Goal: Transaction & Acquisition: Purchase product/service

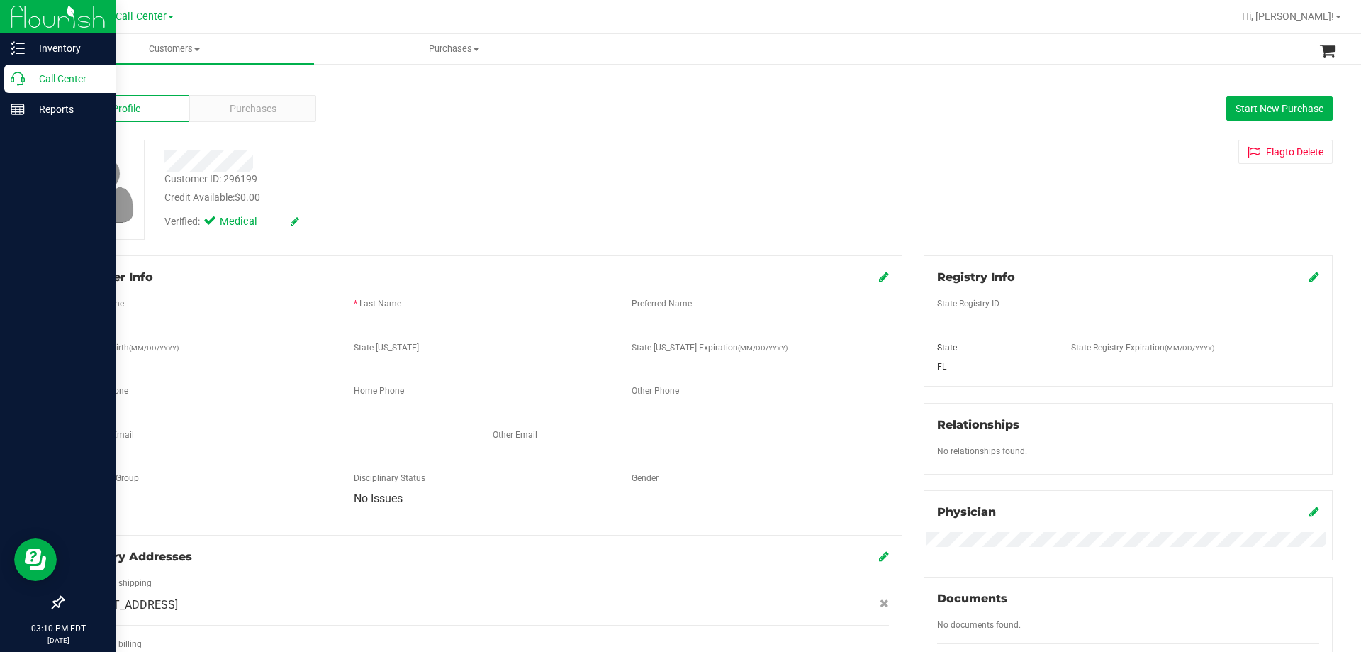
click at [44, 74] on p "Call Center" at bounding box center [67, 78] width 85 height 17
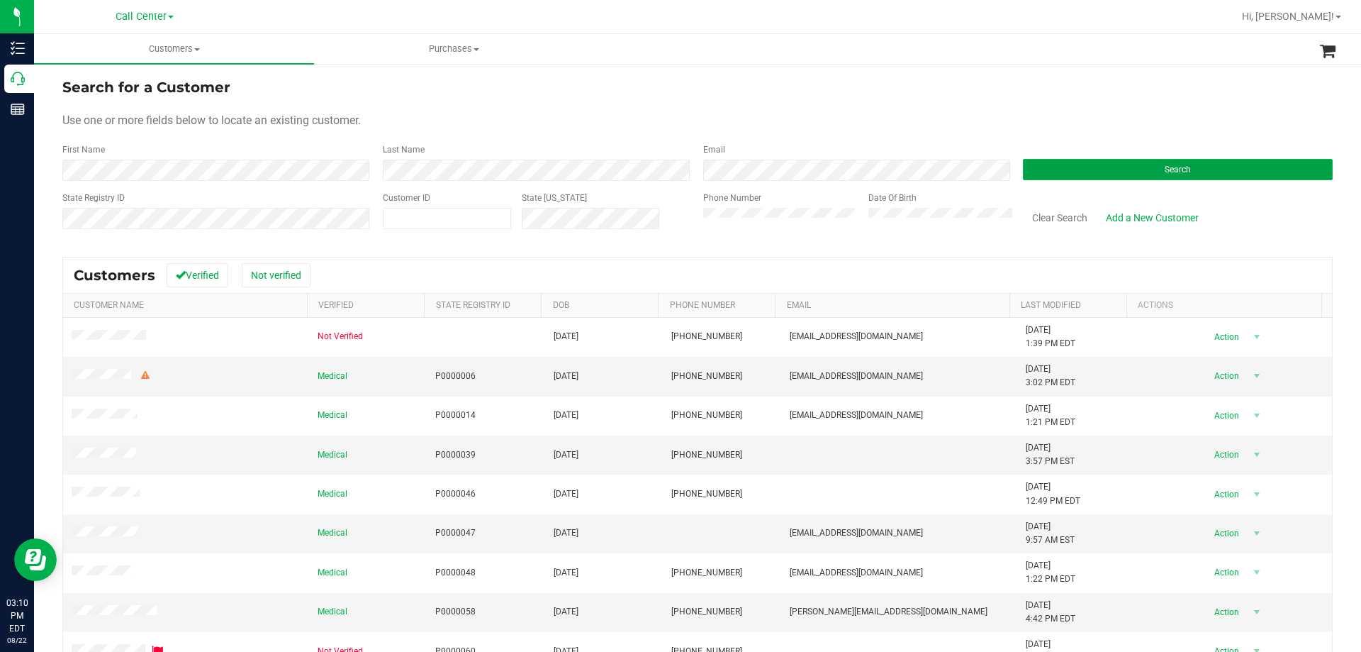
click at [1025, 174] on button "Search" at bounding box center [1178, 169] width 310 height 21
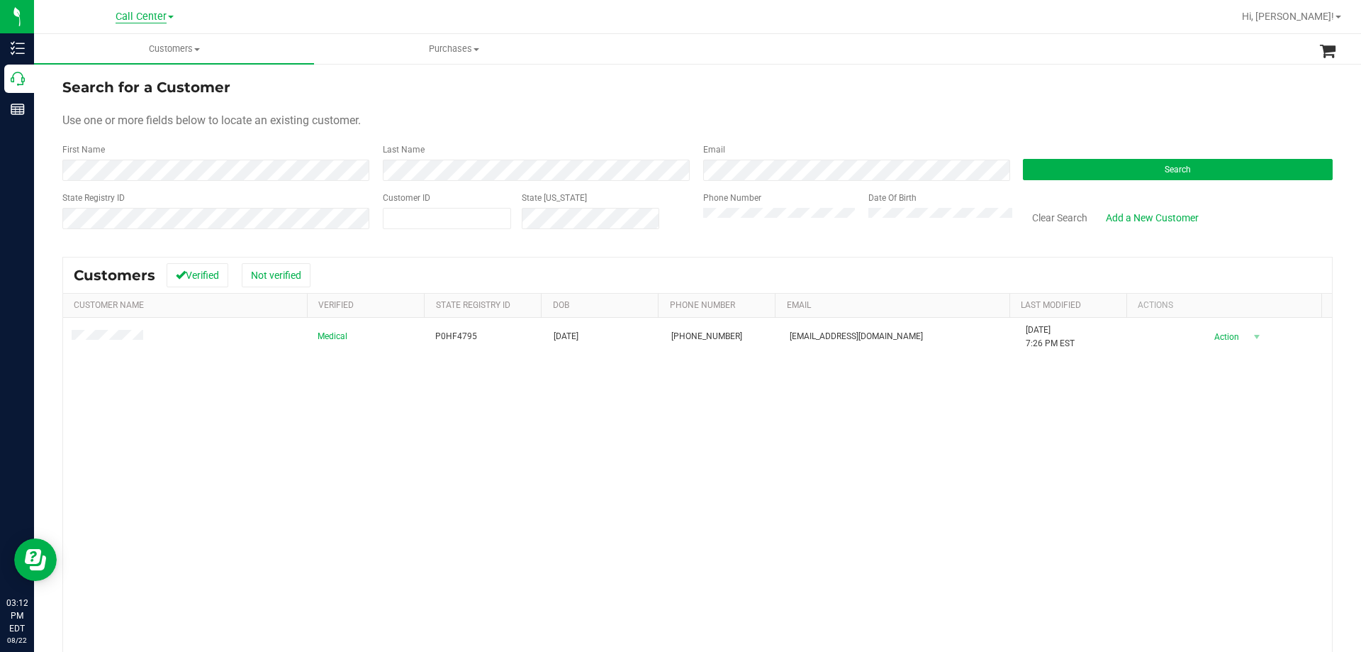
click at [119, 11] on span "Call Center" at bounding box center [141, 17] width 51 height 13
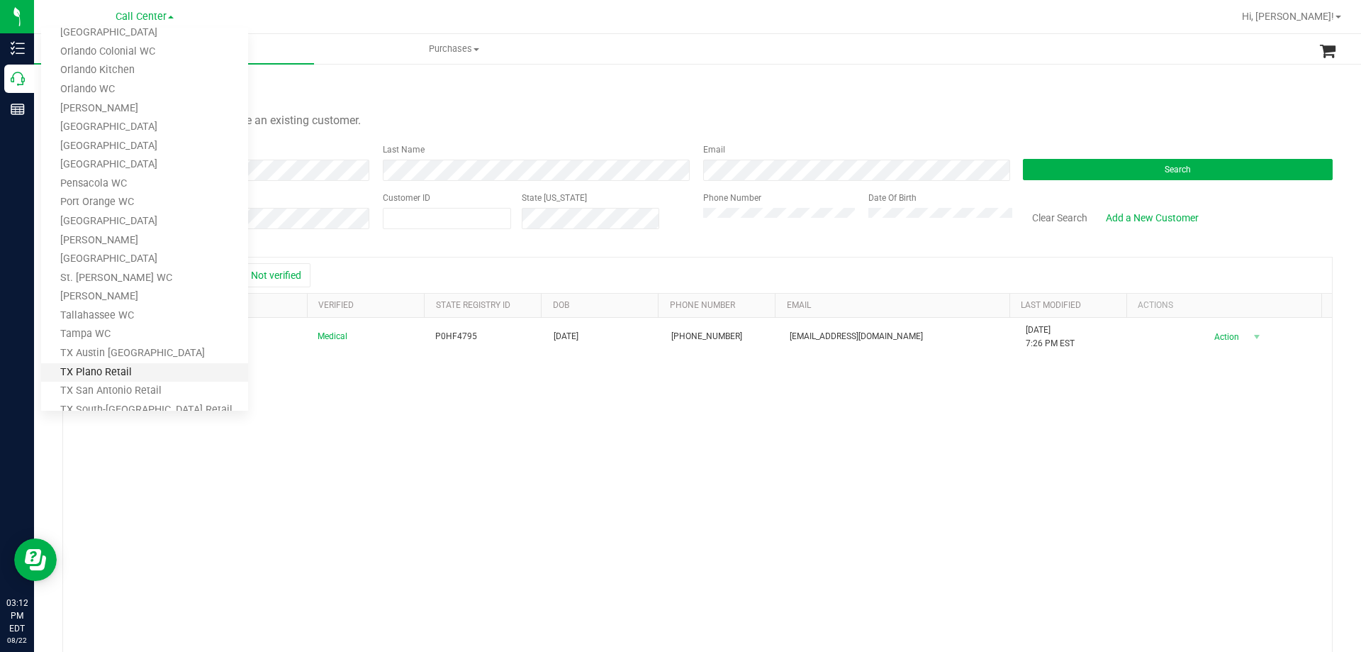
scroll to position [623, 0]
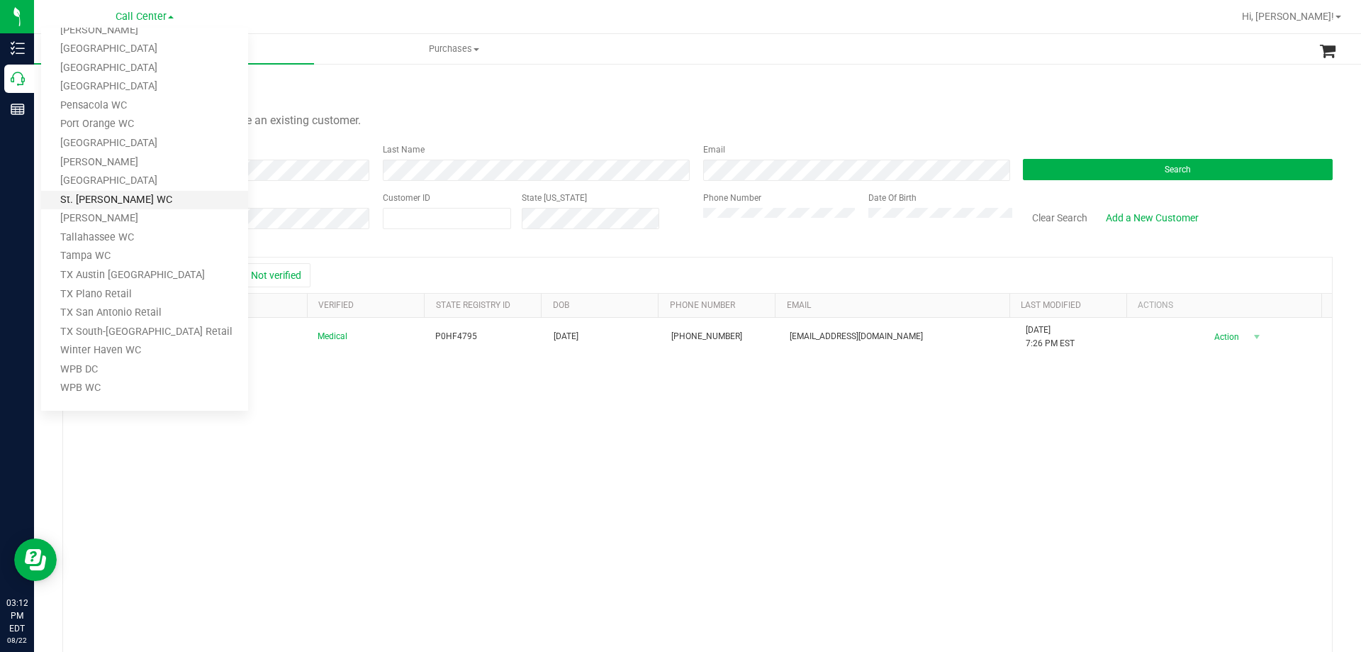
click at [130, 196] on link "St. [PERSON_NAME] WC" at bounding box center [144, 200] width 207 height 19
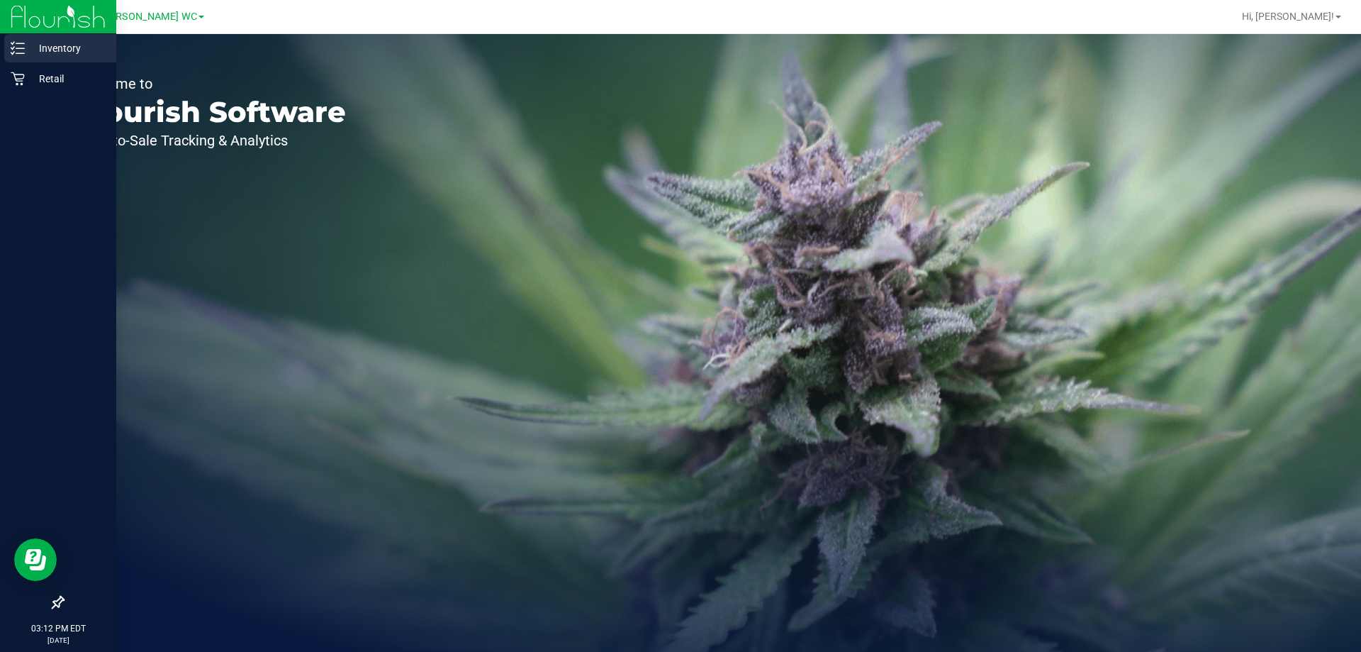
click at [63, 44] on p "Inventory" at bounding box center [67, 48] width 85 height 17
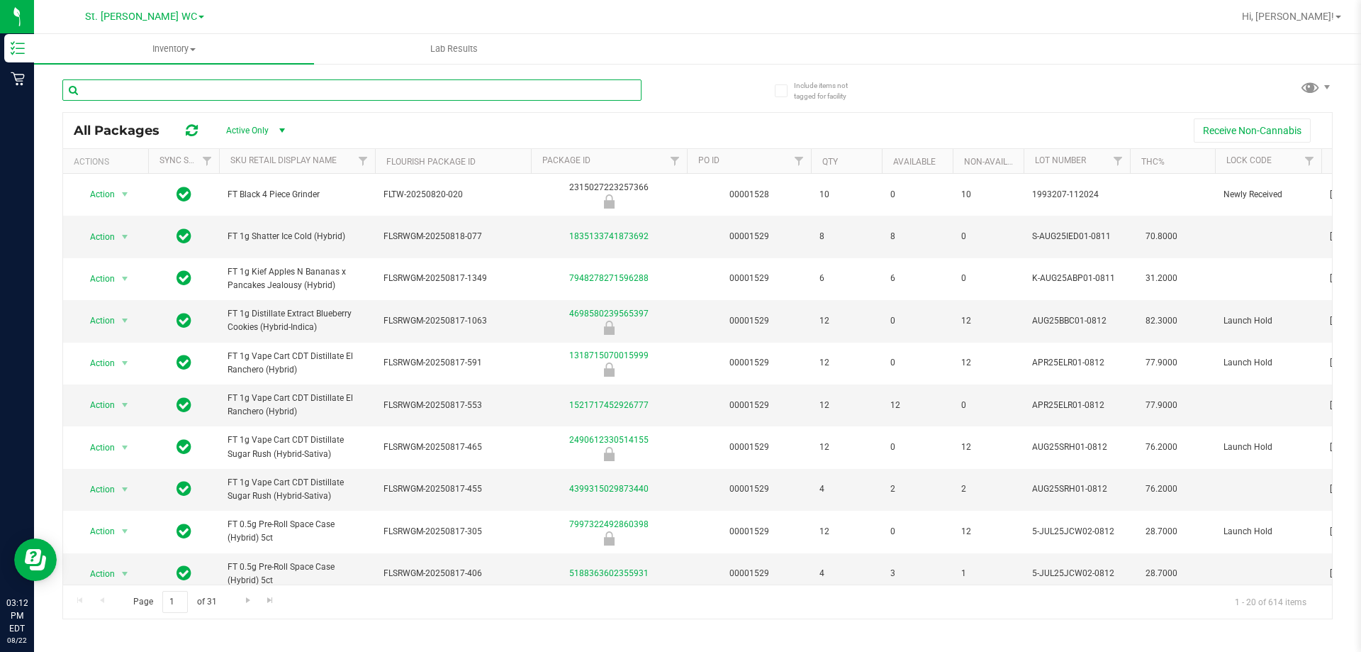
click at [182, 87] on input "text" at bounding box center [351, 89] width 579 height 21
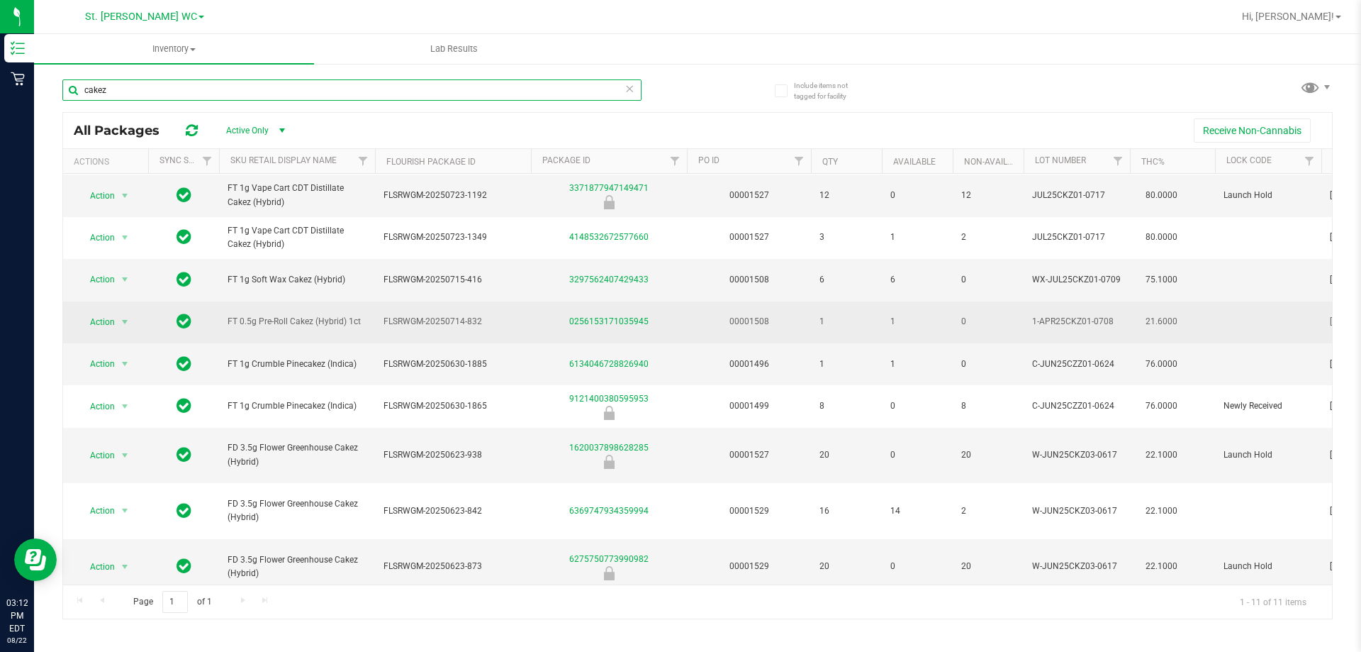
scroll to position [84, 0]
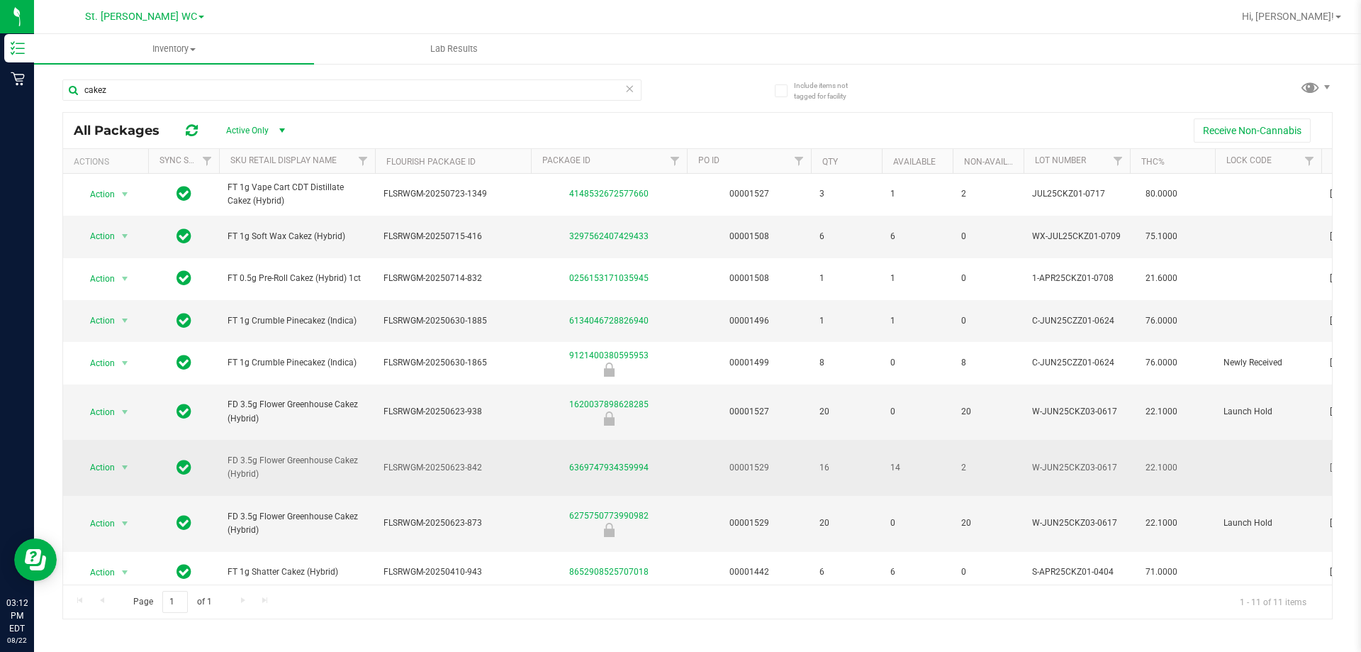
drag, startPoint x: 224, startPoint y: 457, endPoint x: 282, endPoint y: 472, distance: 59.5
click at [282, 472] on td "FD 3.5g Flower Greenhouse Cakez (Hybrid)" at bounding box center [297, 468] width 156 height 56
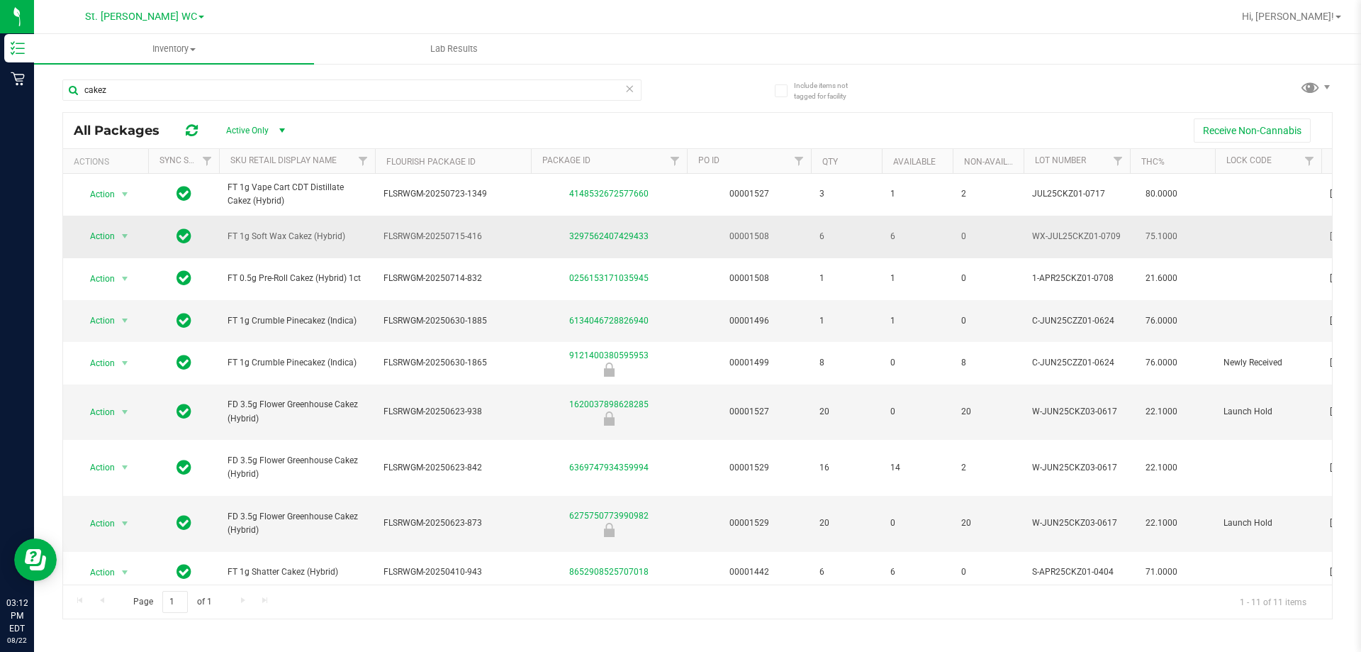
copy span "FD 3.5g Flower Greenhouse Cakez (Hybrid)"
click at [245, 94] on input "cakez" at bounding box center [351, 89] width 579 height 21
paste input "FD 3.5g Flower Greenhouse Cakez (Hybrid)"
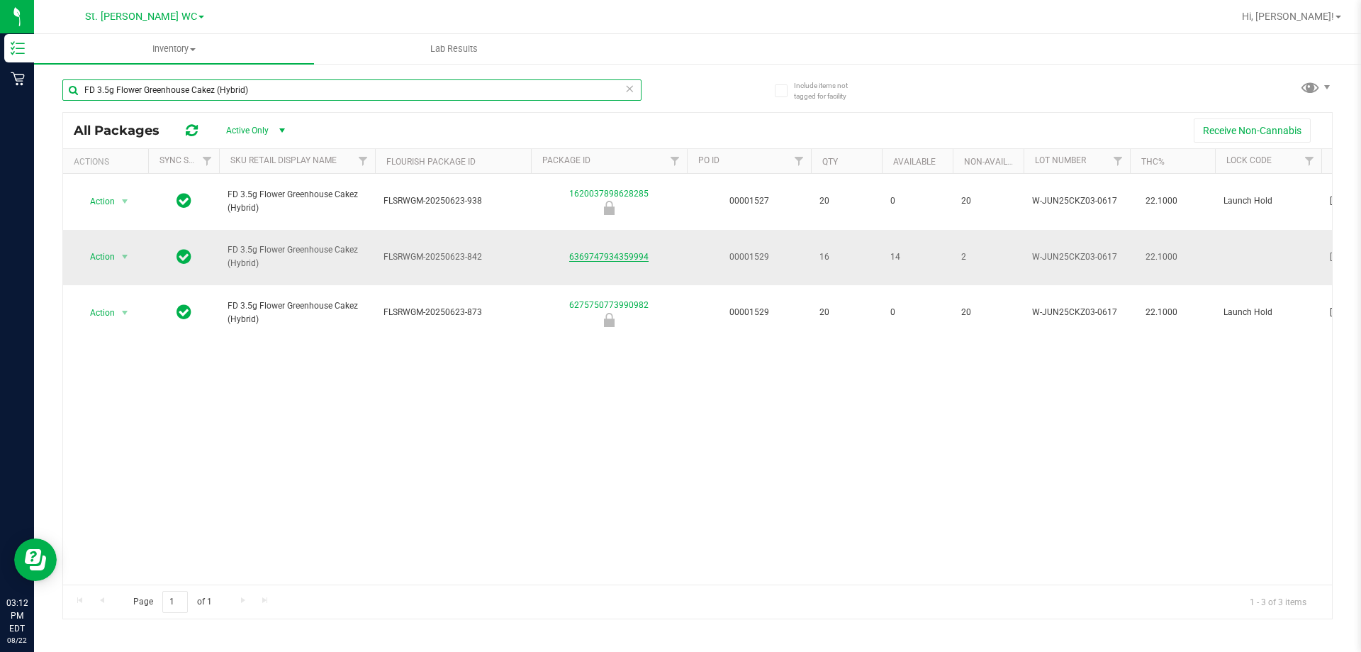
type input "FD 3.5g Flower Greenhouse Cakez (Hybrid)"
click at [631, 252] on link "6369747934359994" at bounding box center [608, 257] width 79 height 10
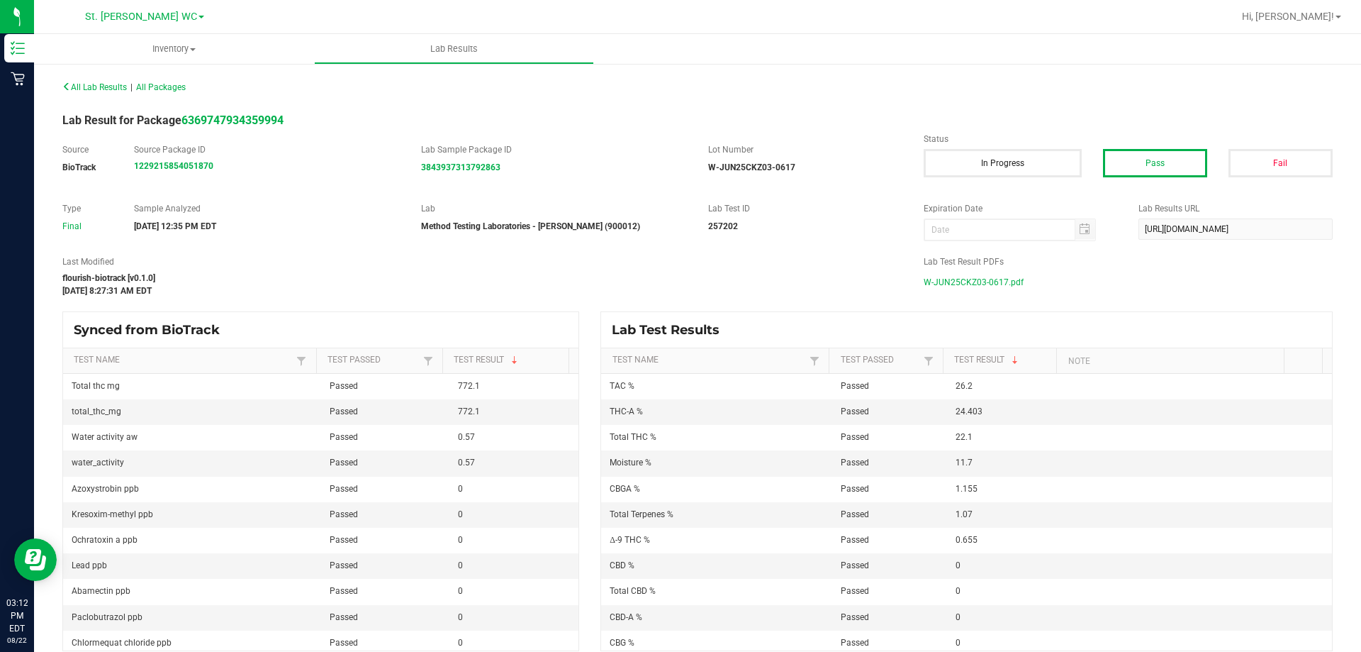
click at [964, 279] on span "W-JUN25CKZ03-0617.pdf" at bounding box center [974, 282] width 100 height 21
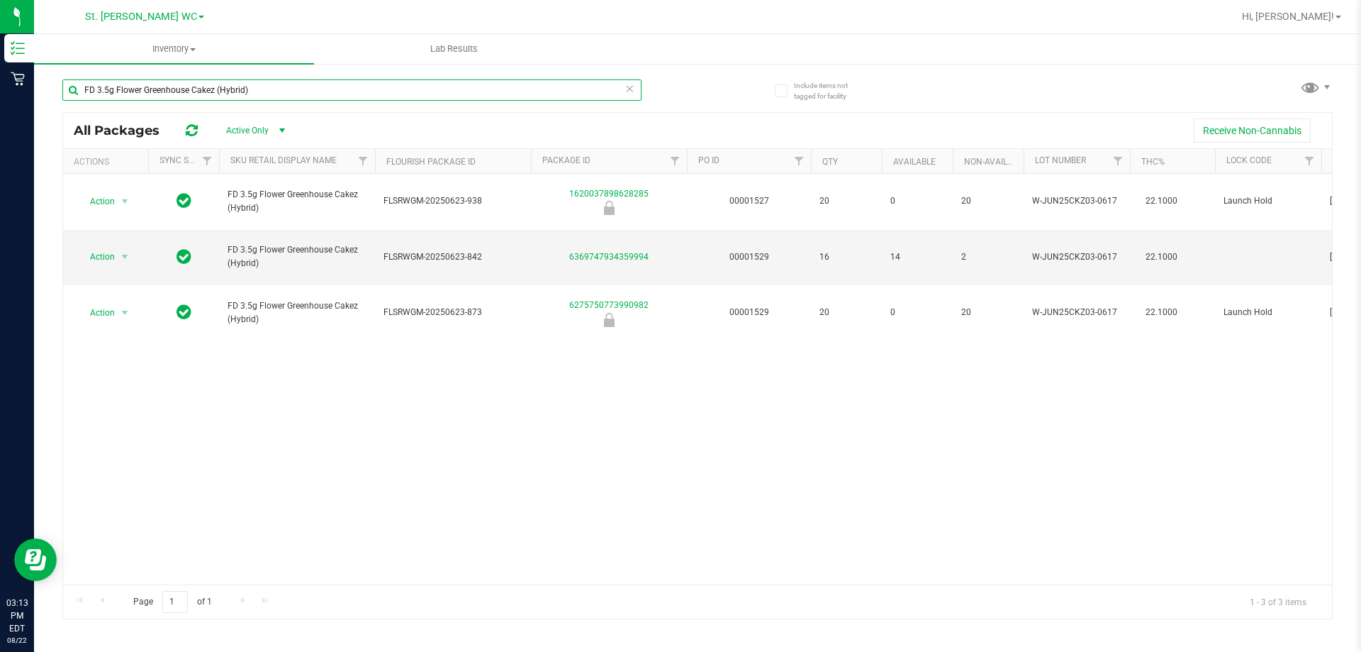
drag, startPoint x: 191, startPoint y: 87, endPoint x: 389, endPoint y: 84, distance: 198.6
click at [388, 88] on input "FD 3.5g Flower Greenhouse Cakez (Hybrid)" at bounding box center [351, 89] width 579 height 21
type input "FD 3.5g Flower Greenhouse PK"
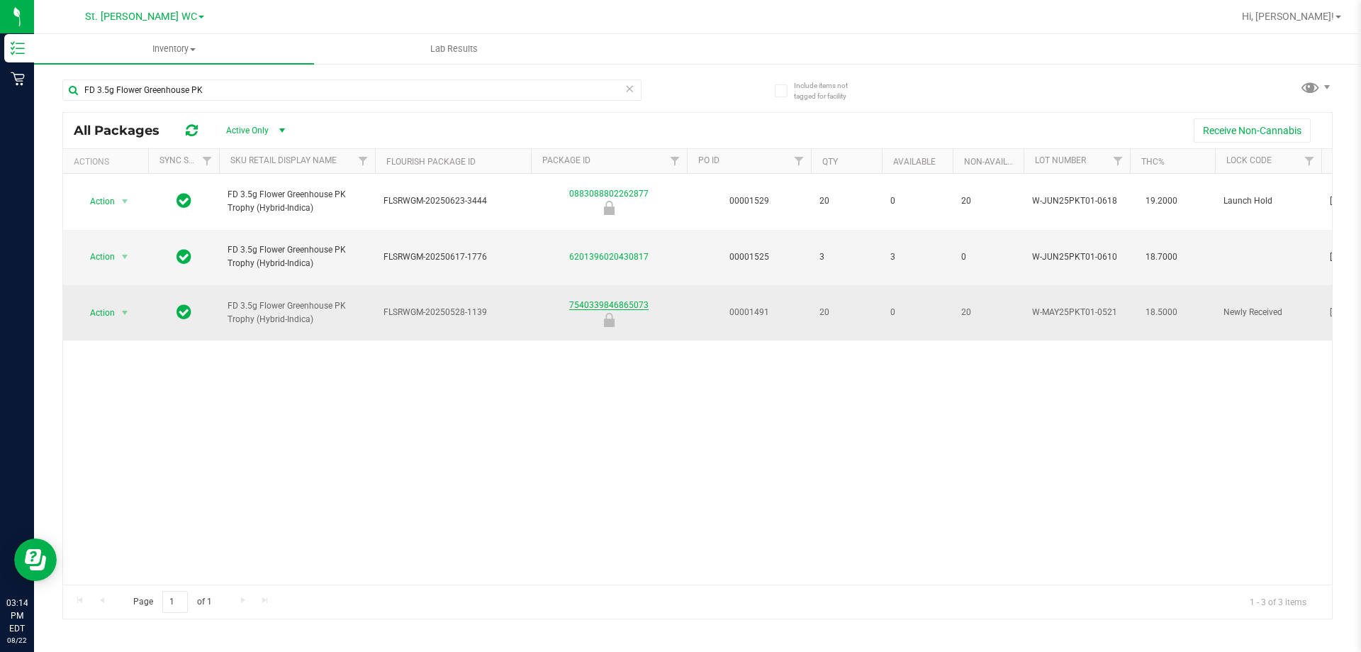
click at [601, 300] on link "7540339846865073" at bounding box center [608, 305] width 79 height 10
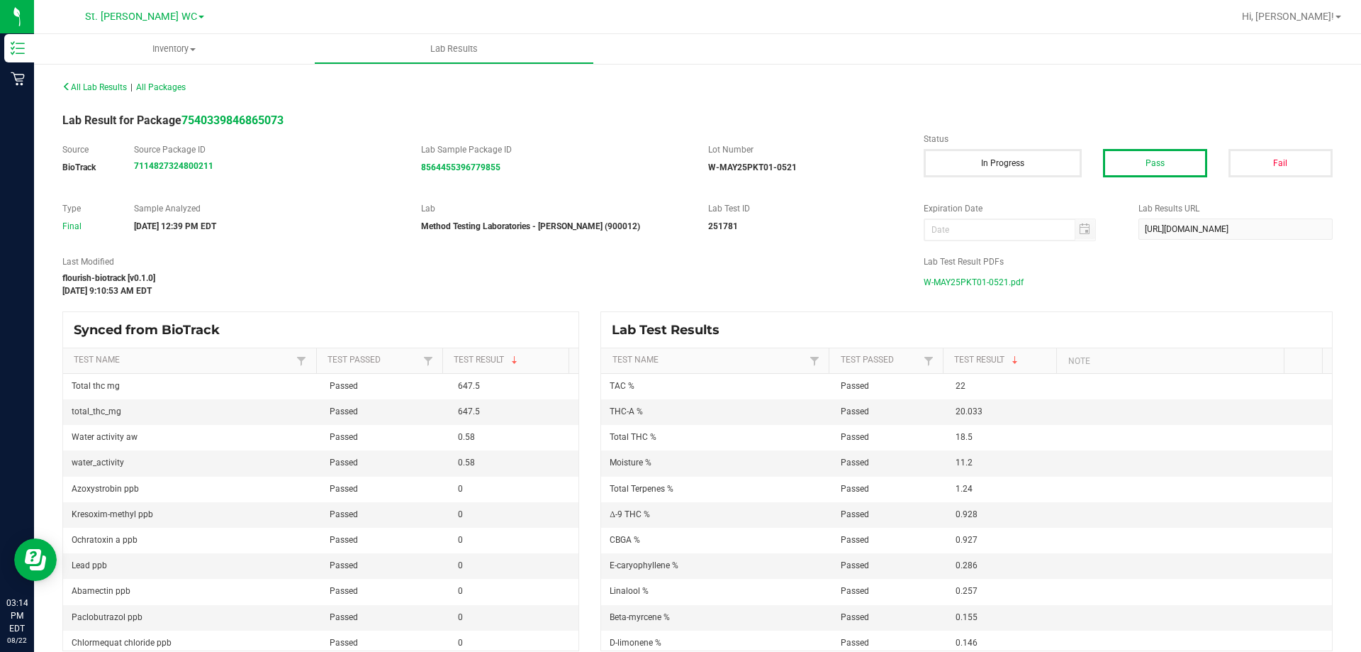
click at [929, 285] on span "W-MAY25PKT01-0521.pdf" at bounding box center [974, 282] width 100 height 21
click at [597, 140] on div "All Lab Results | All Packages Lab Result for Package 7540339846865073 Source B…" at bounding box center [697, 364] width 1271 height 574
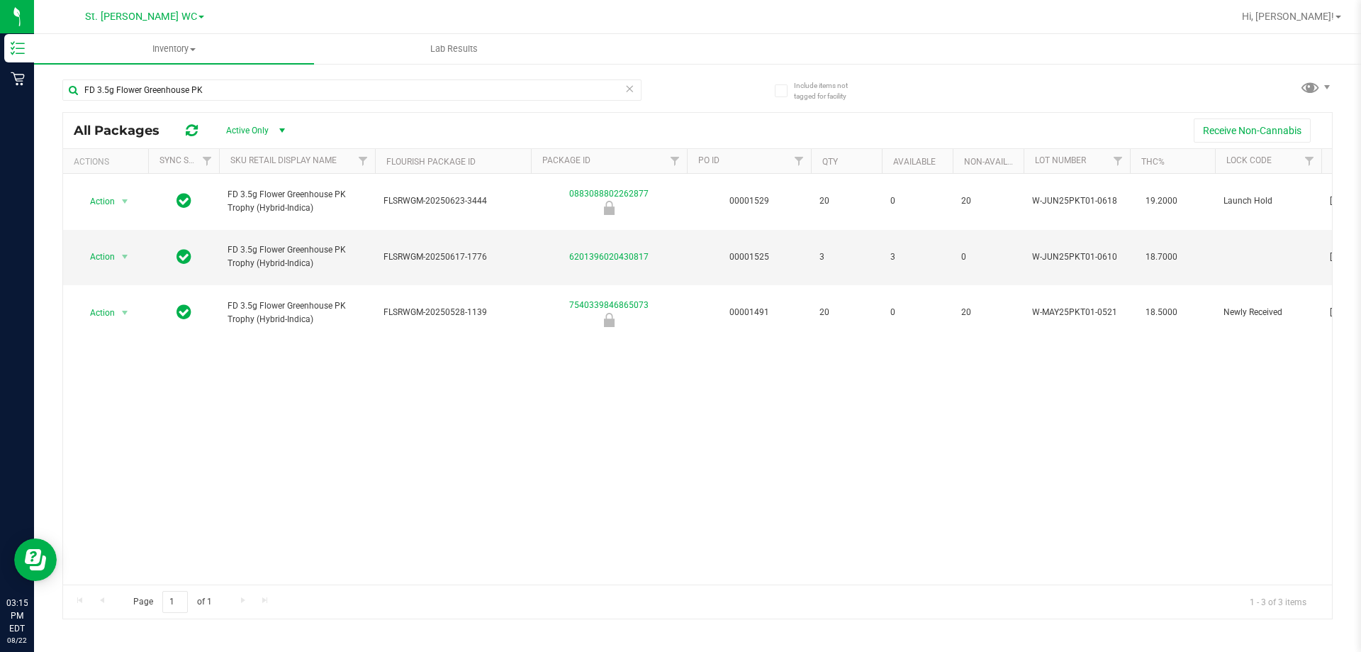
click at [632, 89] on icon at bounding box center [630, 87] width 10 height 17
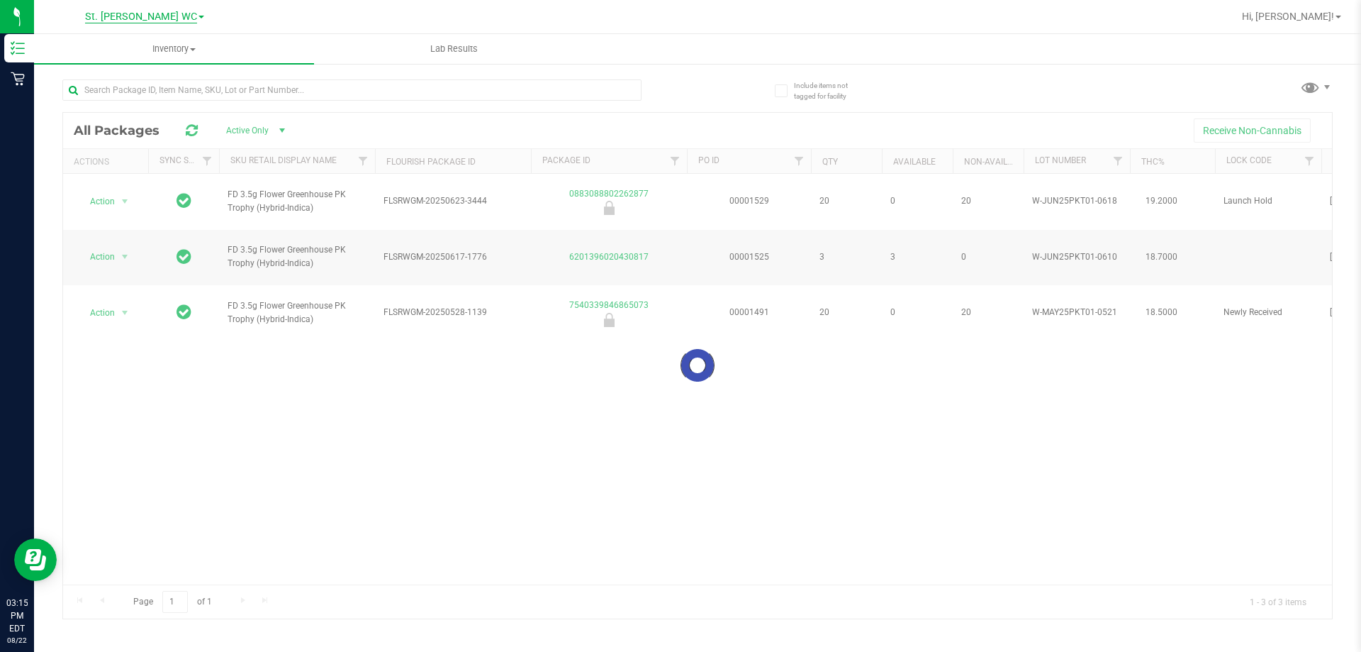
click at [147, 18] on span "St. [PERSON_NAME] WC" at bounding box center [141, 17] width 112 height 13
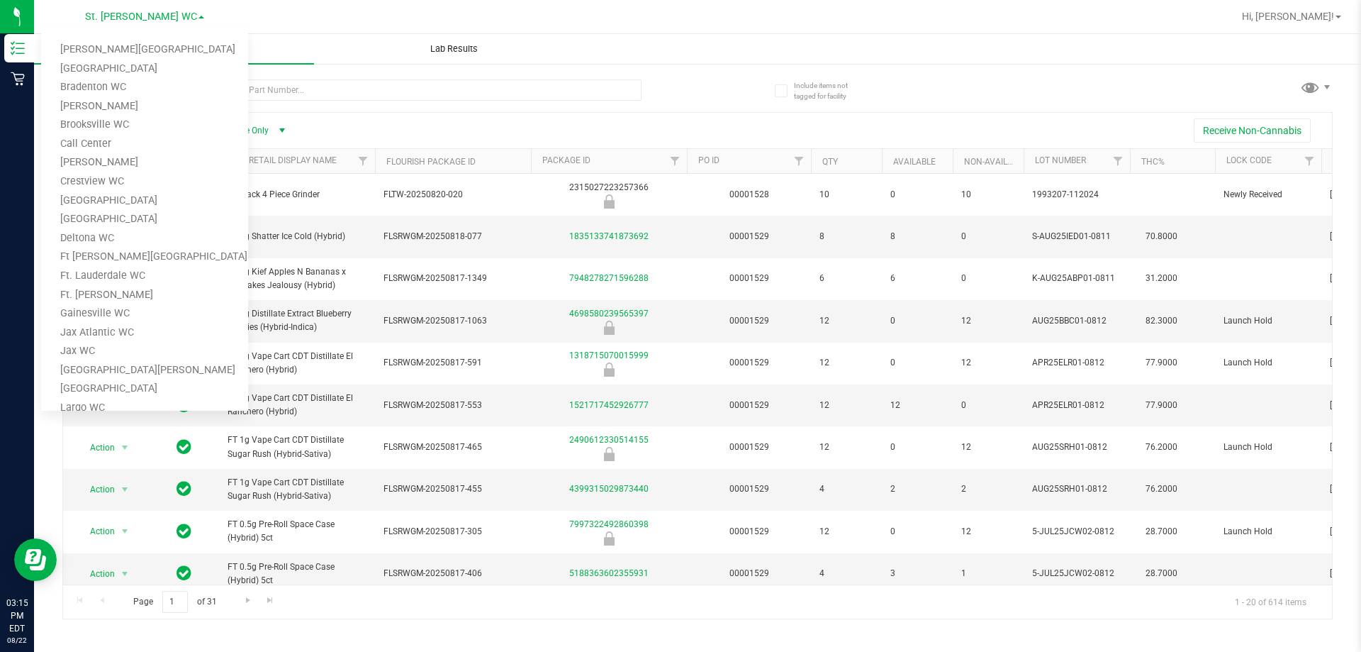
click at [593, 35] on uib-tab-heading "Lab Results" at bounding box center [454, 49] width 279 height 28
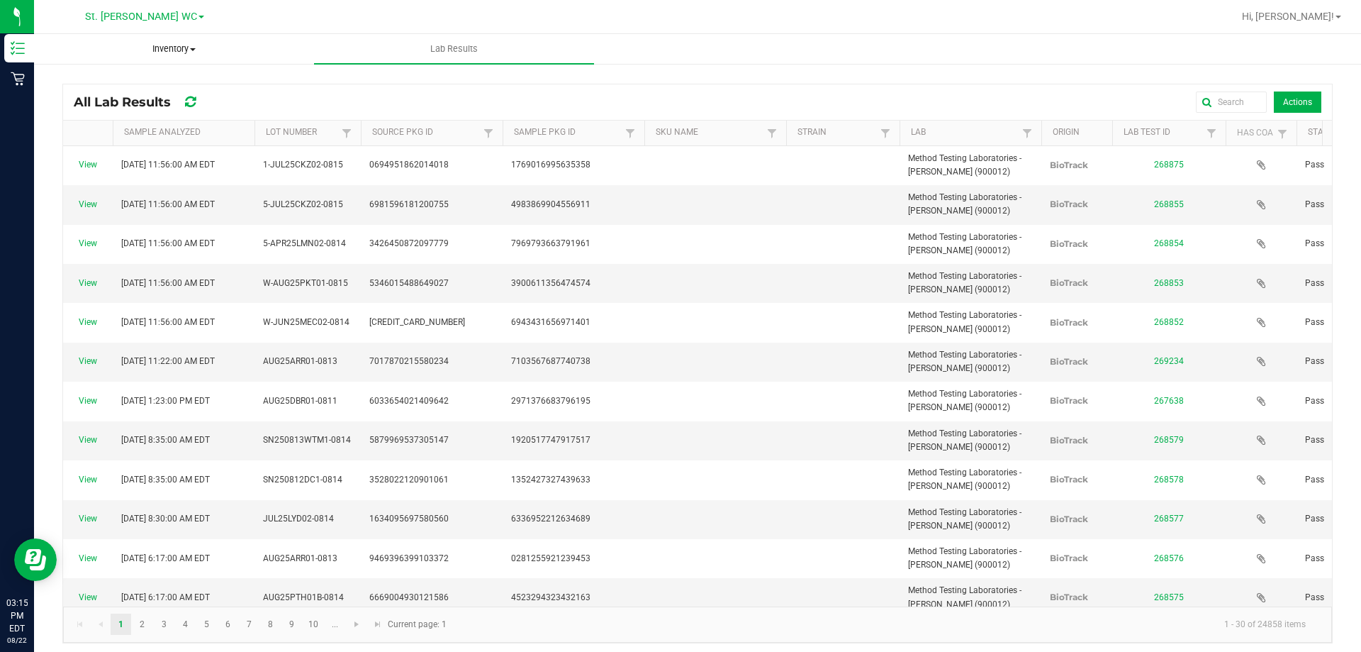
click at [174, 47] on span "Inventory" at bounding box center [174, 49] width 279 height 13
click at [642, 74] on div "All Lab Results Actions Sample Analyzed Lot Number Source Pkg ID Sample Pkg ID …" at bounding box center [697, 359] width 1327 height 595
click at [142, 17] on span "St. [PERSON_NAME] WC" at bounding box center [141, 17] width 112 height 13
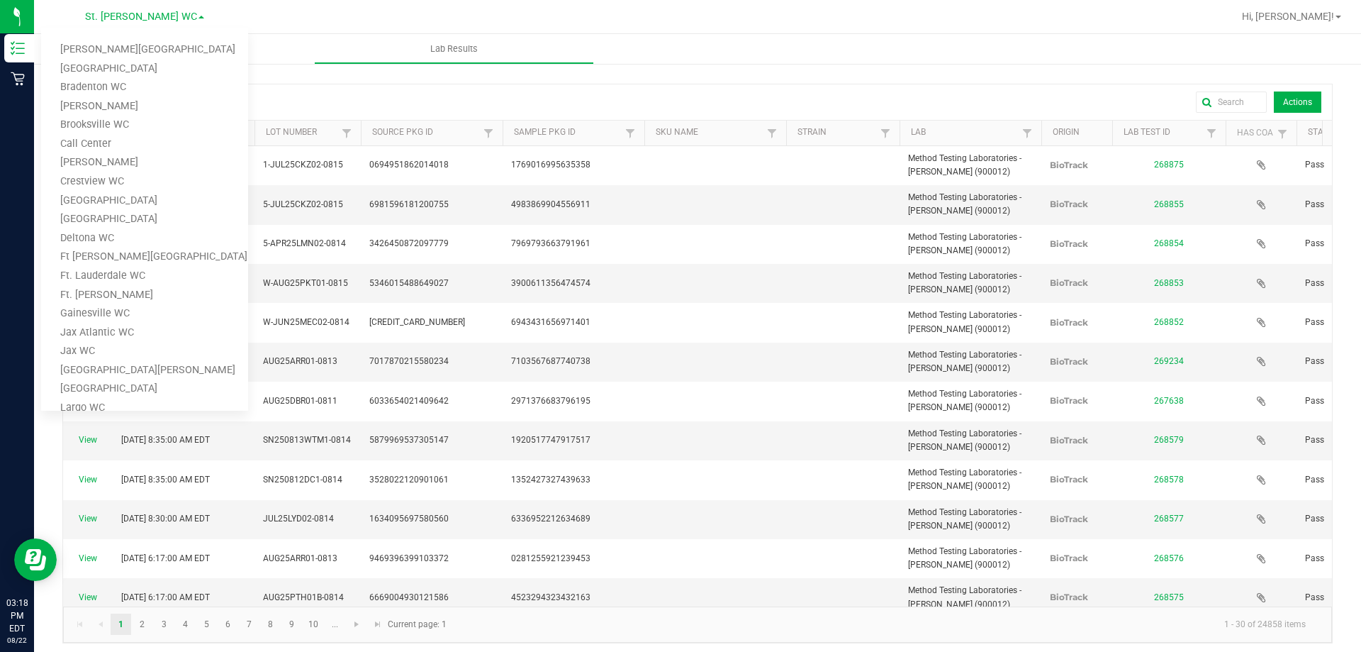
click at [693, 75] on div "All Lab Results Actions Sample Analyzed Lot Number Source Pkg ID Sample Pkg ID …" at bounding box center [697, 359] width 1327 height 595
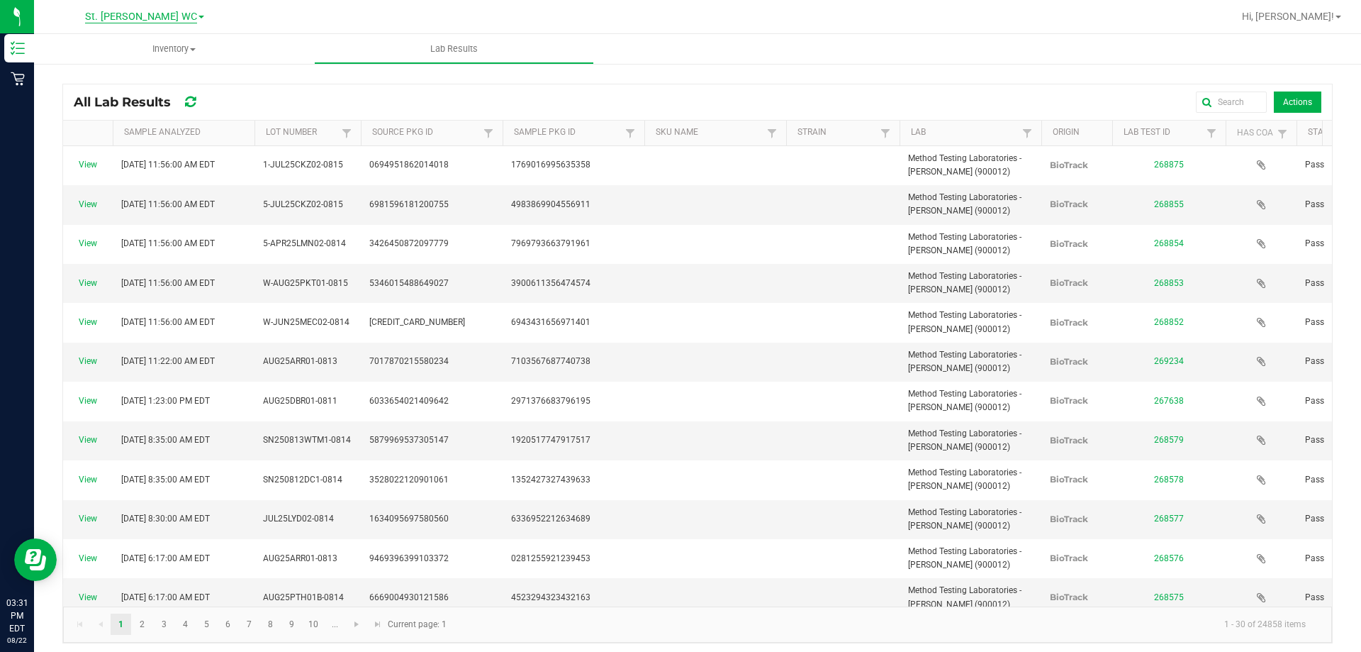
click at [121, 11] on span "St. [PERSON_NAME] WC" at bounding box center [141, 17] width 112 height 13
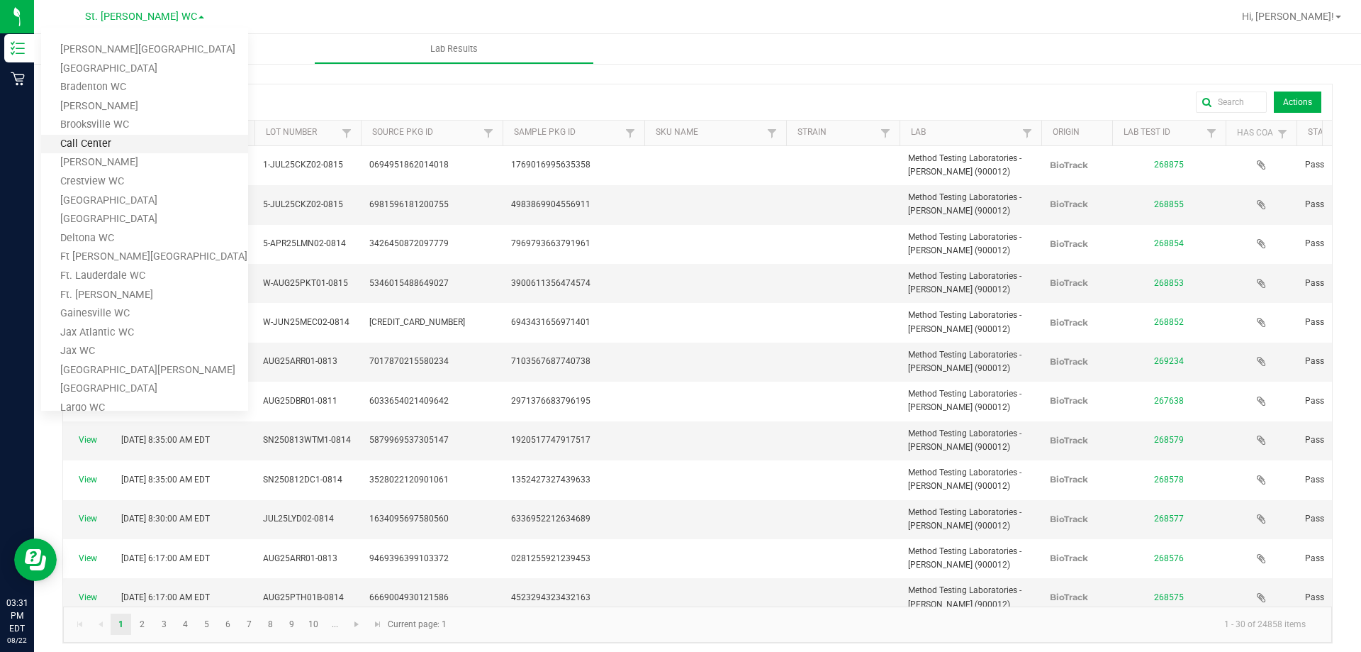
click at [149, 147] on link "Call Center" at bounding box center [144, 144] width 207 height 19
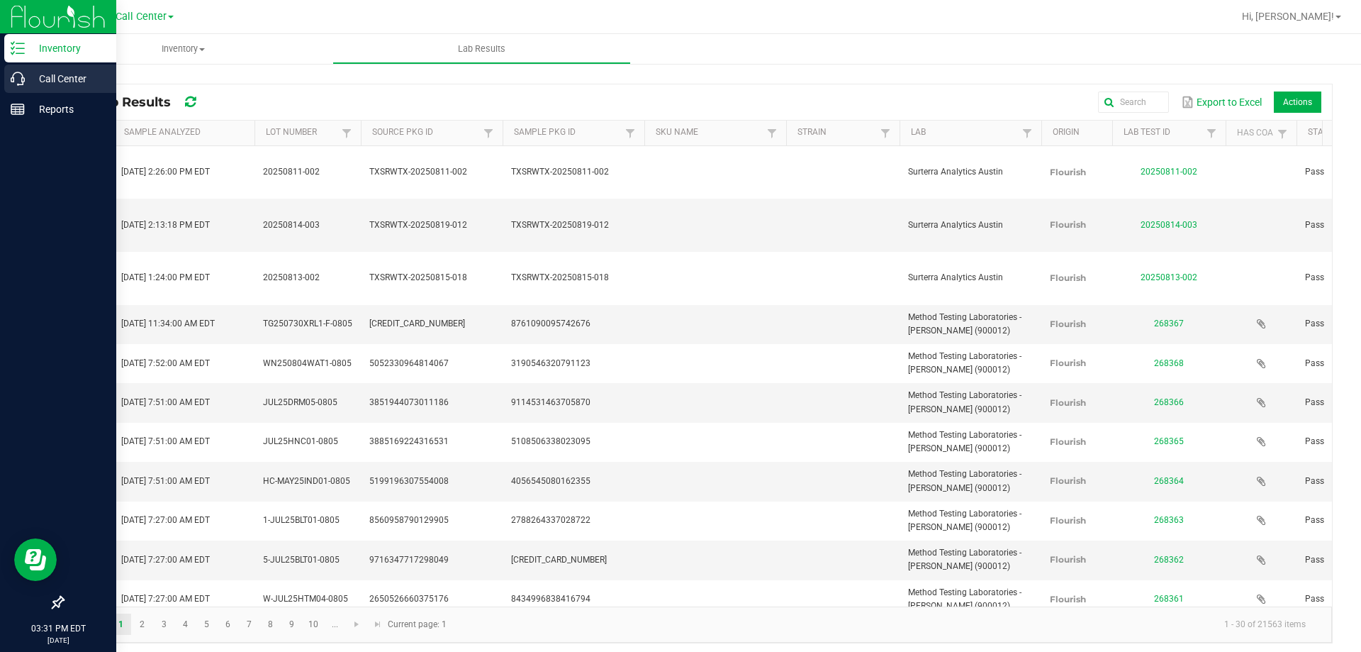
click at [64, 71] on p "Call Center" at bounding box center [67, 78] width 85 height 17
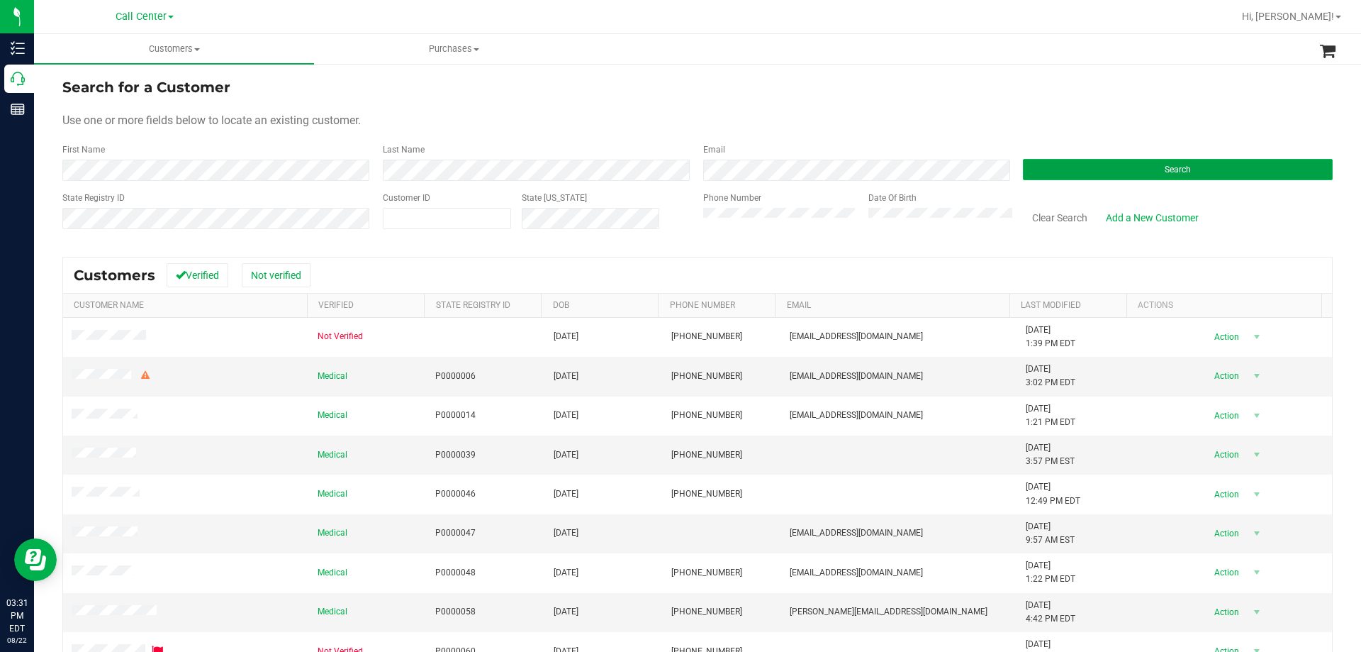
click at [1086, 171] on button "Search" at bounding box center [1178, 169] width 310 height 21
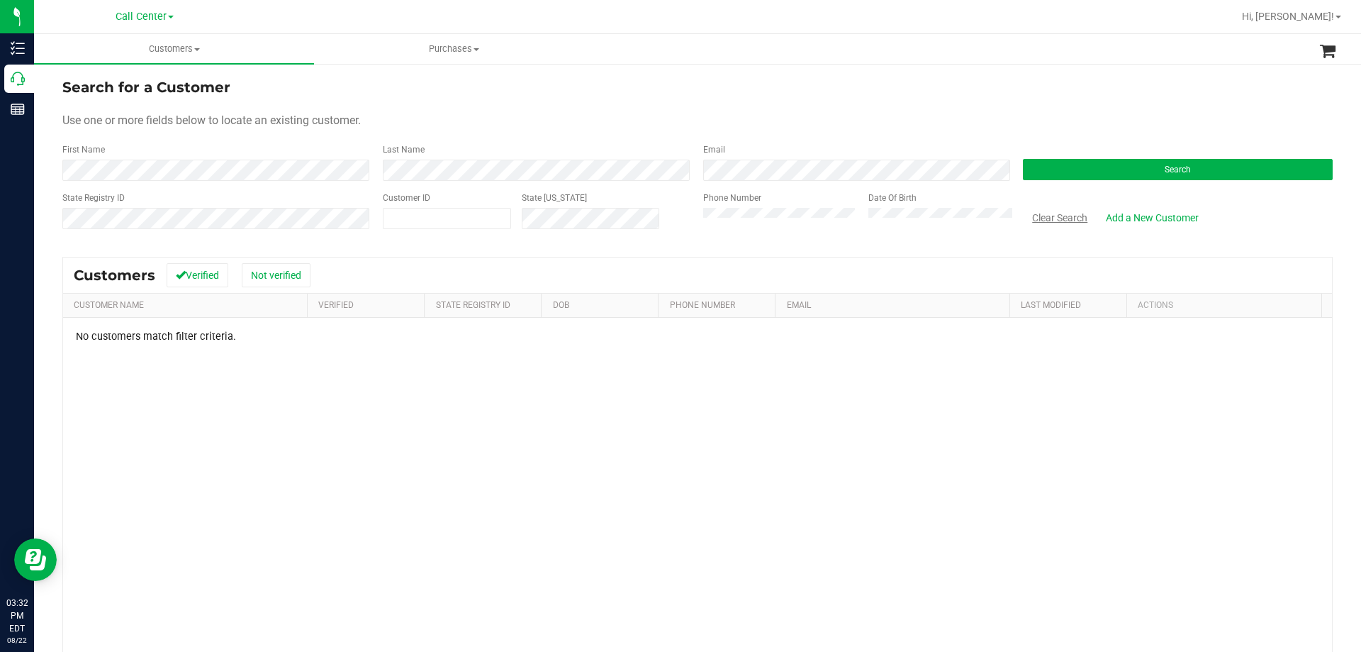
click at [1035, 223] on button "Clear Search" at bounding box center [1060, 218] width 74 height 24
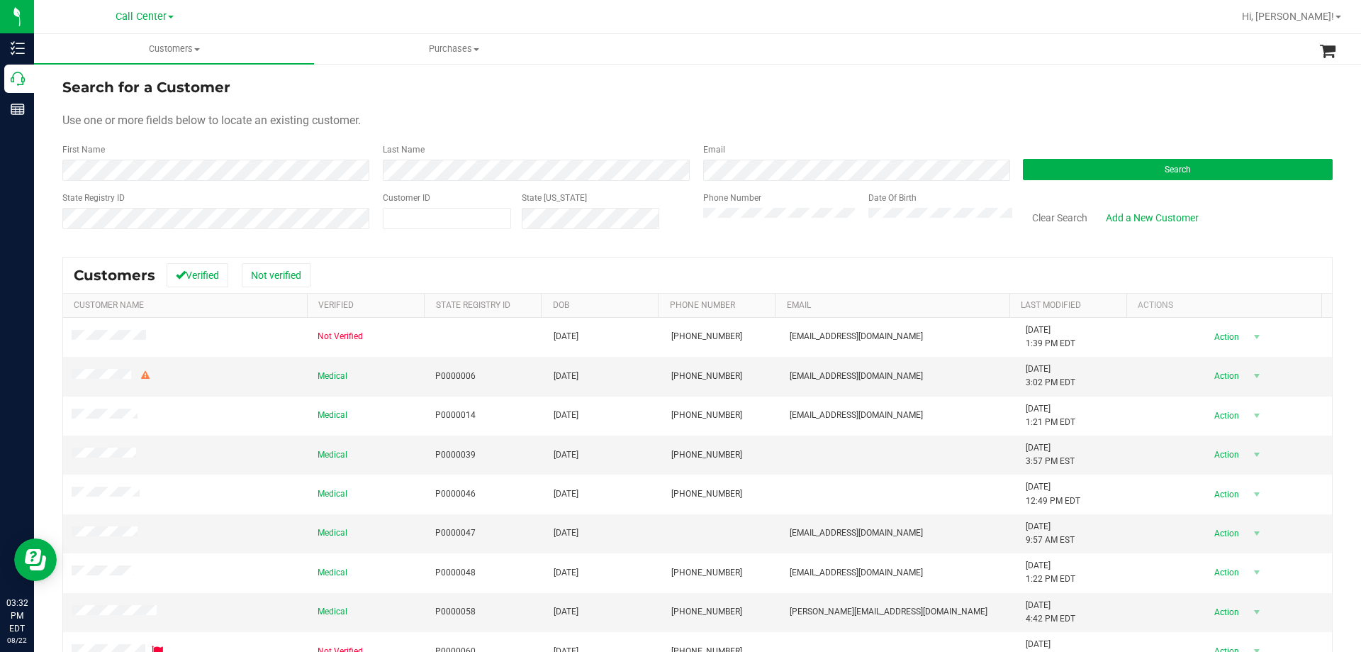
click at [591, 104] on form "Search for a Customer Use one or more fields below to locate an existing custom…" at bounding box center [697, 159] width 1271 height 165
drag, startPoint x: 55, startPoint y: 149, endPoint x: 503, endPoint y: 150, distance: 448.2
click at [503, 150] on div "Search for a Customer Use one or more fields below to locate an existing custom…" at bounding box center [697, 419] width 1327 height 715
click at [509, 138] on form "Search for a Customer Use one or more fields below to locate an existing custom…" at bounding box center [697, 159] width 1271 height 165
click at [446, 160] on div "First Name Last Name Email Search" at bounding box center [697, 162] width 1271 height 38
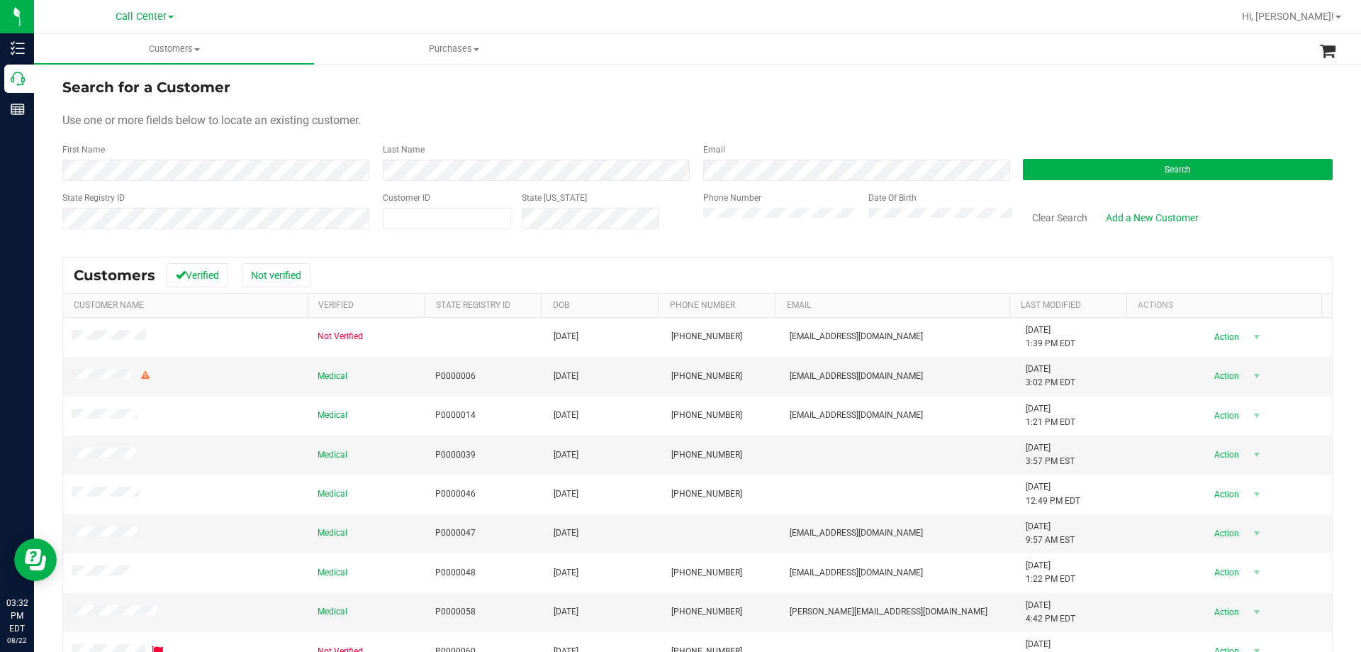
click at [481, 134] on form "Search for a Customer Use one or more fields below to locate an existing custom…" at bounding box center [697, 159] width 1271 height 165
drag, startPoint x: 60, startPoint y: 149, endPoint x: 533, endPoint y: 135, distance: 472.5
click at [533, 135] on div "Search for a Customer Use one or more fields below to locate an existing custom…" at bounding box center [697, 419] width 1327 height 715
click at [533, 135] on form "Search for a Customer Use one or more fields below to locate an existing custom…" at bounding box center [697, 159] width 1271 height 165
drag, startPoint x: 57, startPoint y: 151, endPoint x: 477, endPoint y: 147, distance: 419.8
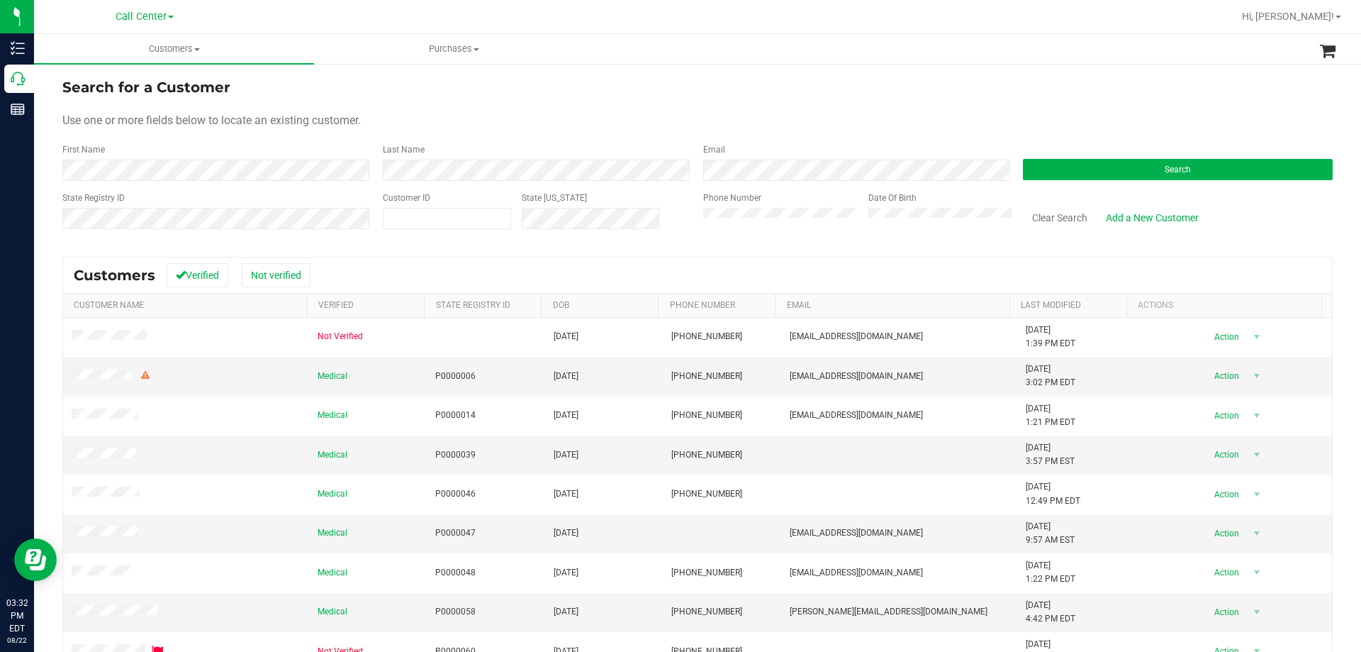
click at [477, 147] on div "Search for a Customer Use one or more fields below to locate an existing custom…" at bounding box center [697, 419] width 1327 height 715
click at [506, 125] on div "Use one or more fields below to locate an existing customer." at bounding box center [697, 120] width 1271 height 17
click at [1132, 168] on button "Search" at bounding box center [1178, 169] width 310 height 21
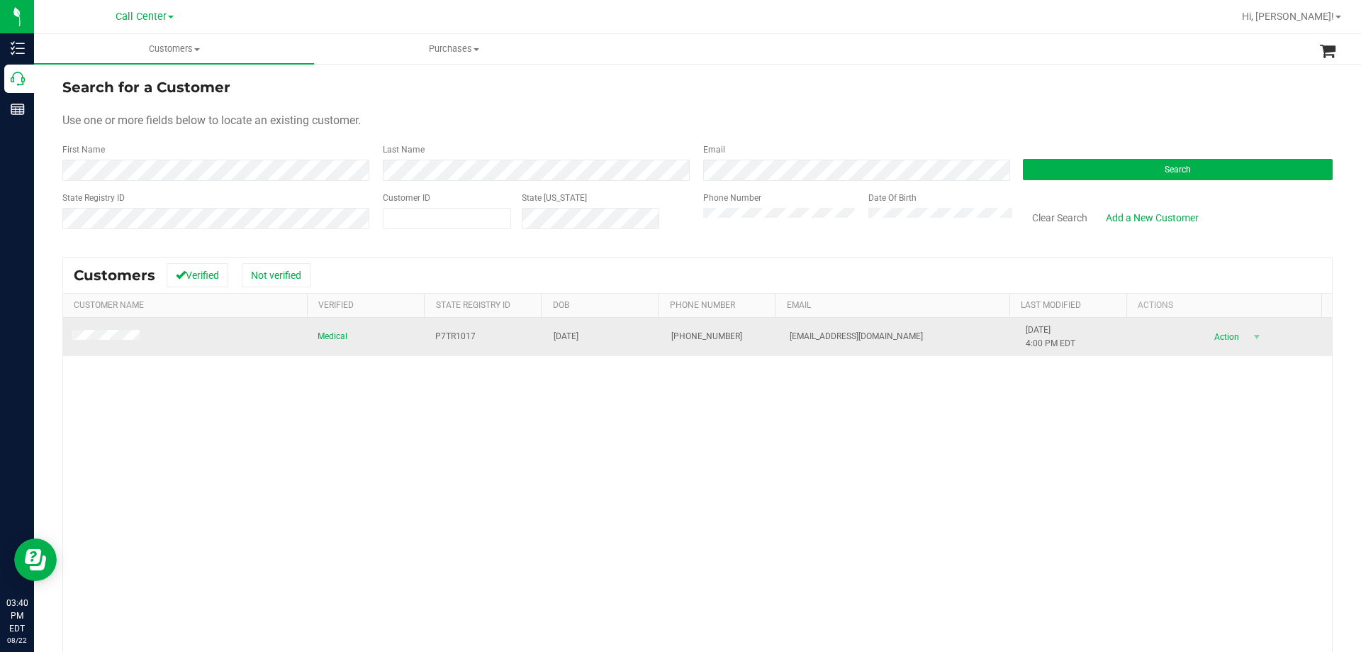
click at [445, 336] on span "P7TR1017" at bounding box center [455, 336] width 40 height 13
copy span "P7TR1017"
click at [592, 335] on td "[DATE]" at bounding box center [604, 337] width 118 height 38
click at [579, 335] on span "[DATE]" at bounding box center [566, 336] width 25 height 13
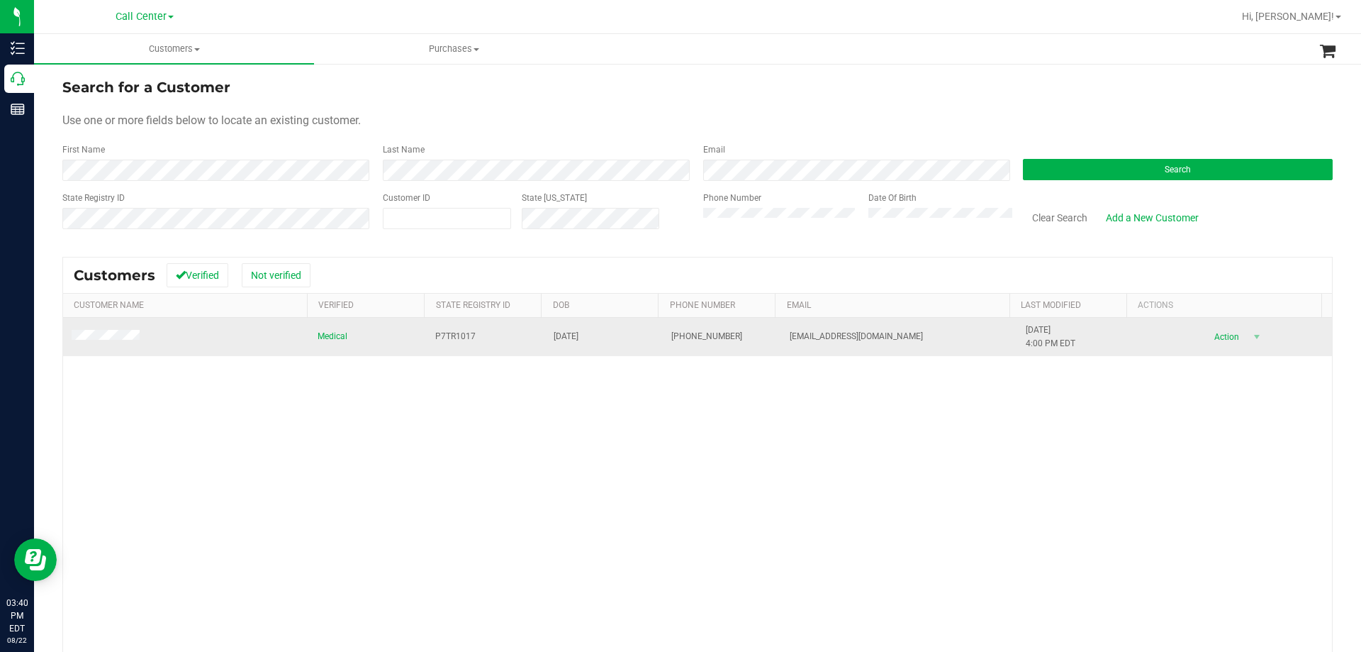
click at [579, 335] on span "[DATE]" at bounding box center [566, 336] width 25 height 13
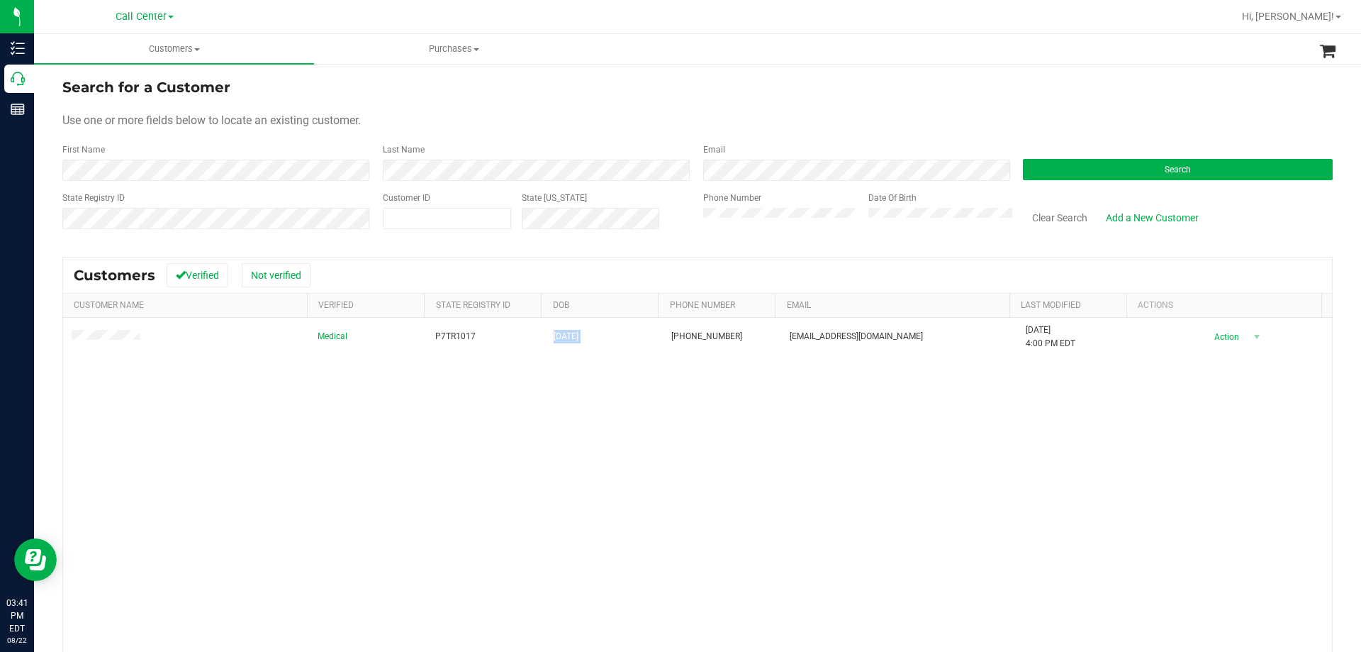
copy span "[DATE]"
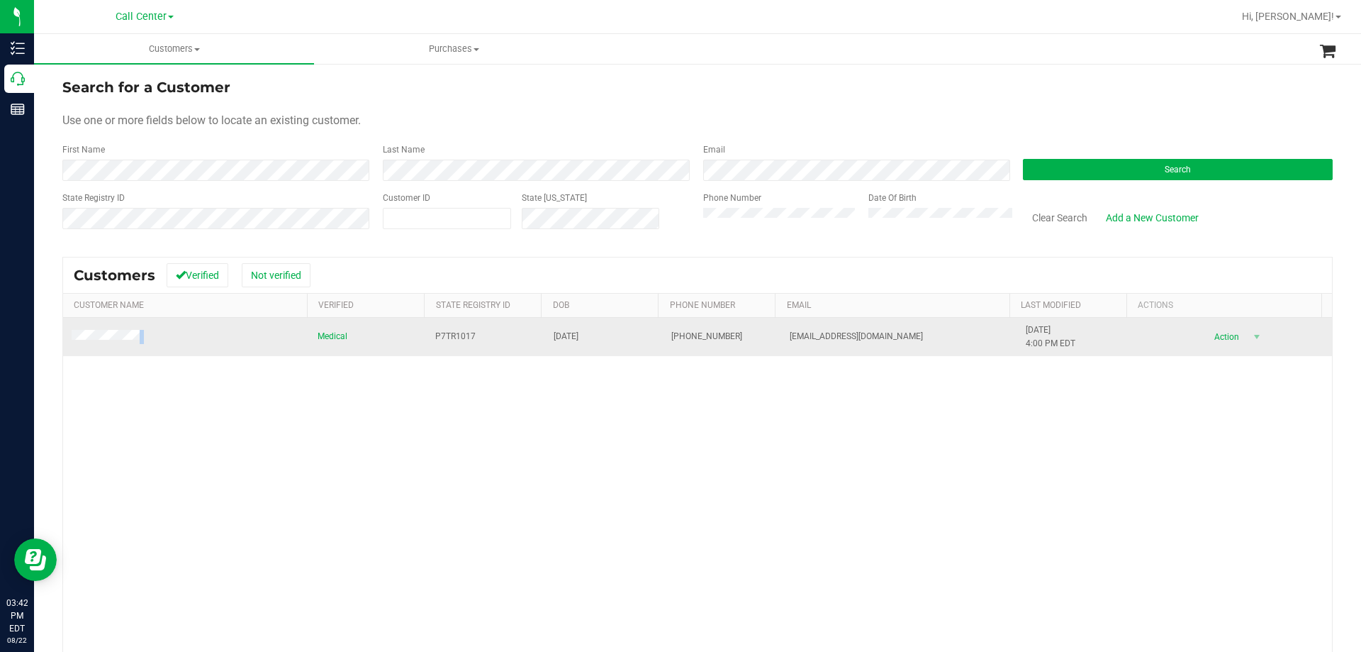
drag, startPoint x: 152, startPoint y: 340, endPoint x: 64, endPoint y: 341, distance: 88.6
click at [64, 341] on td at bounding box center [186, 337] width 246 height 38
copy span
drag, startPoint x: 774, startPoint y: 337, endPoint x: 932, endPoint y: 335, distance: 158.8
click at [932, 336] on td "[EMAIL_ADDRESS][DOMAIN_NAME]" at bounding box center [899, 337] width 236 height 38
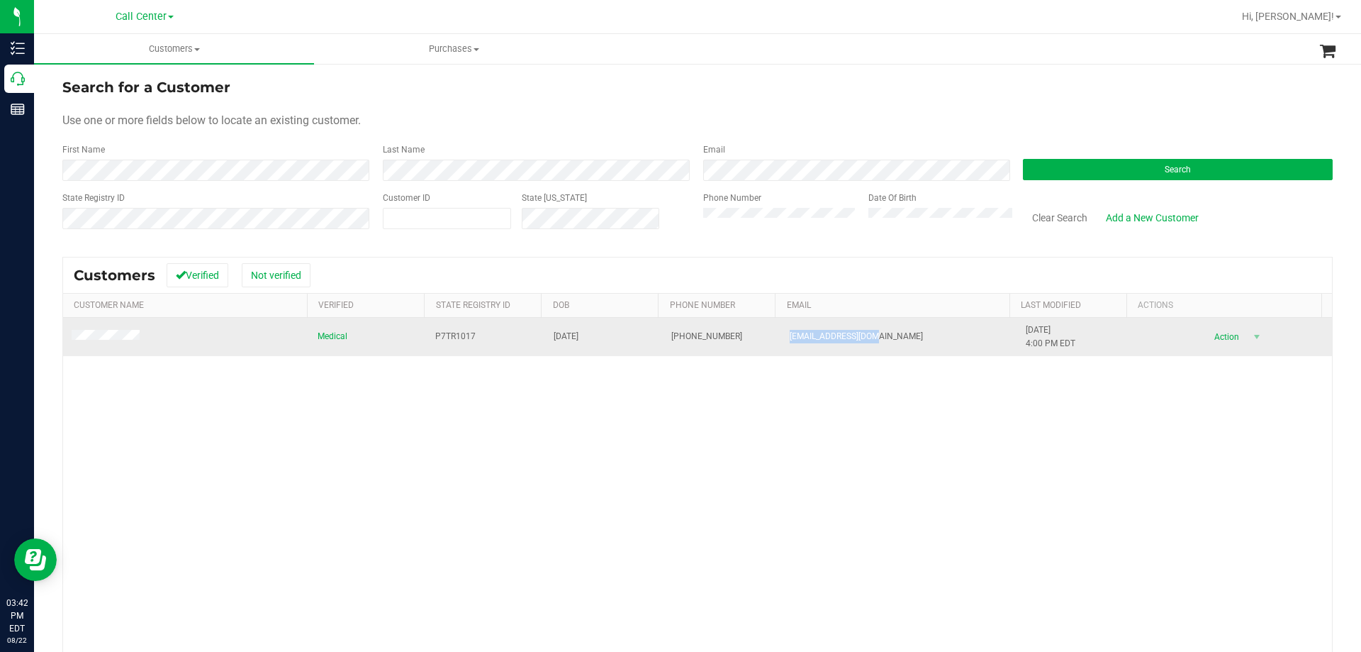
copy span "[EMAIL_ADDRESS][DOMAIN_NAME]"
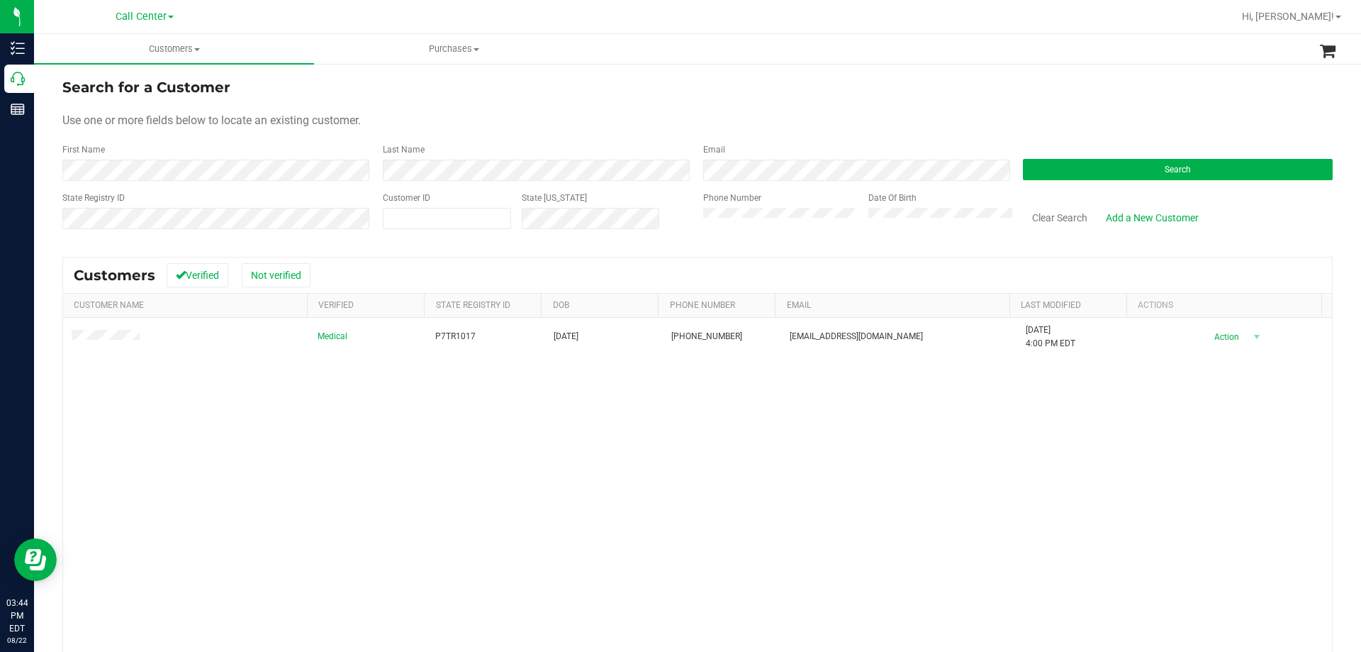
click at [606, 216] on div "State Registry ID Customer ID State [US_STATE] Phone Number Date Of Birth Clear…" at bounding box center [697, 216] width 1271 height 50
click at [1070, 172] on button "Search" at bounding box center [1178, 169] width 310 height 21
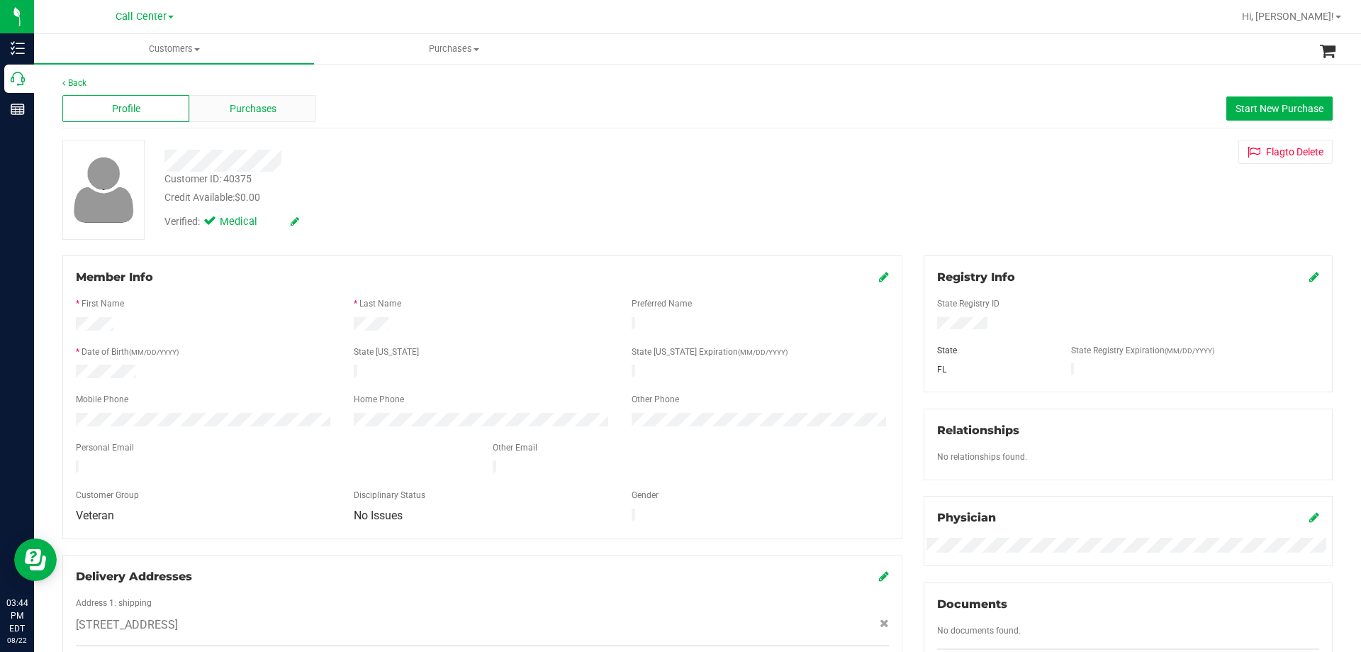
click at [256, 99] on div "Purchases" at bounding box center [252, 108] width 127 height 27
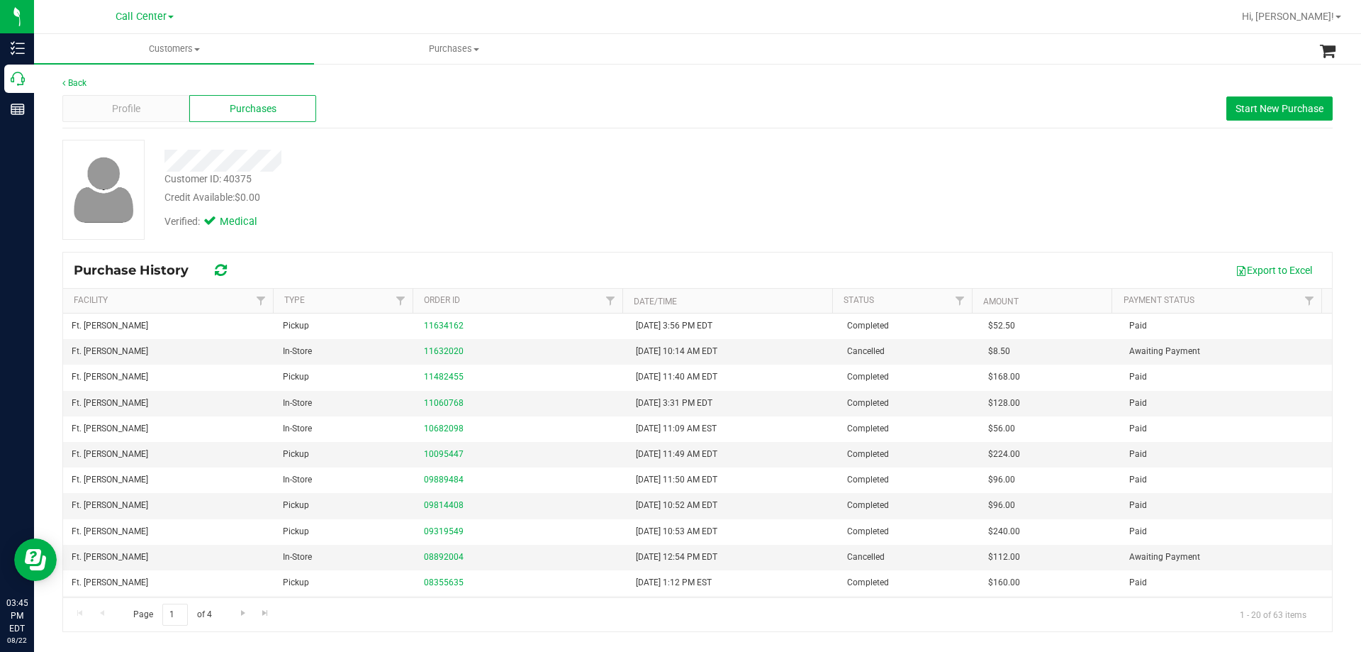
click at [416, 230] on div "Verified: Medical" at bounding box center [477, 220] width 646 height 31
click at [440, 216] on div "Verified: Medical" at bounding box center [477, 220] width 646 height 31
drag, startPoint x: 610, startPoint y: 333, endPoint x: 769, endPoint y: 347, distance: 160.1
click at [769, 347] on tbody "Ft. [PERSON_NAME] Pickup 11634162 [DATE] 3:56 PM EDT Completed $52.50 Paid Ft. …" at bounding box center [697, 569] width 1269 height 513
click at [767, 350] on td "[DATE] 10:14 AM EDT" at bounding box center [733, 352] width 211 height 26
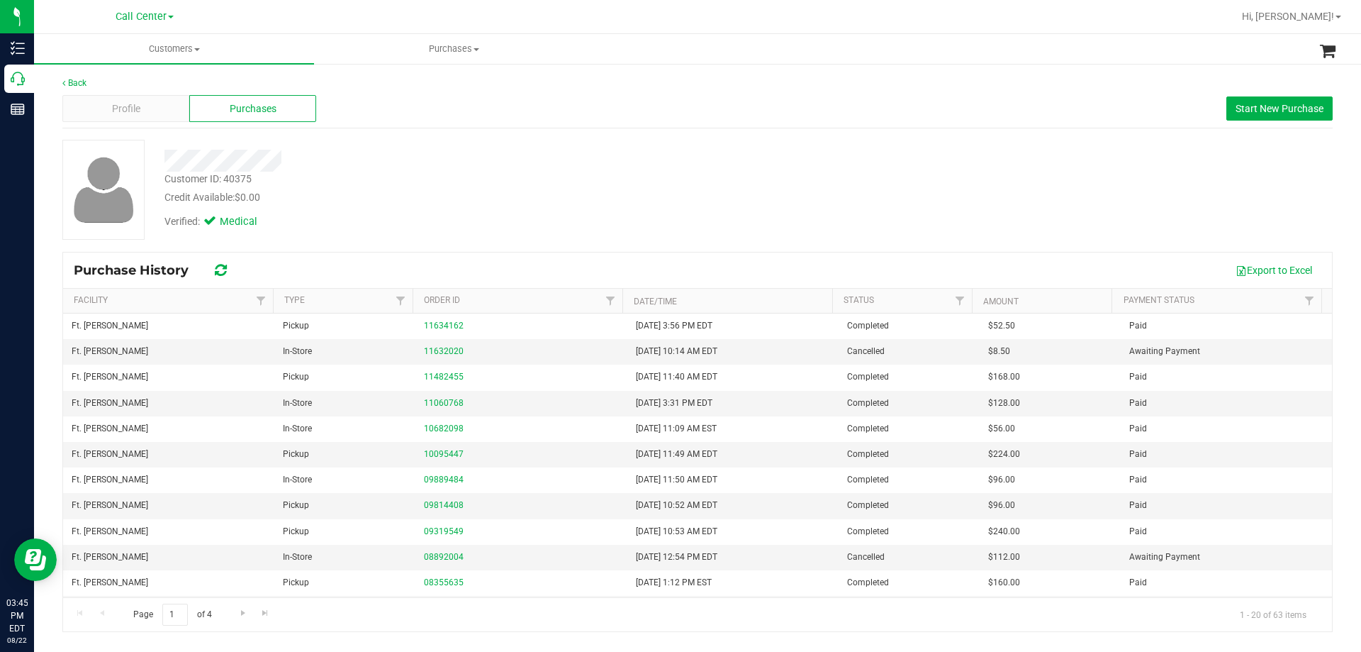
click at [745, 216] on div "Verified: Medical" at bounding box center [477, 220] width 646 height 31
drag, startPoint x: 608, startPoint y: 328, endPoint x: 770, endPoint y: 351, distance: 164.1
click at [770, 351] on tbody "Ft. [PERSON_NAME] Pickup 11634162 [DATE] 3:56 PM EDT Completed $52.50 Paid Ft. …" at bounding box center [697, 569] width 1269 height 513
click at [712, 186] on div "Customer ID: 40375 Credit Available: $0.00" at bounding box center [477, 188] width 646 height 33
click at [334, 156] on div at bounding box center [477, 161] width 646 height 22
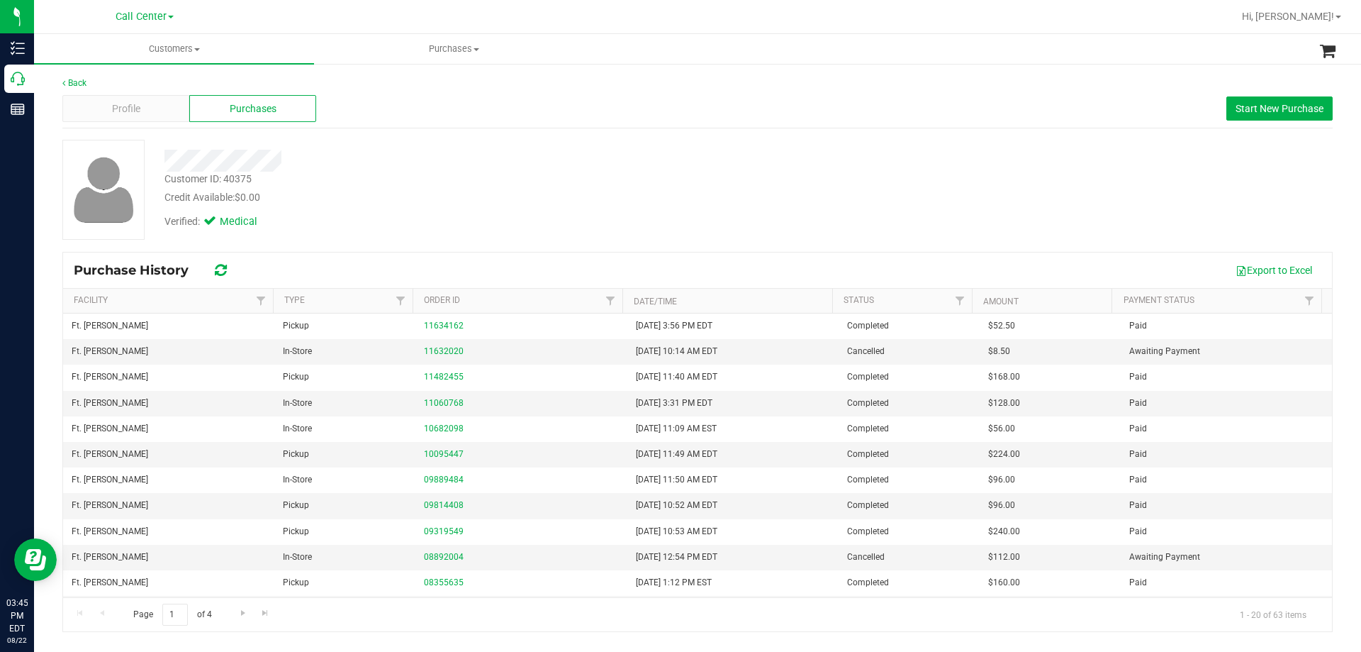
click at [335, 156] on div at bounding box center [477, 161] width 646 height 22
click at [611, 181] on div "Customer ID: 40375 Credit Available: $0.00" at bounding box center [477, 188] width 646 height 33
click at [605, 177] on div "Customer ID: 40375 Credit Available: $0.00" at bounding box center [477, 188] width 646 height 33
click at [634, 185] on div "Customer ID: 40375 Credit Available: $0.00" at bounding box center [477, 188] width 646 height 33
click at [607, 186] on div "Customer ID: 40375 Credit Available: $0.00" at bounding box center [477, 188] width 646 height 33
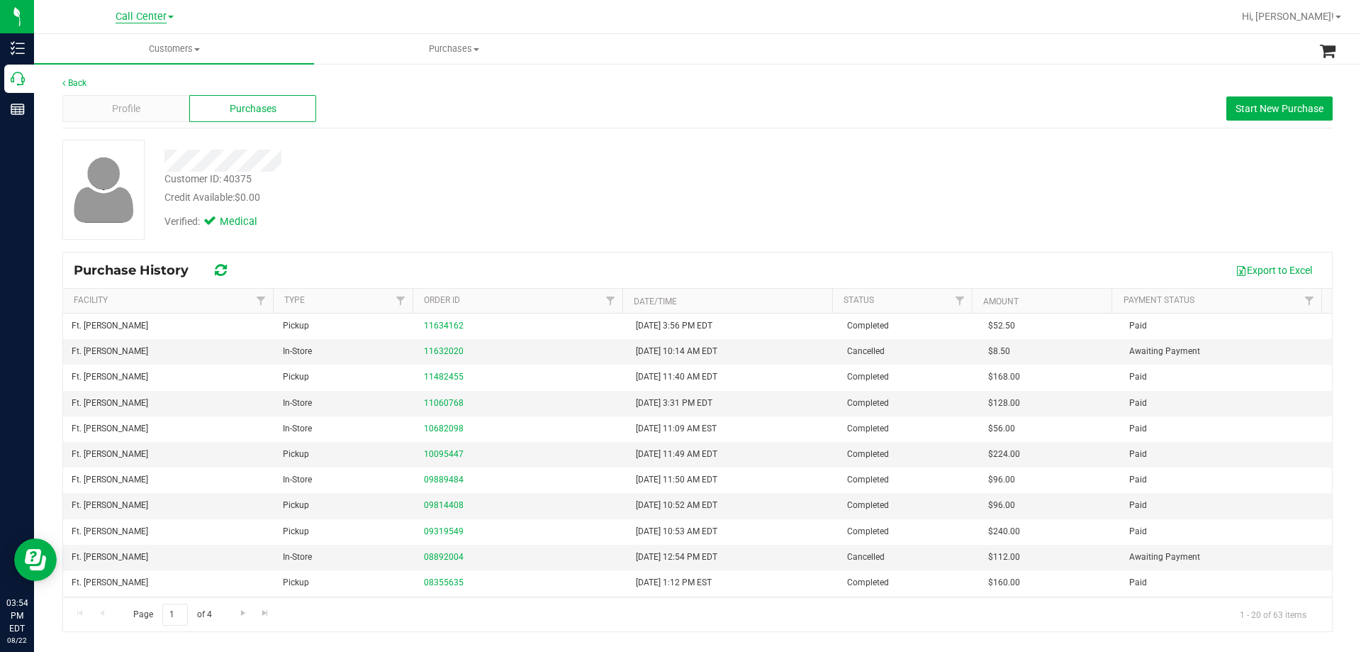
click at [132, 15] on span "Call Center" at bounding box center [141, 17] width 51 height 13
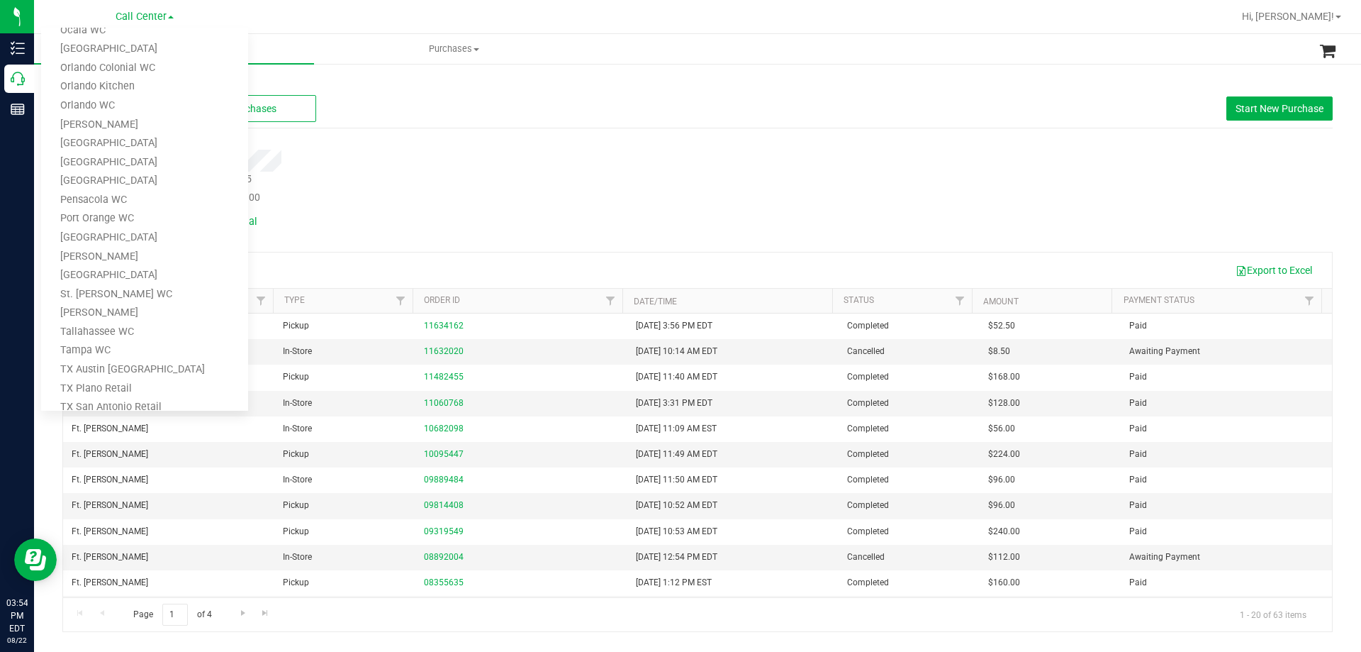
scroll to position [623, 0]
click at [125, 269] on link "TX Austin [GEOGRAPHIC_DATA]" at bounding box center [144, 275] width 207 height 19
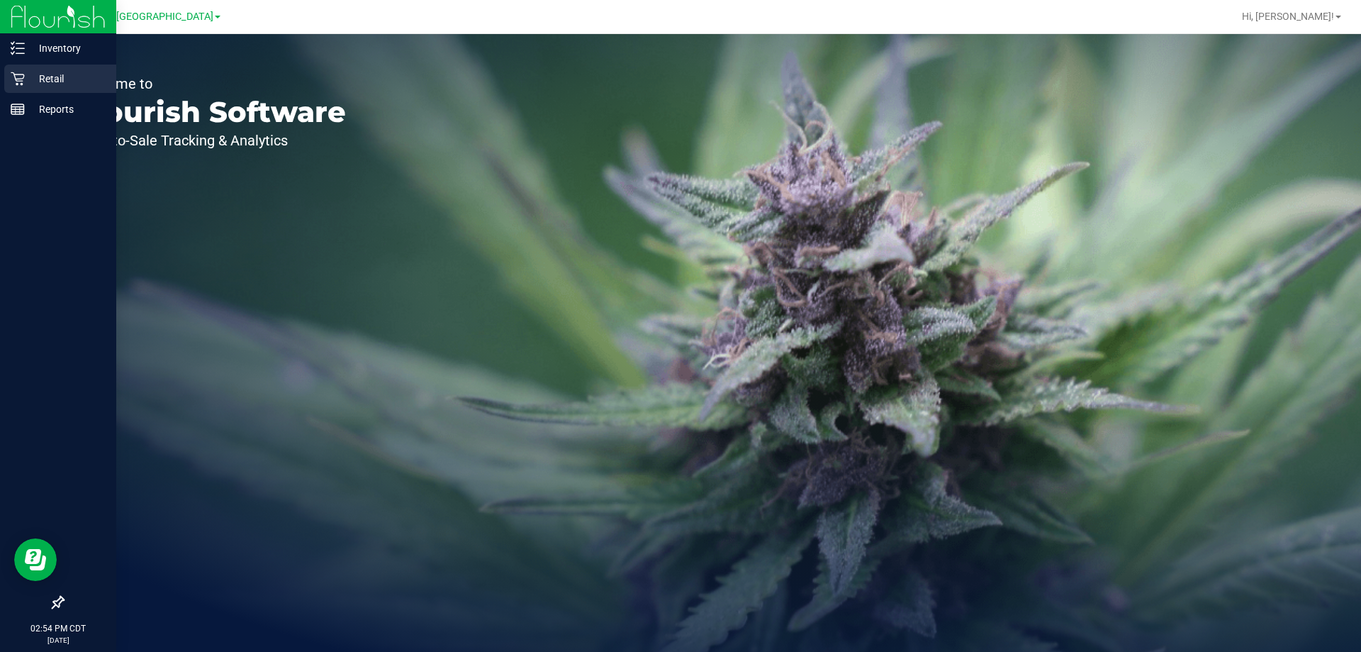
click at [57, 74] on p "Retail" at bounding box center [67, 78] width 85 height 17
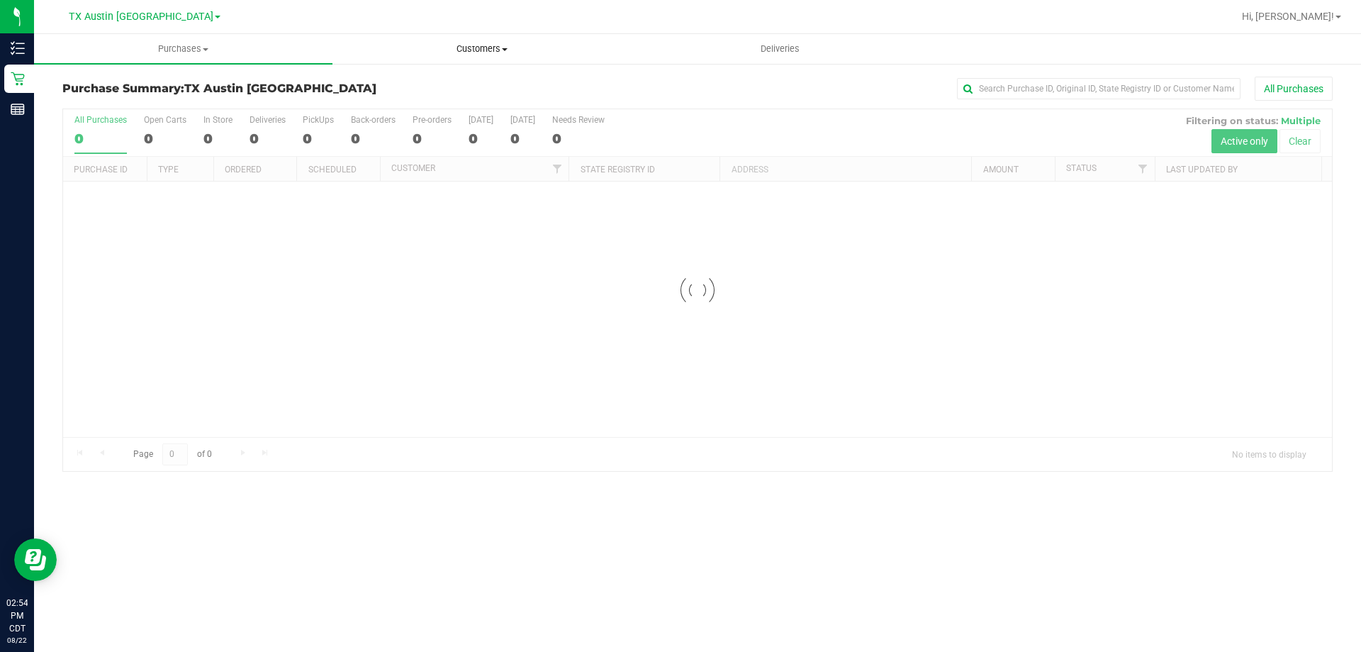
click at [483, 46] on span "Customers" at bounding box center [481, 49] width 297 height 13
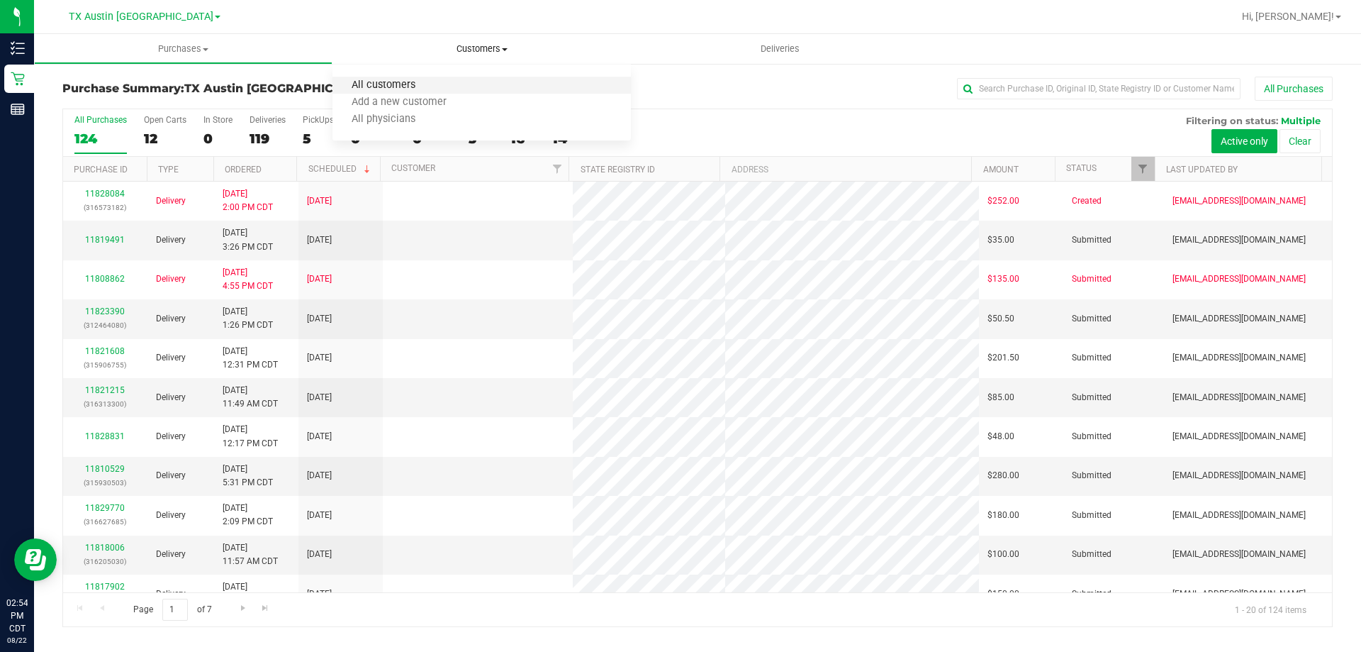
click at [395, 87] on span "All customers" at bounding box center [384, 85] width 102 height 12
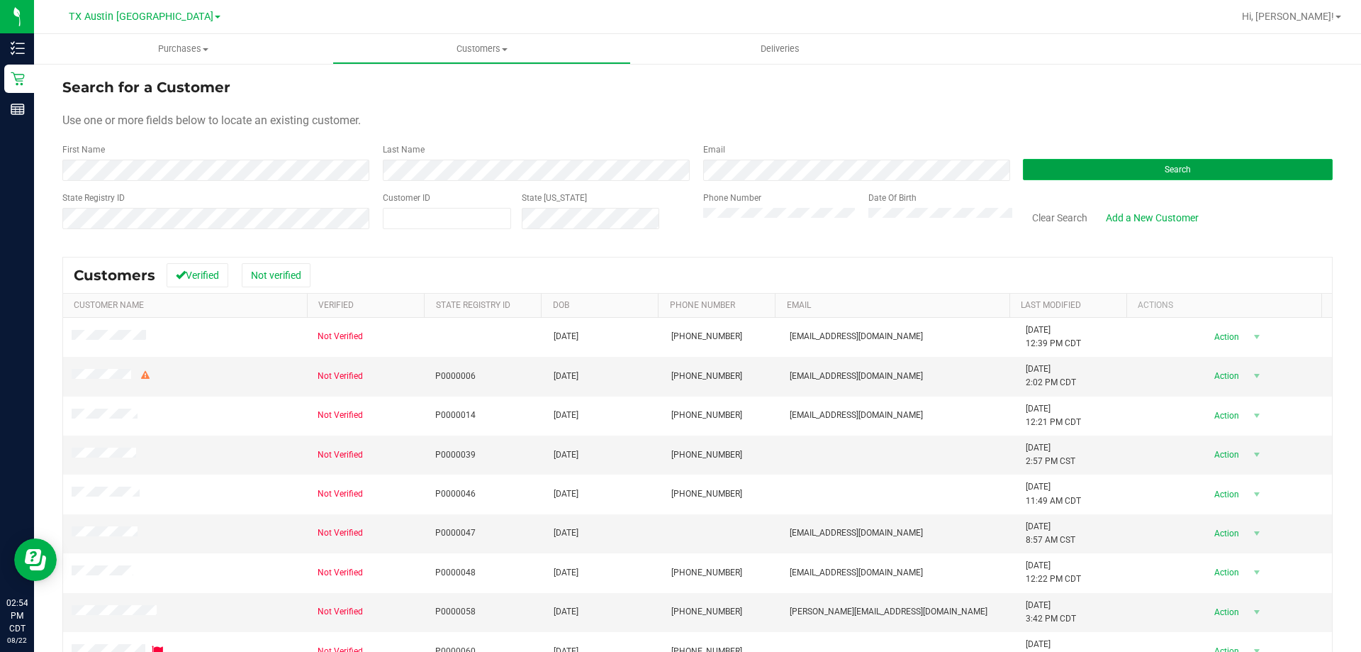
click at [1099, 166] on button "Search" at bounding box center [1178, 169] width 310 height 21
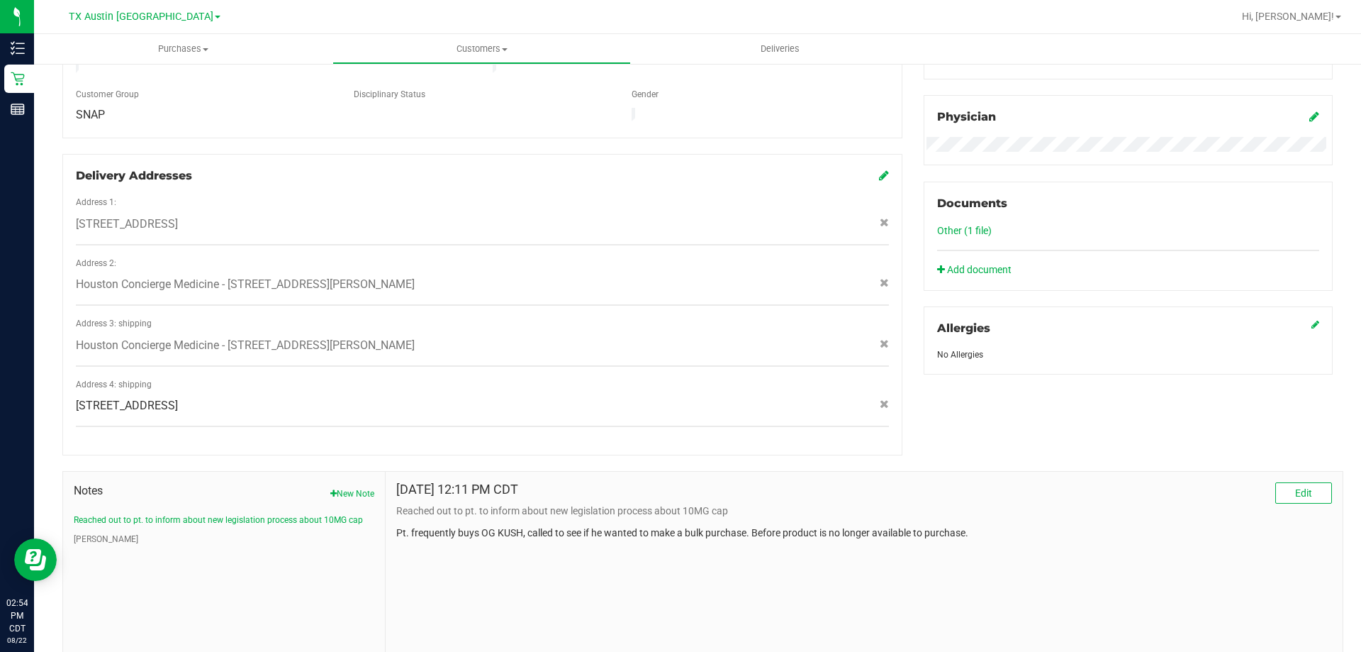
scroll to position [444, 0]
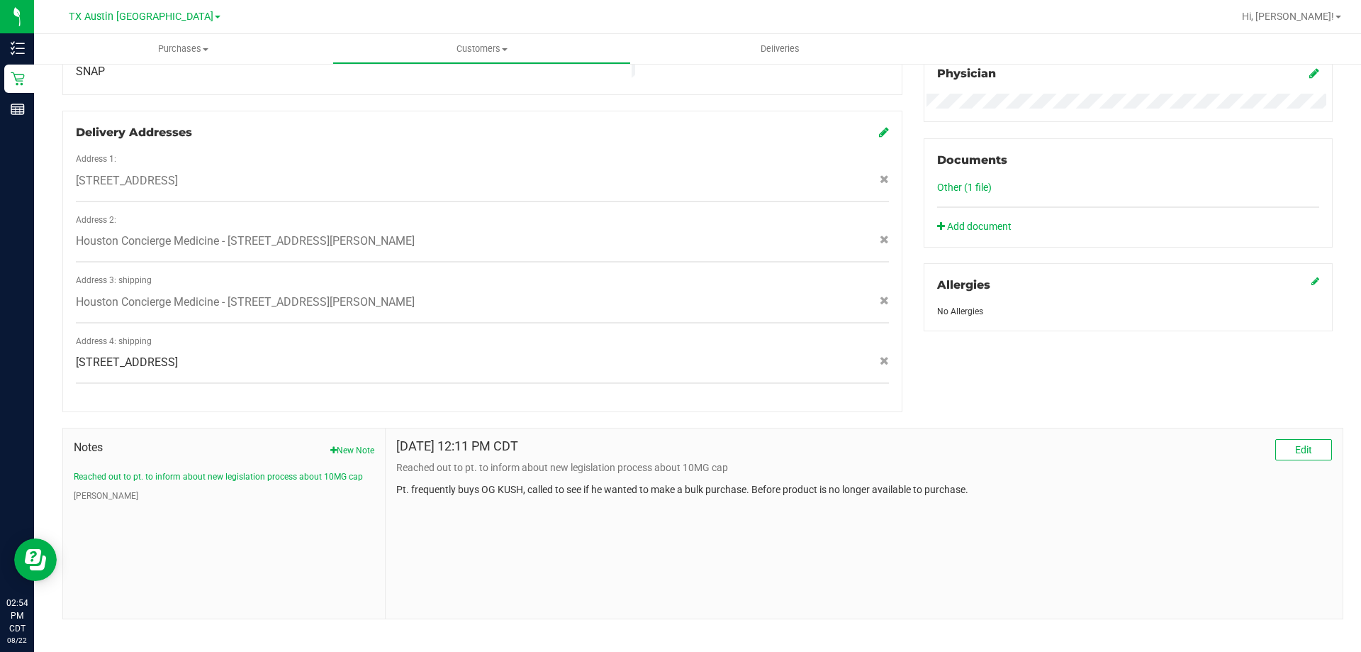
click at [431, 482] on p "Pt. frequently buys OG KUSH, called to see if he wanted to make a bulk purchase…" at bounding box center [864, 489] width 936 height 15
drag, startPoint x: 394, startPoint y: 474, endPoint x: 464, endPoint y: 470, distance: 70.3
click at [464, 482] on p "Pt. frequently buys OG KUSH, called to see if he wanted to make a bulk purchase…" at bounding box center [864, 489] width 936 height 15
click at [594, 482] on p "Pt. frequently buys OG KUSH, called to see if he wanted to make a bulk purchase…" at bounding box center [864, 489] width 936 height 15
drag, startPoint x: 421, startPoint y: 477, endPoint x: 495, endPoint y: 473, distance: 73.8
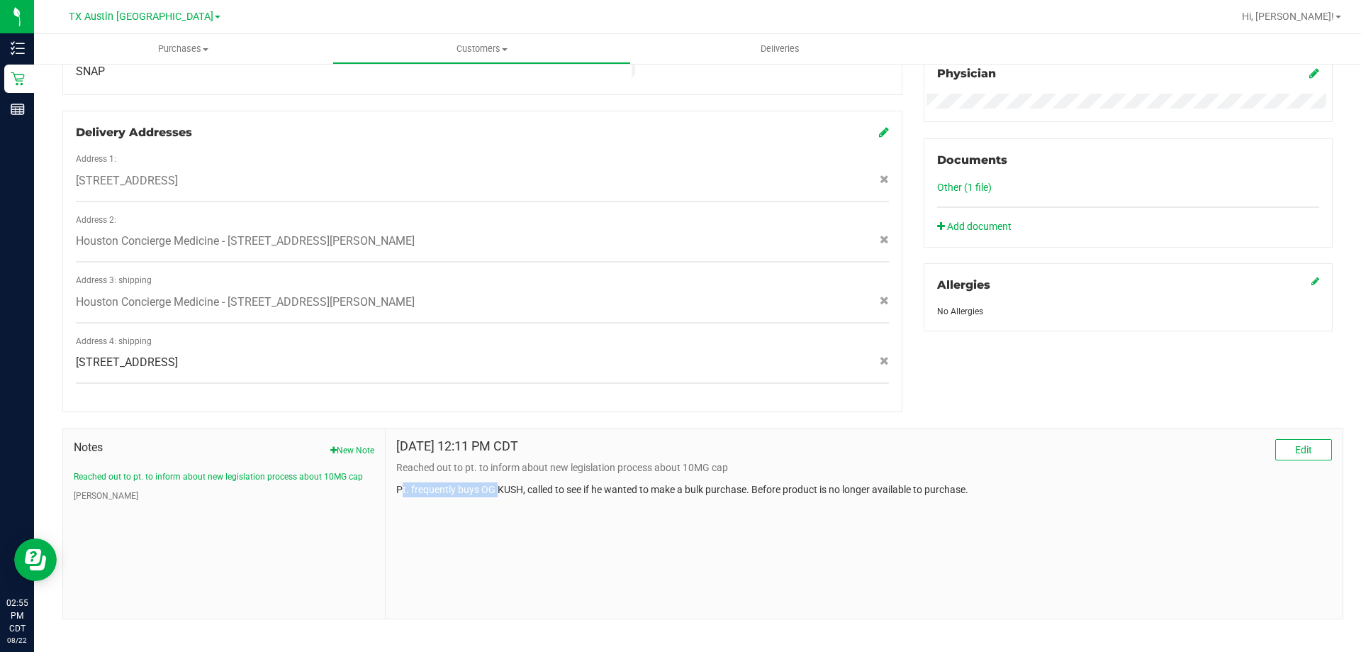
click at [495, 482] on p "Pt. frequently buys OG KUSH, called to see if he wanted to make a bulk purchase…" at bounding box center [864, 489] width 936 height 15
click at [556, 482] on p "Pt. frequently buys OG KUSH, called to see if he wanted to make a bulk purchase…" at bounding box center [864, 489] width 936 height 15
drag, startPoint x: 446, startPoint y: 478, endPoint x: 528, endPoint y: 472, distance: 82.5
click at [528, 482] on p "Pt. frequently buys OG KUSH, called to see if he wanted to make a bulk purchase…" at bounding box center [864, 489] width 936 height 15
click at [585, 482] on p "Pt. frequently buys OG KUSH, called to see if he wanted to make a bulk purchase…" at bounding box center [864, 489] width 936 height 15
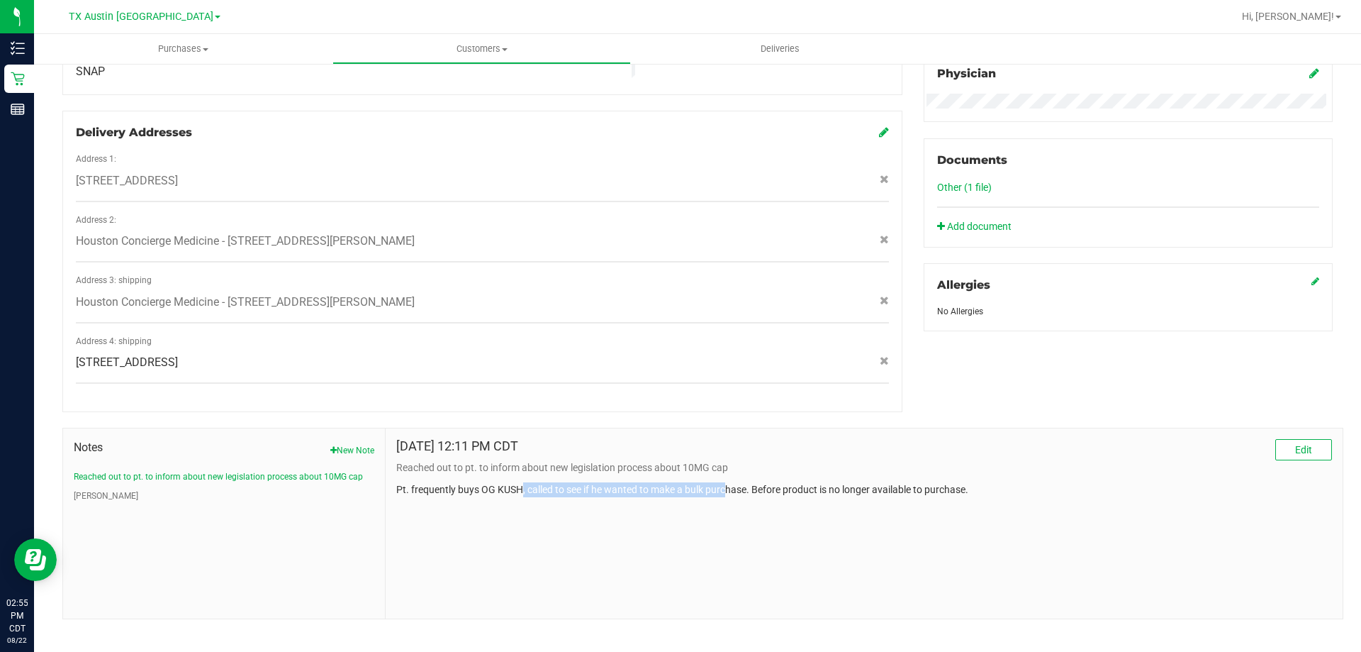
drag, startPoint x: 518, startPoint y: 477, endPoint x: 728, endPoint y: 476, distance: 209.9
click at [728, 482] on p "Pt. frequently buys OG KUSH, called to see if he wanted to make a bulk purchase…" at bounding box center [864, 489] width 936 height 15
click at [756, 482] on p "Pt. frequently buys OG KUSH, called to see if he wanted to make a bulk purchase…" at bounding box center [864, 489] width 936 height 15
drag, startPoint x: 501, startPoint y: 474, endPoint x: 715, endPoint y: 475, distance: 213.4
click at [715, 482] on p "Pt. frequently buys OG KUSH, called to see if he wanted to make a bulk purchase…" at bounding box center [864, 489] width 936 height 15
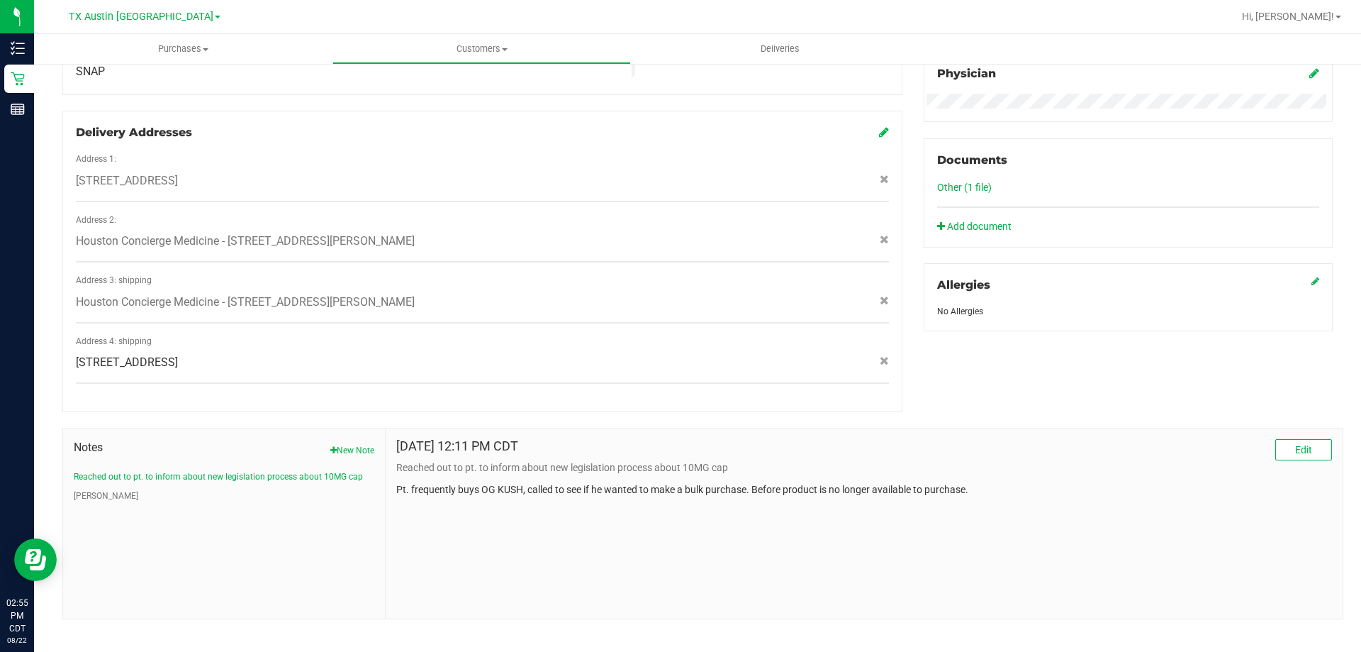
click at [759, 482] on p "Pt. frequently buys OG KUSH, called to see if he wanted to make a bulk purchase…" at bounding box center [864, 489] width 936 height 15
drag, startPoint x: 537, startPoint y: 477, endPoint x: 859, endPoint y: 469, distance: 322.0
click at [859, 482] on p "Pt. frequently buys OG KUSH, called to see if he wanted to make a bulk purchase…" at bounding box center [864, 489] width 936 height 15
click at [887, 482] on p "Pt. frequently buys OG KUSH, called to see if he wanted to make a bulk purchase…" at bounding box center [864, 489] width 936 height 15
drag, startPoint x: 524, startPoint y: 473, endPoint x: 796, endPoint y: 475, distance: 271.6
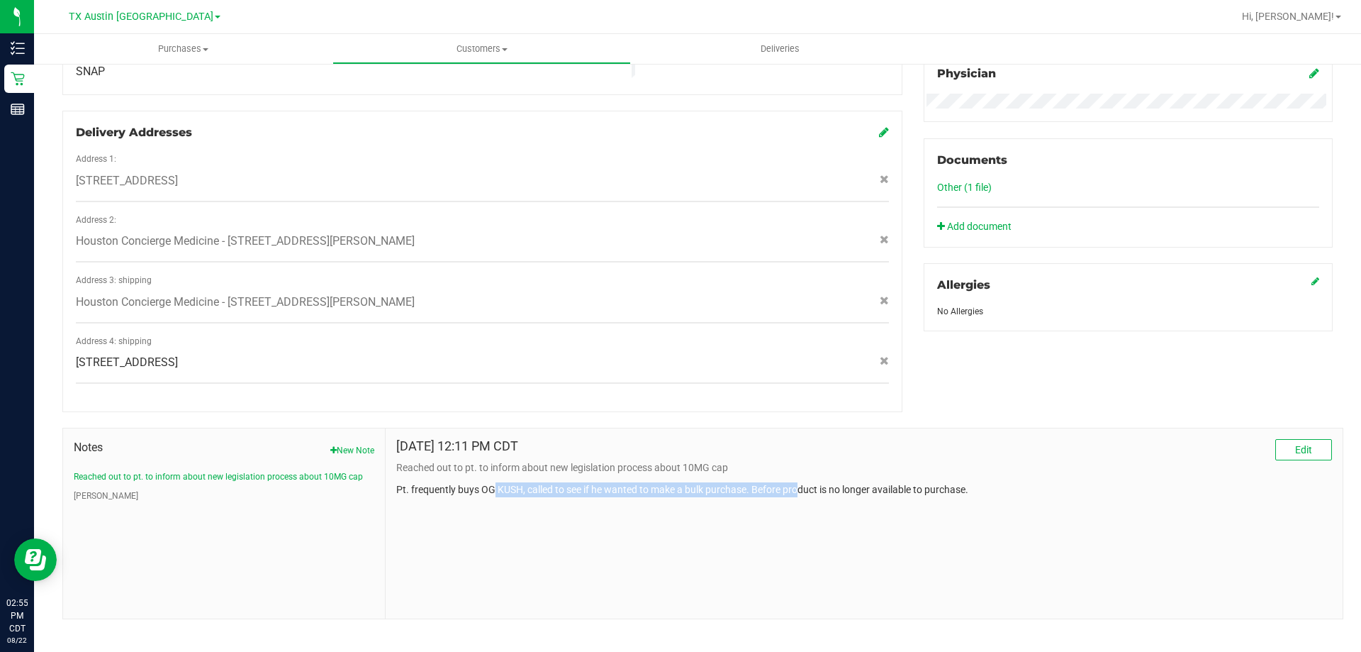
click at [796, 482] on p "Pt. frequently buys OG KUSH, called to see if he wanted to make a bulk purchase…" at bounding box center [864, 489] width 936 height 15
click at [864, 482] on p "Pt. frequently buys OG KUSH, called to see if he wanted to make a bulk purchase…" at bounding box center [864, 489] width 936 height 15
drag, startPoint x: 593, startPoint y: 477, endPoint x: 871, endPoint y: 482, distance: 278.0
click at [871, 482] on p "Pt. frequently buys OG KUSH, called to see if he wanted to make a bulk purchase…" at bounding box center [864, 489] width 936 height 15
click at [891, 482] on p "Pt. frequently buys OG KUSH, called to see if he wanted to make a bulk purchase…" at bounding box center [864, 489] width 936 height 15
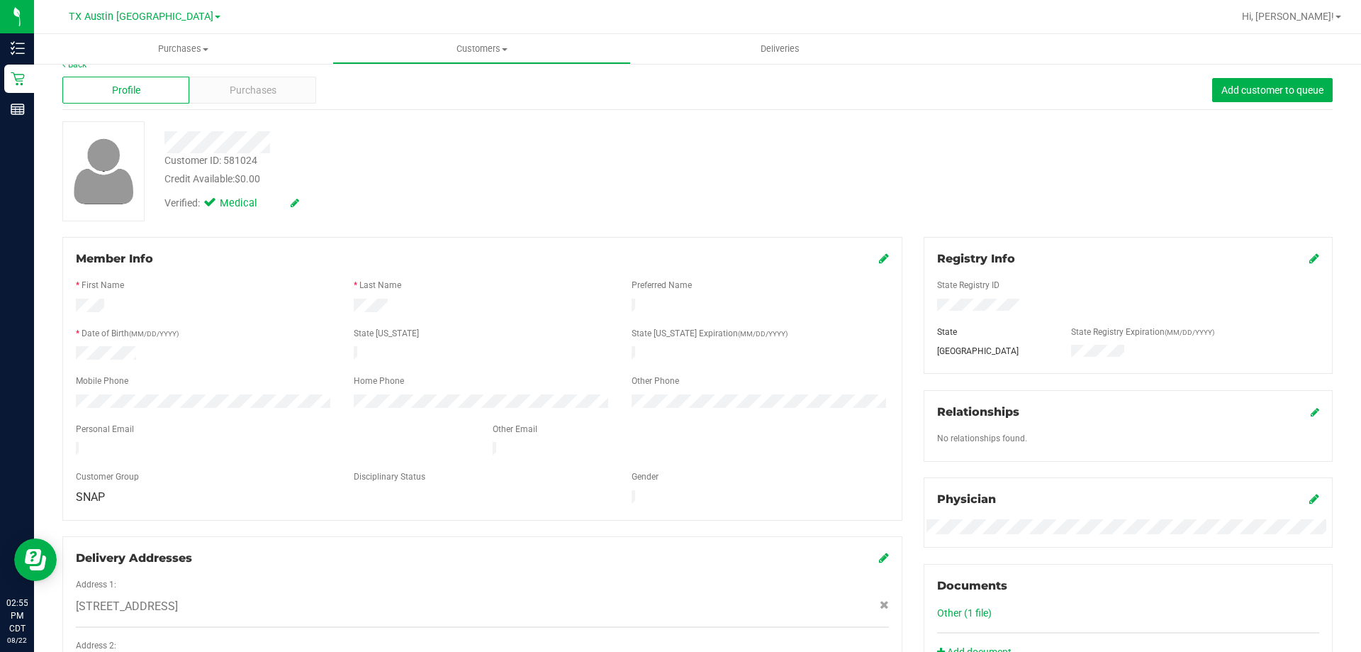
scroll to position [0, 0]
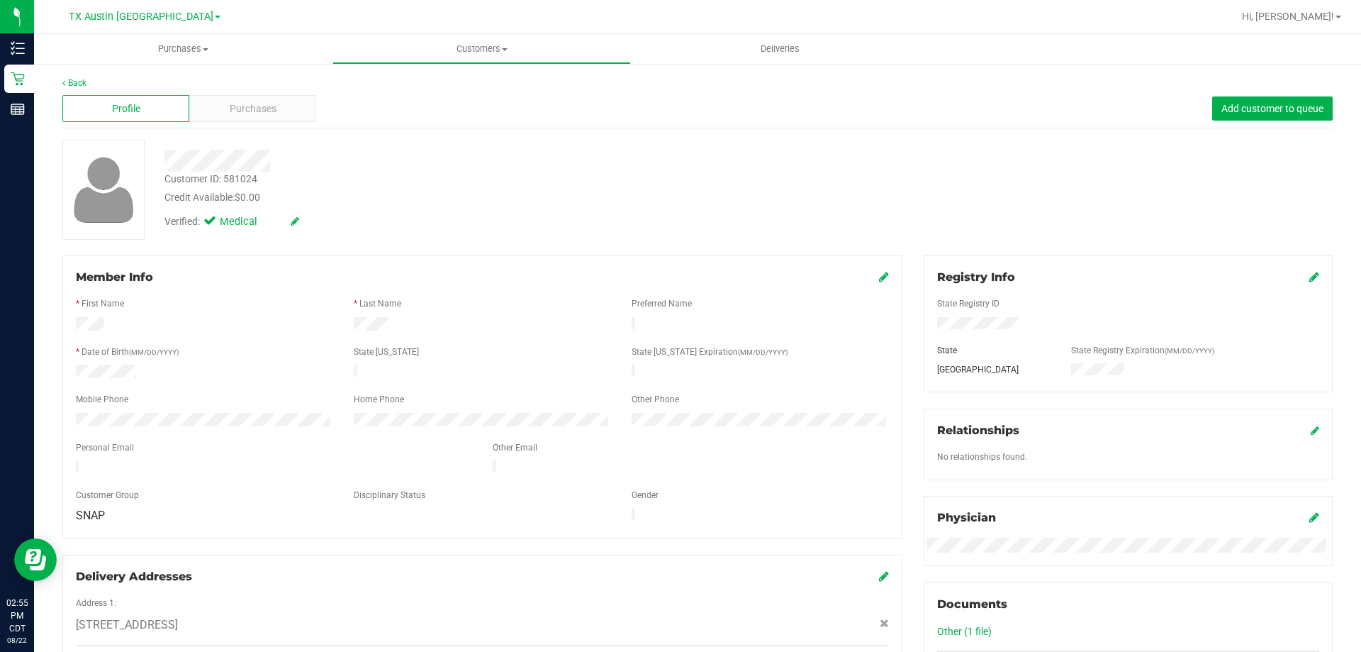
click at [601, 230] on div "Verified: Medical" at bounding box center [477, 220] width 646 height 31
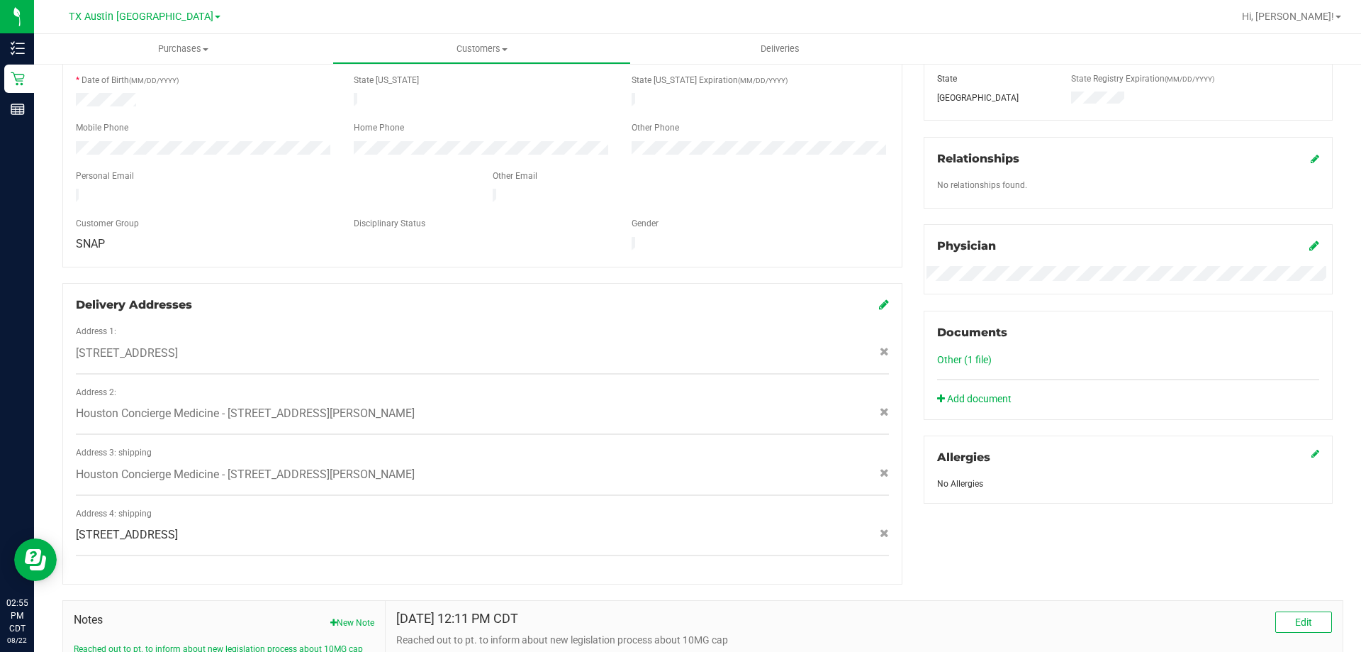
scroll to position [355, 0]
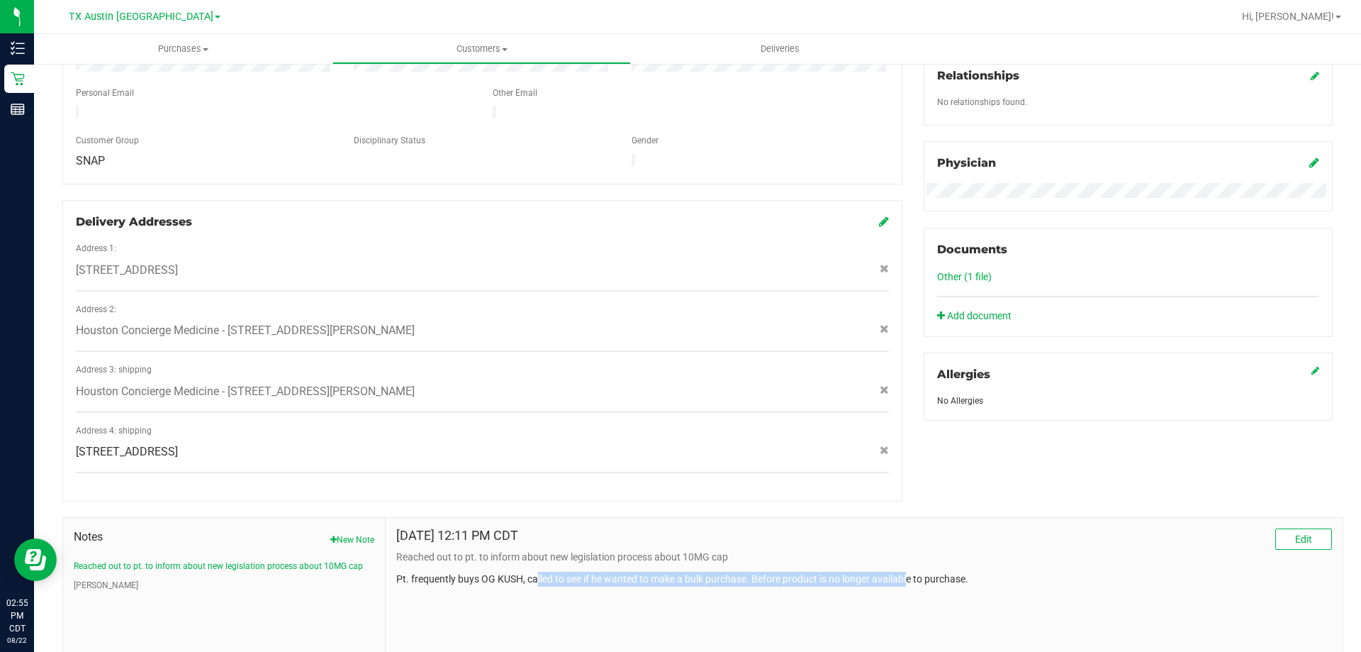
drag, startPoint x: 537, startPoint y: 562, endPoint x: 908, endPoint y: 557, distance: 371.6
click at [908, 572] on p "Pt. frequently buys OG KUSH, called to see if he wanted to make a bulk purchase…" at bounding box center [864, 579] width 936 height 15
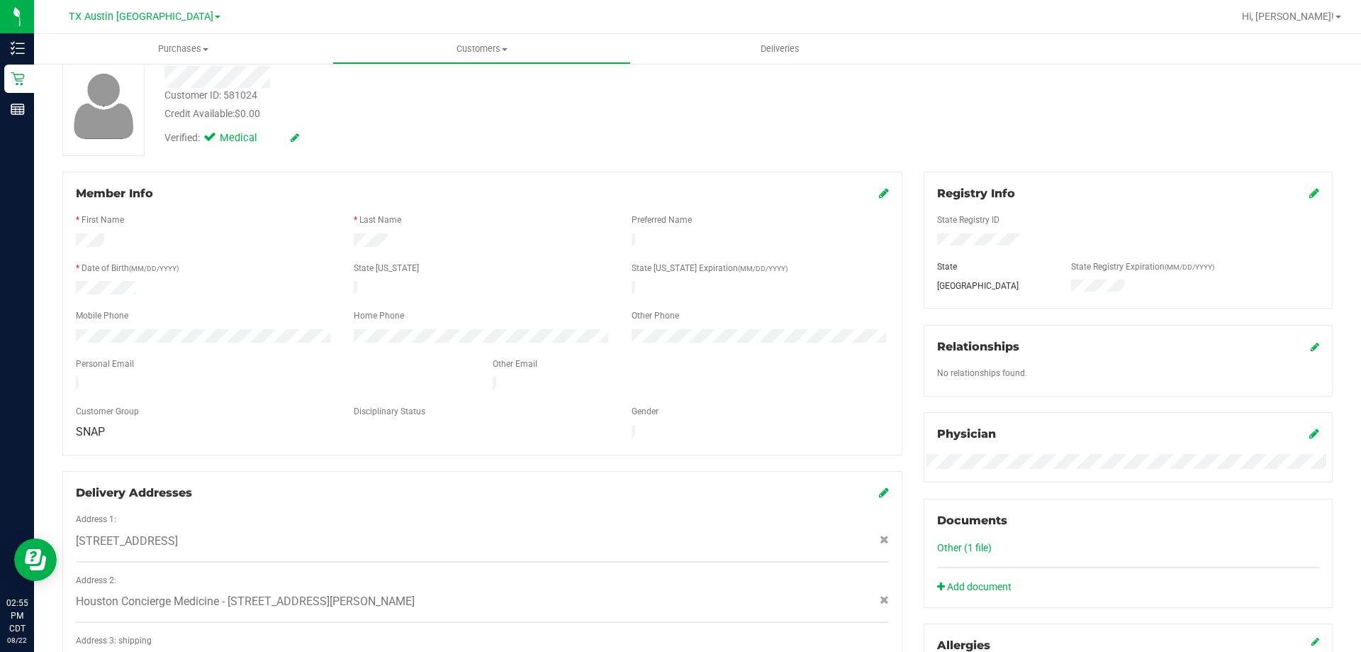
scroll to position [0, 0]
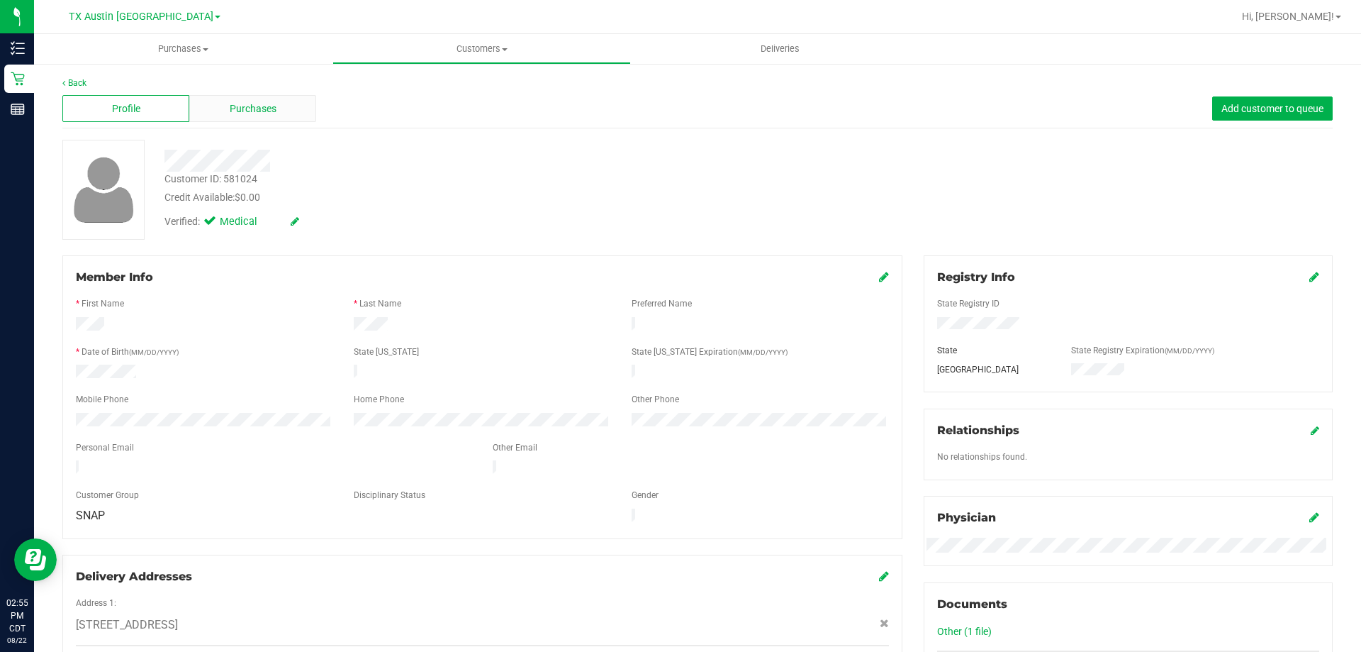
click at [255, 104] on span "Purchases" at bounding box center [253, 108] width 47 height 15
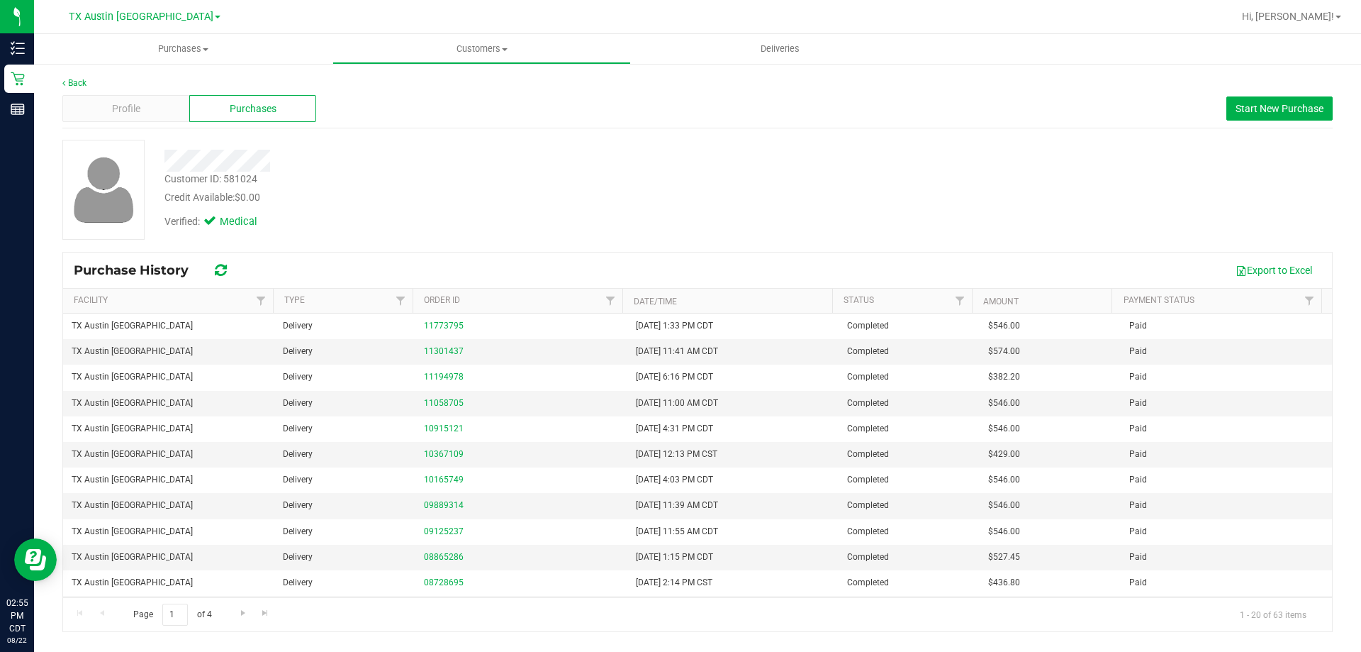
click at [457, 205] on div "Verified: Medical" at bounding box center [477, 220] width 646 height 31
click at [338, 177] on div "Customer ID: 581024 Credit Available: $0.00" at bounding box center [477, 188] width 646 height 33
click at [1247, 111] on span "Start New Purchase" at bounding box center [1280, 108] width 88 height 11
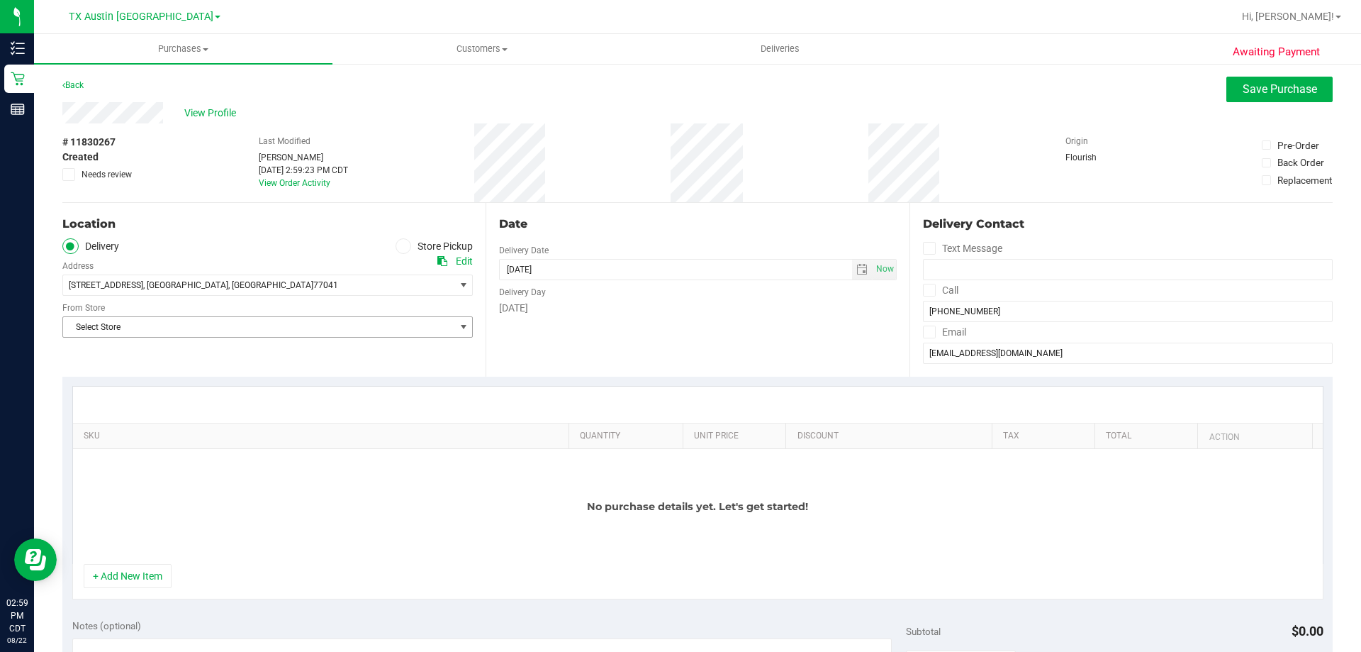
click at [161, 330] on span "Select Store" at bounding box center [258, 327] width 391 height 20
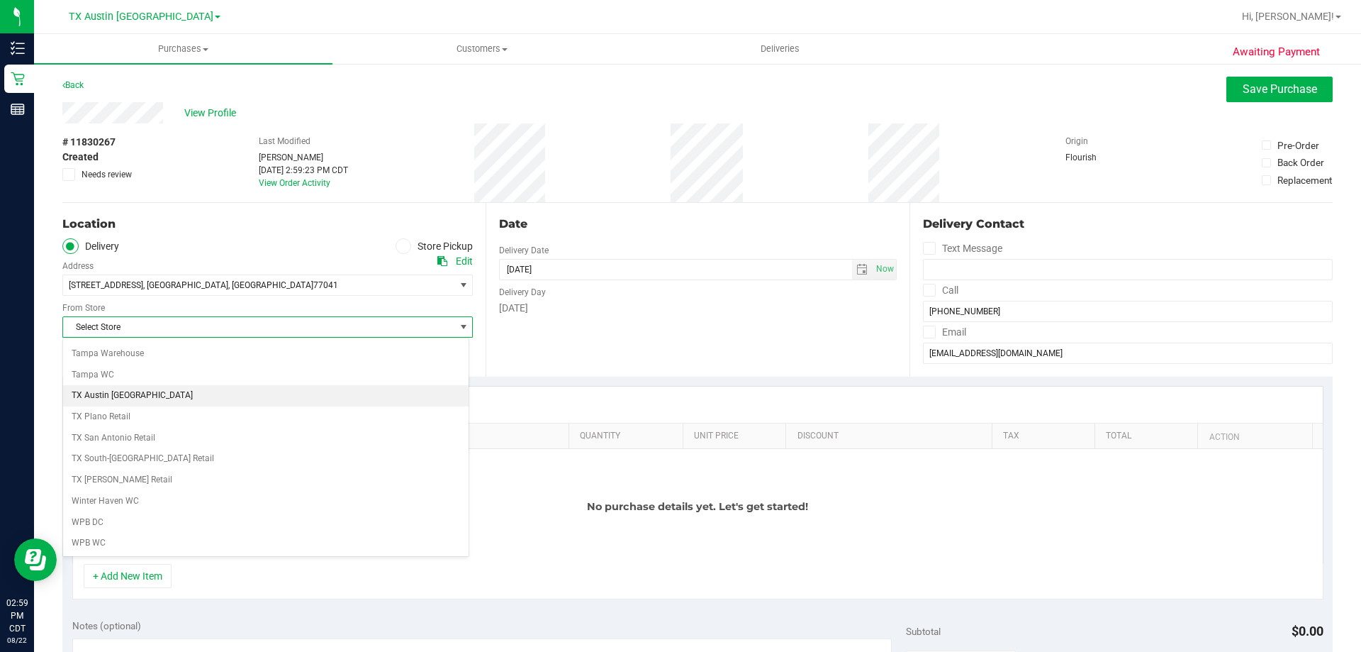
click at [121, 394] on li "TX Austin [GEOGRAPHIC_DATA]" at bounding box center [266, 395] width 406 height 21
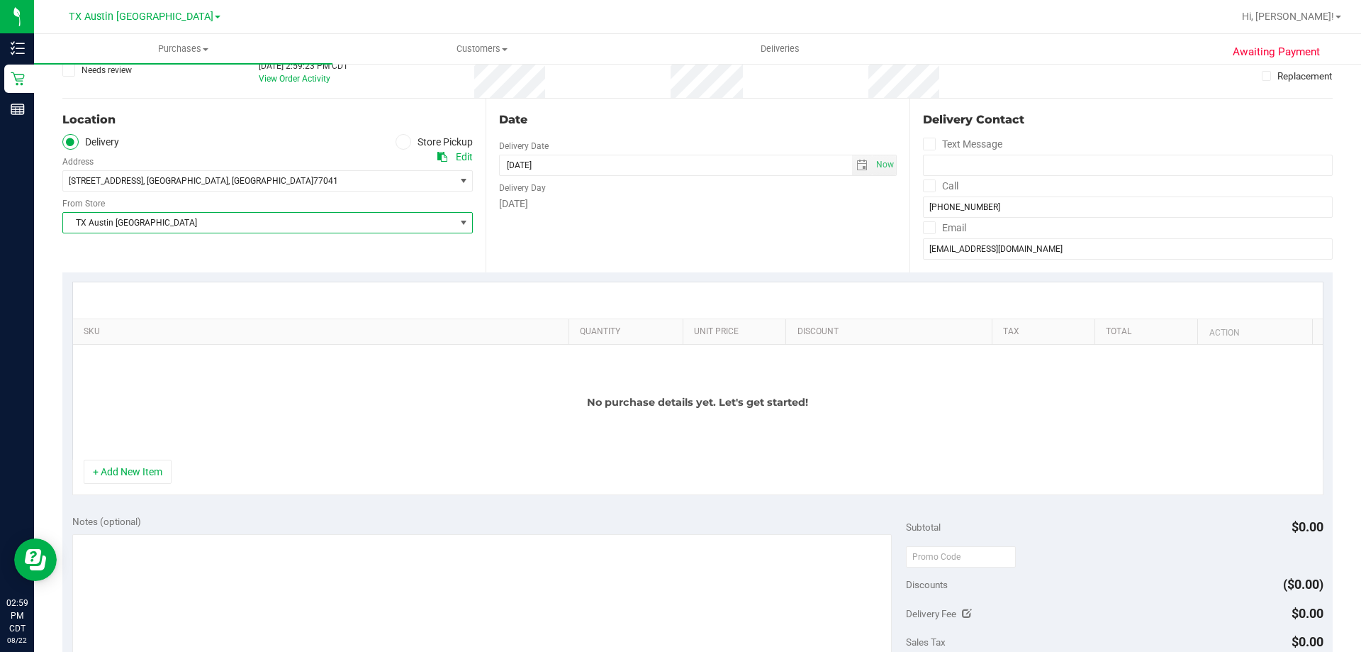
scroll to position [213, 0]
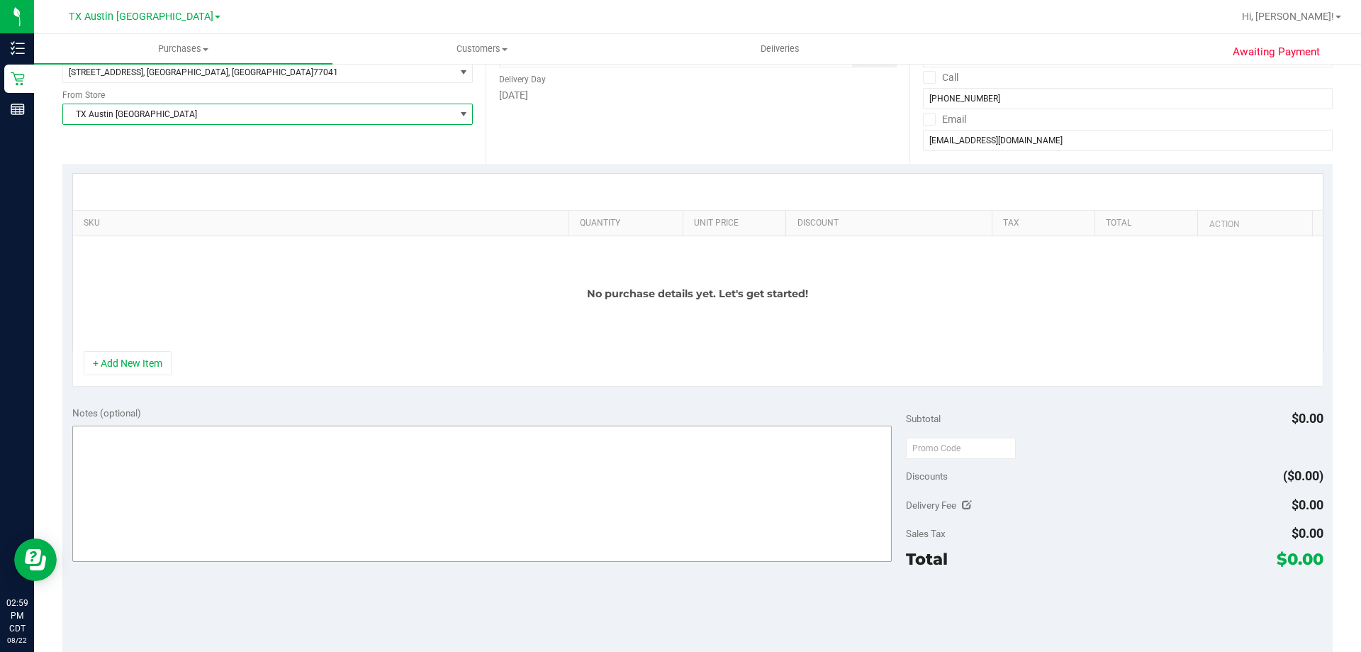
click at [155, 363] on button "+ Add New Item" at bounding box center [128, 363] width 88 height 24
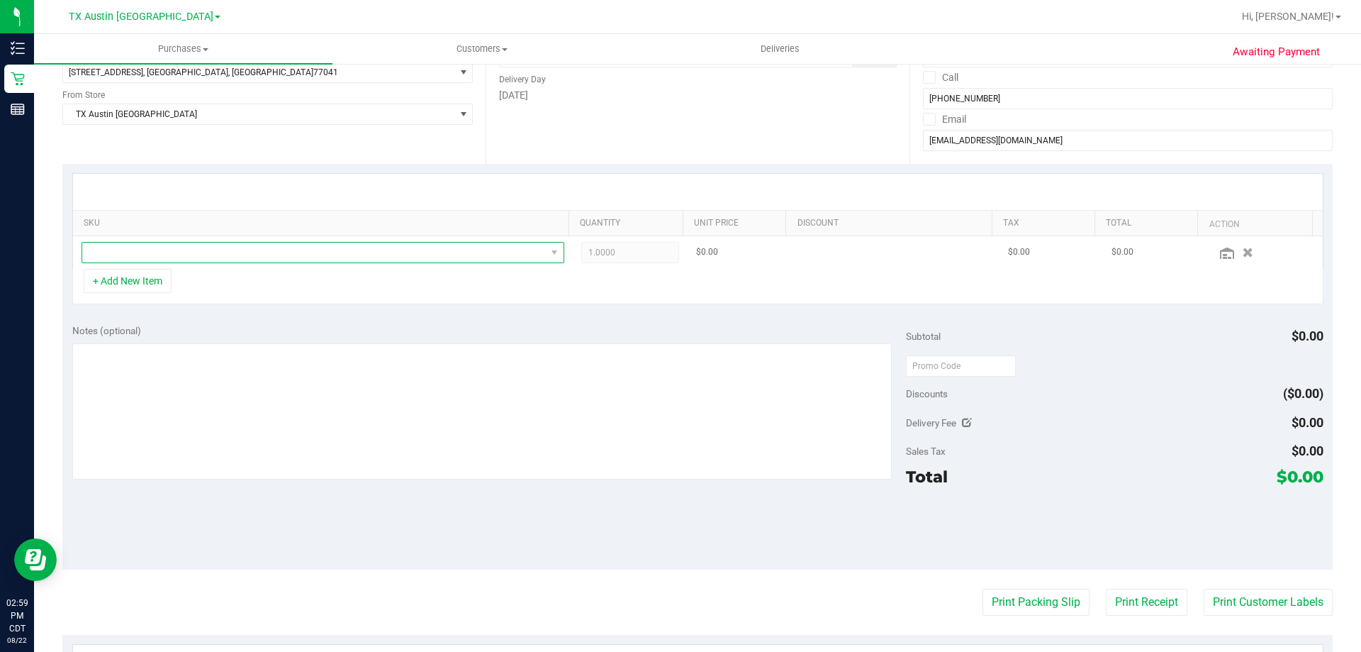
click at [342, 253] on span "NO DATA FOUND" at bounding box center [314, 253] width 464 height 20
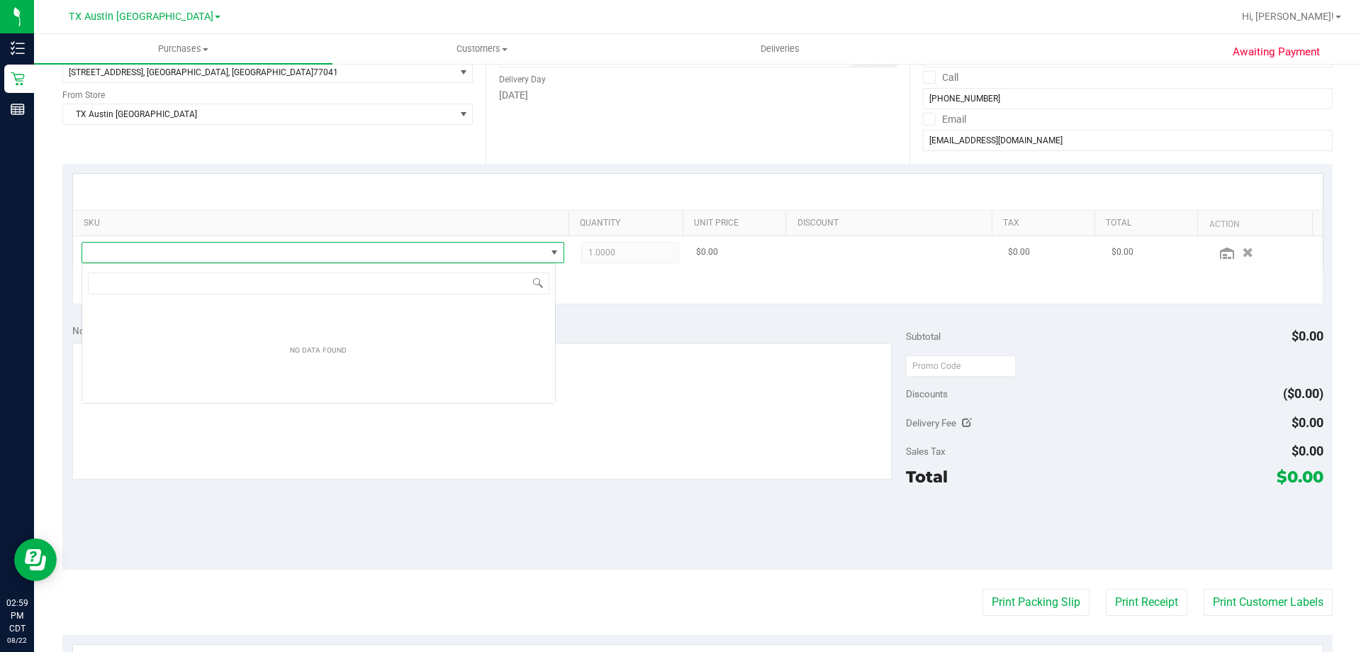
scroll to position [21, 474]
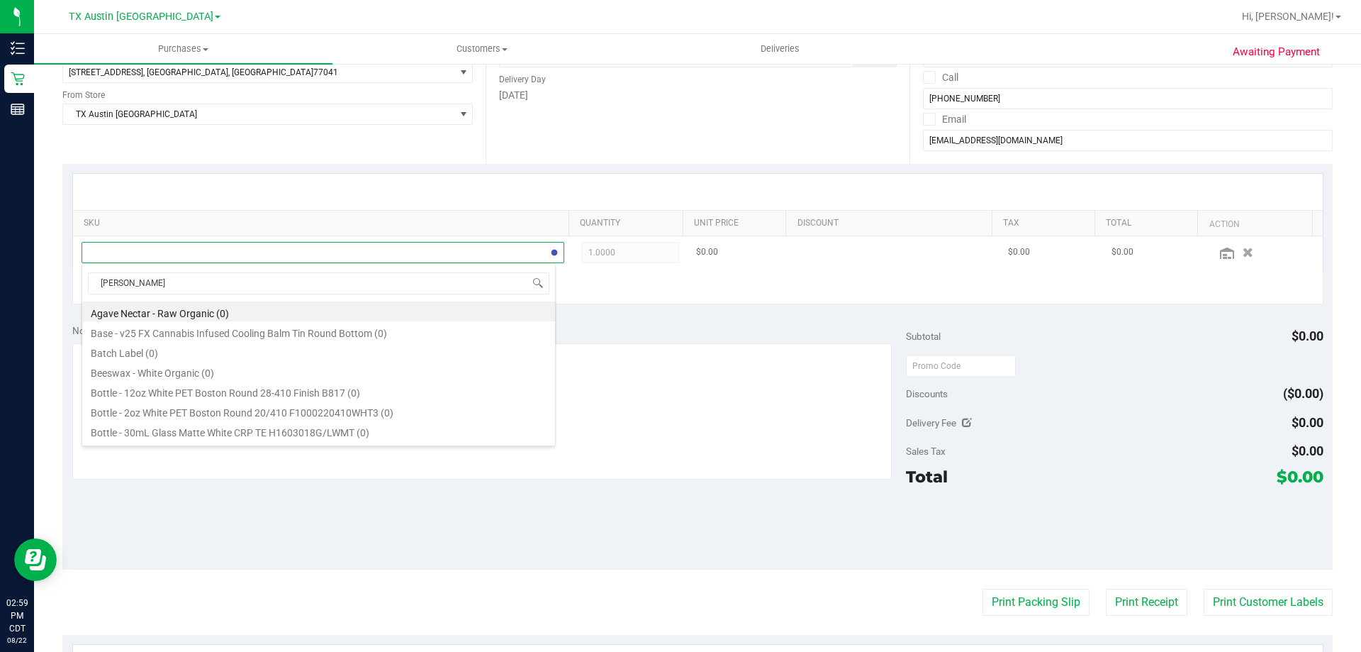
type input "og kush"
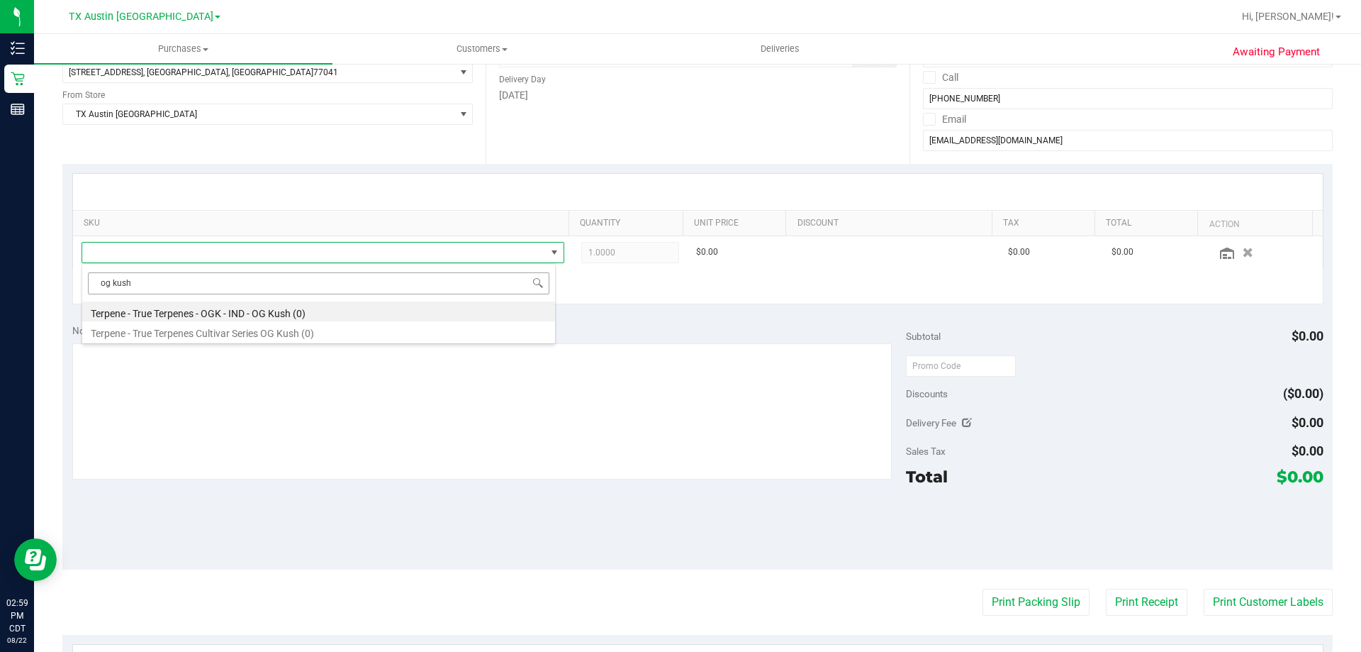
click at [233, 280] on input "og kush" at bounding box center [319, 283] width 462 height 22
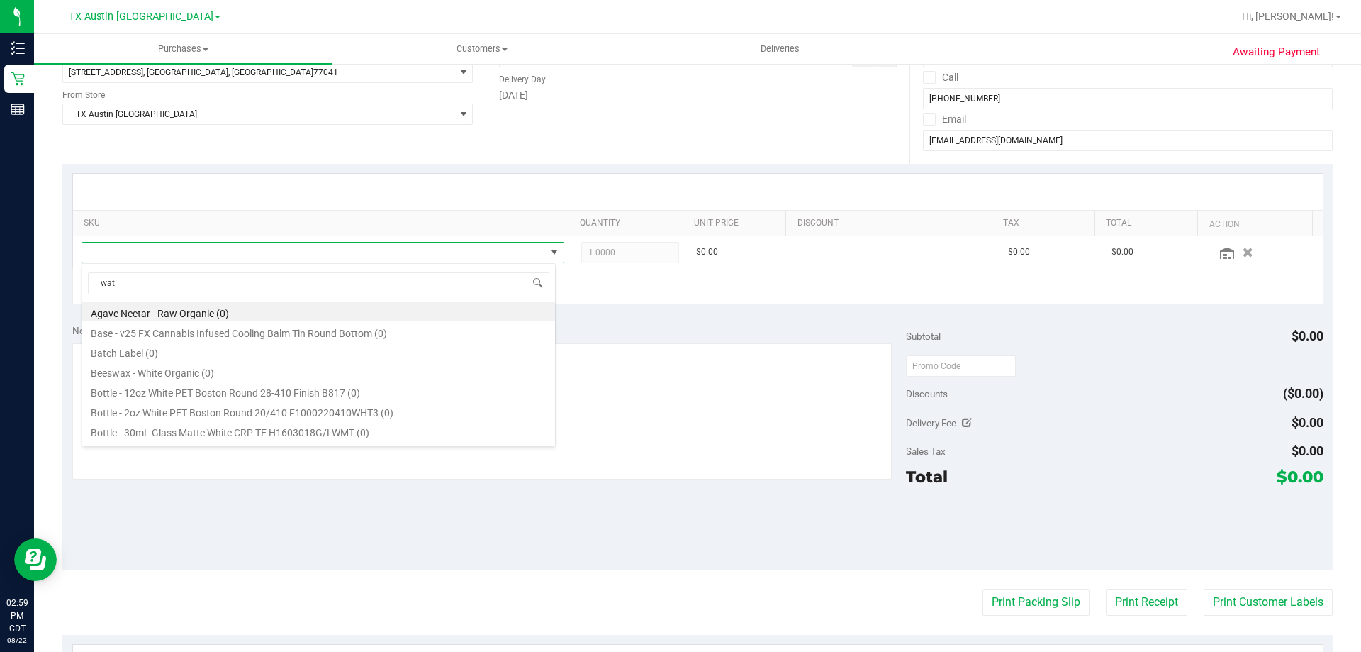
type input "wat"
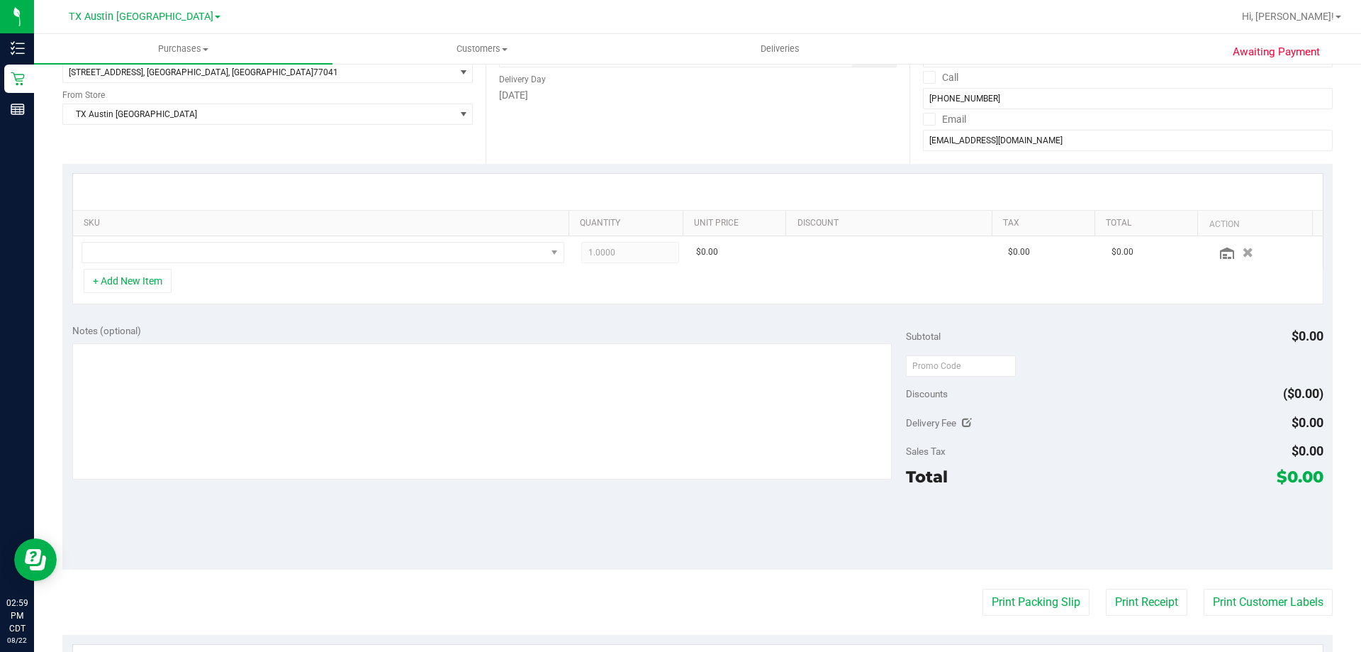
click at [317, 296] on div "+ Add New Item" at bounding box center [698, 286] width 1252 height 35
click at [328, 386] on textarea at bounding box center [482, 411] width 820 height 136
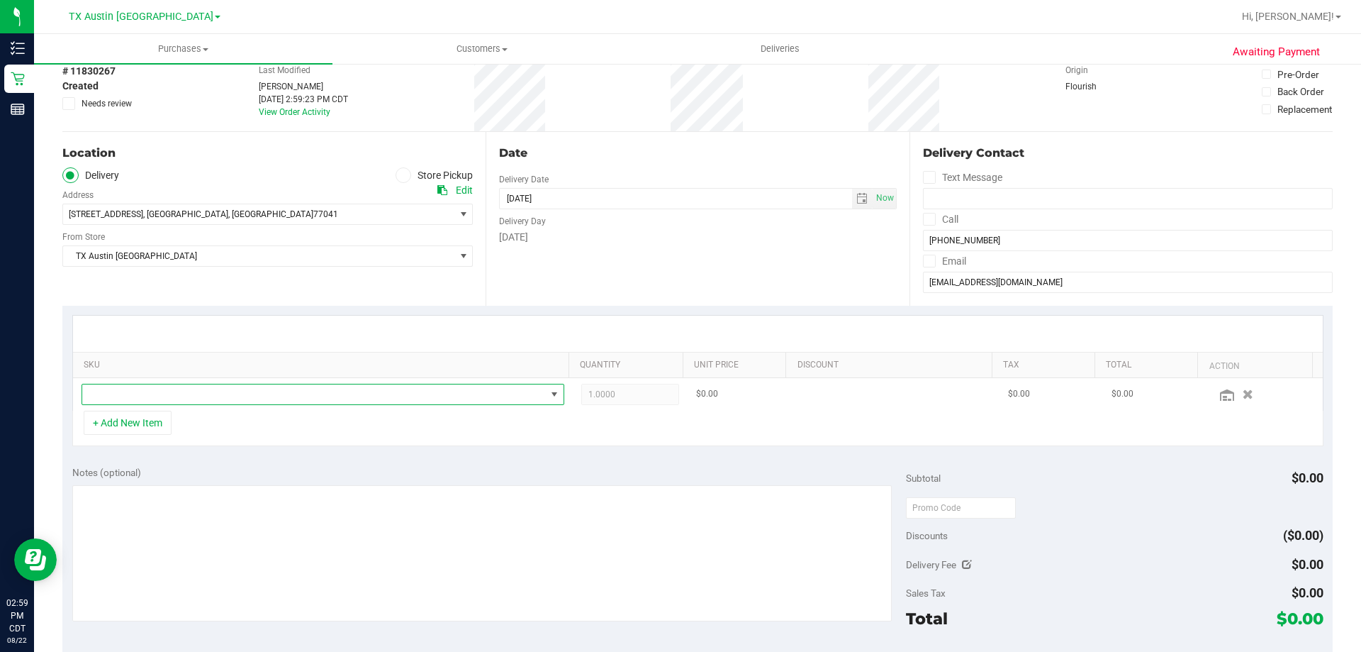
click at [219, 392] on span "NO DATA FOUND" at bounding box center [314, 394] width 464 height 20
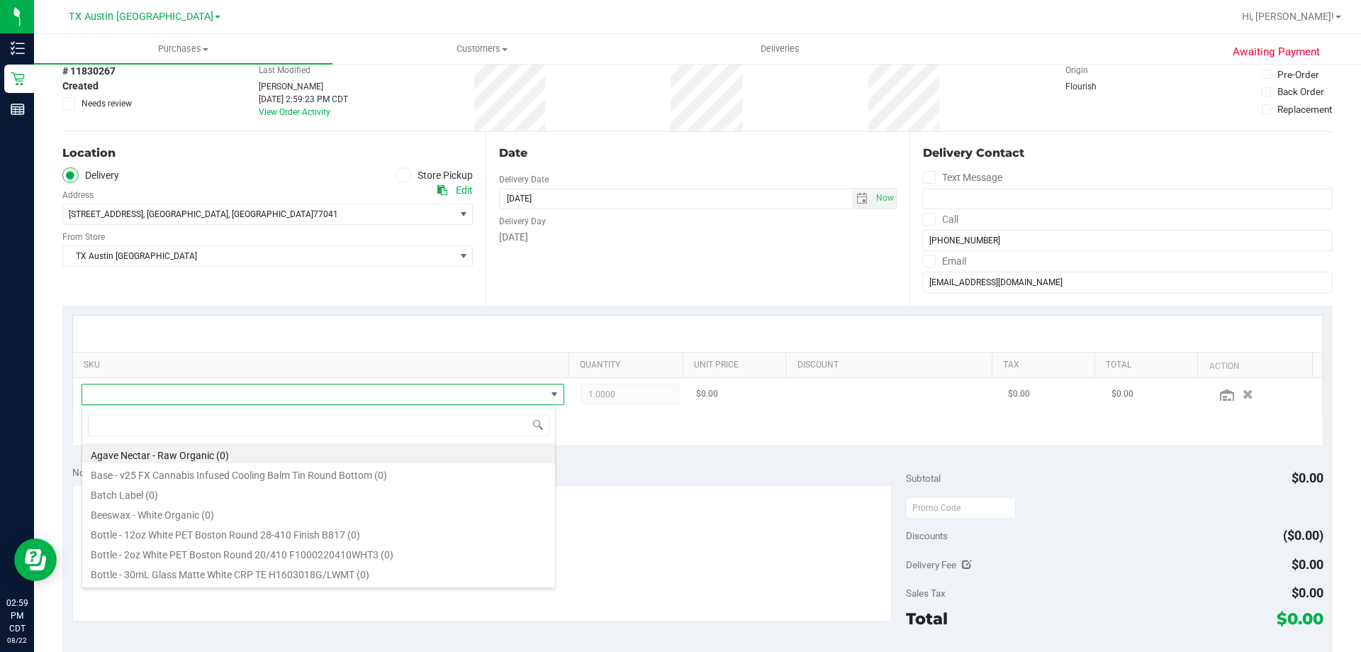
scroll to position [21, 470]
type input "w"
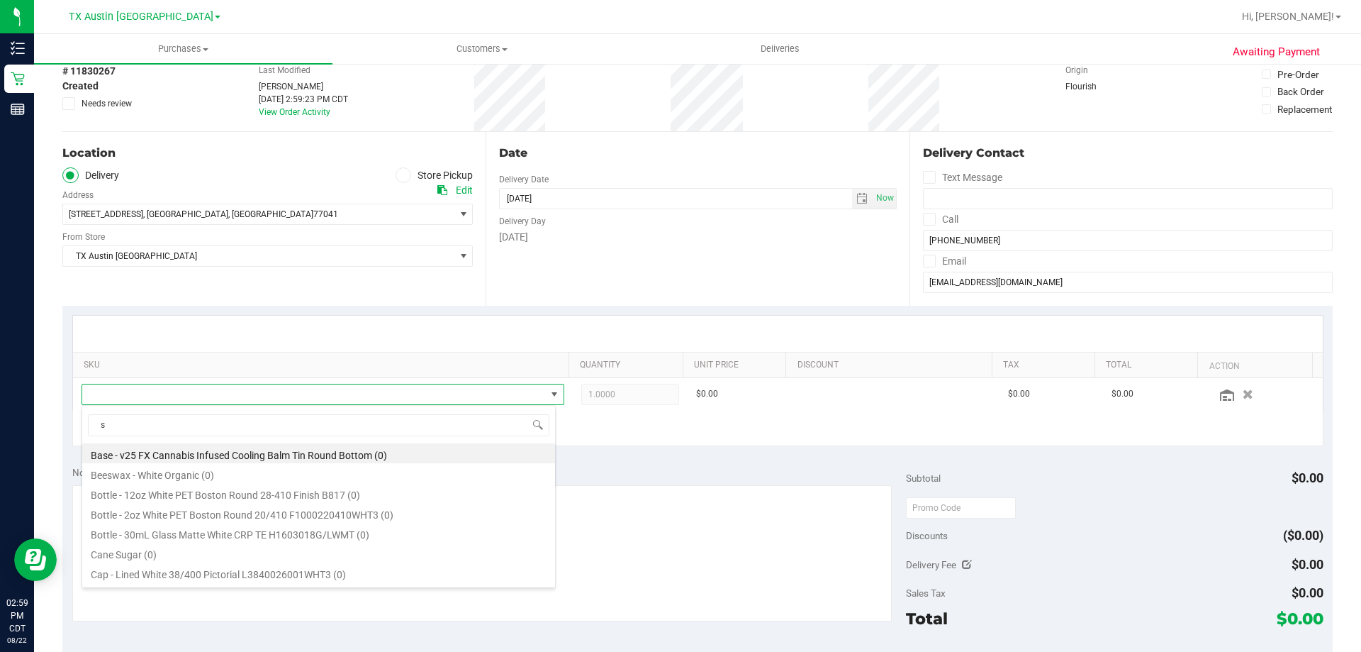
type input "s"
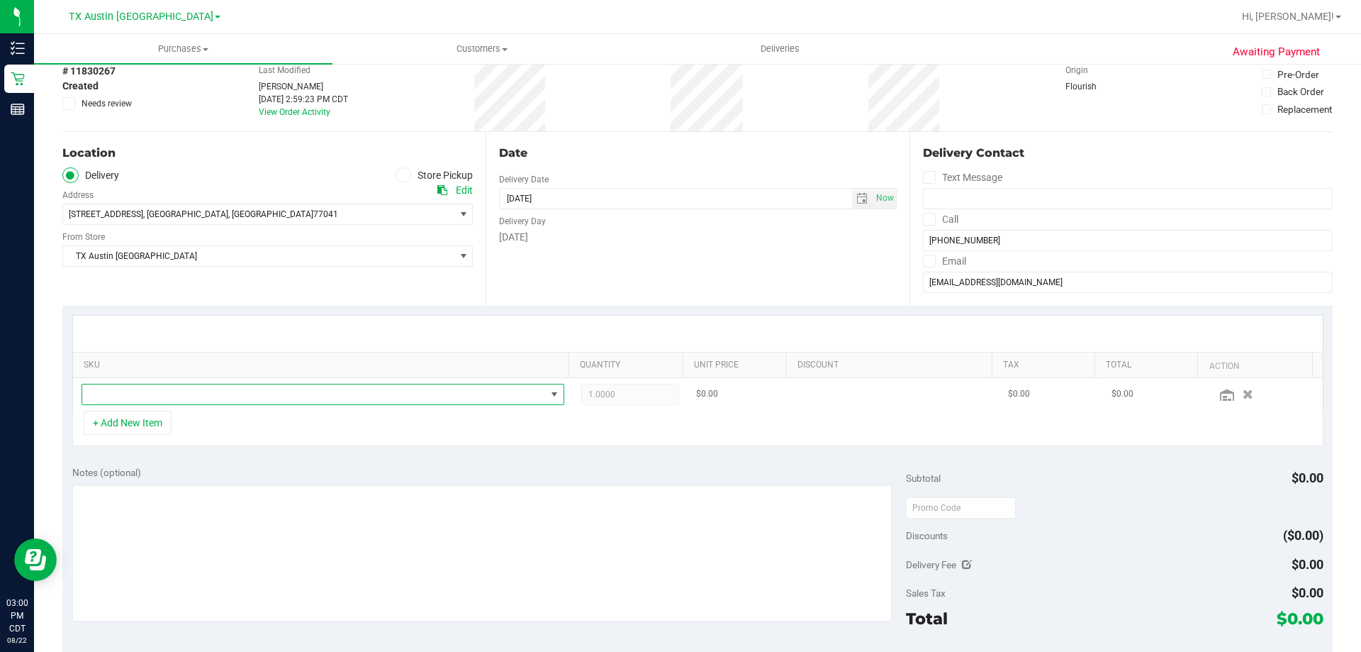
click at [201, 393] on span "NO DATA FOUND" at bounding box center [314, 394] width 464 height 20
click at [379, 461] on li "TX HT 20mg Strawberry Lemonade Gummies (THC) 15ct (428)" at bounding box center [318, 453] width 473 height 20
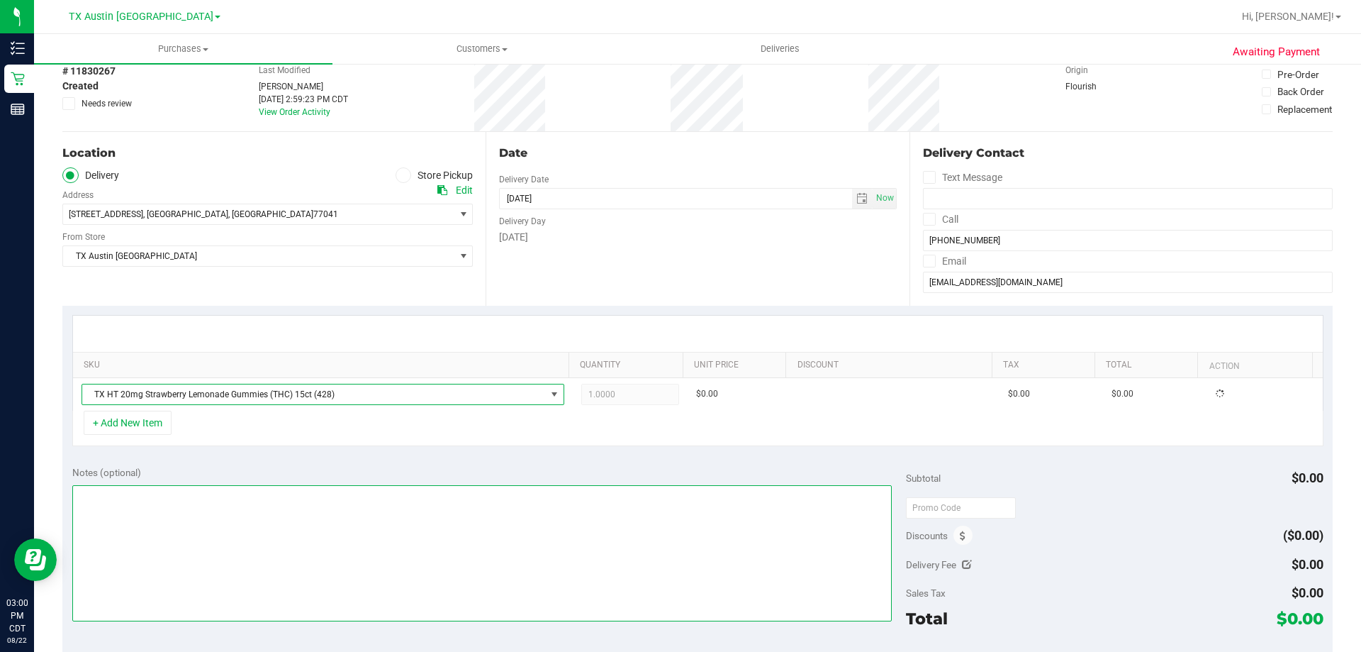
click at [186, 540] on textarea at bounding box center [482, 553] width 820 height 136
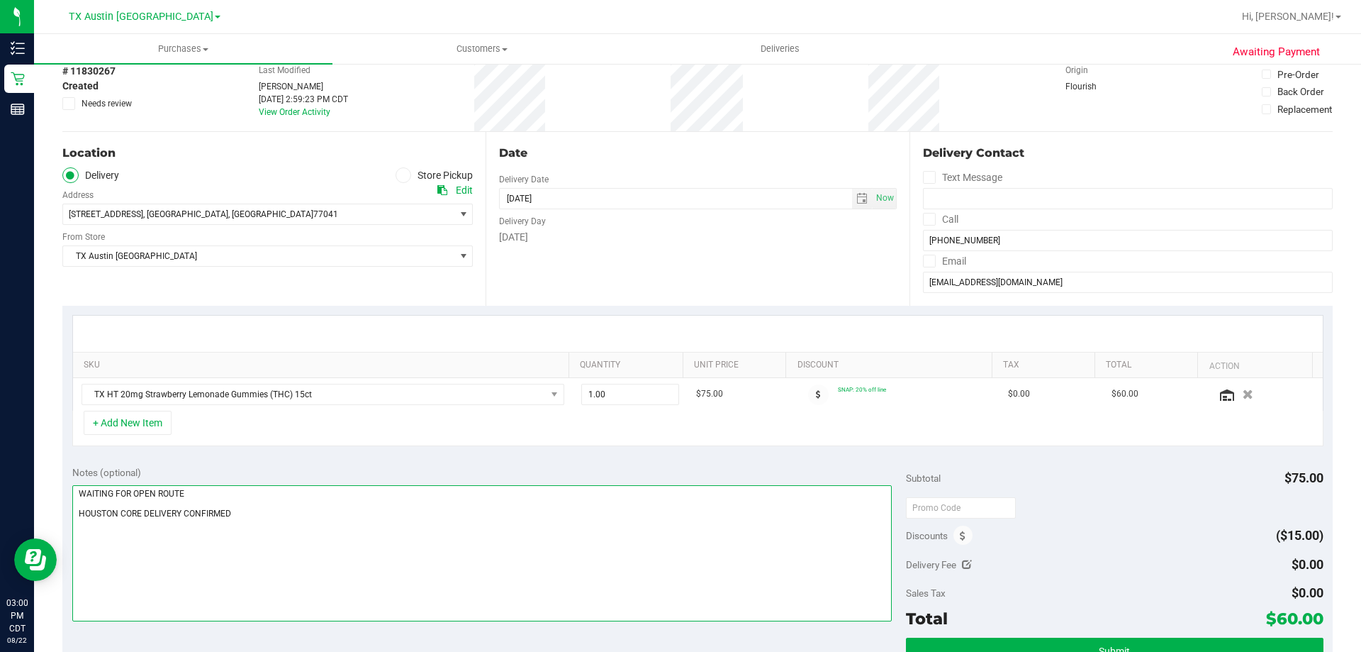
drag, startPoint x: 263, startPoint y: 518, endPoint x: 56, endPoint y: 514, distance: 207.1
click at [56, 514] on div "Awaiting Payment Back Save Purchase View Profile # 11830267 Created Needs revie…" at bounding box center [697, 516] width 1327 height 1050
type textarea "W"
click at [245, 521] on textarea at bounding box center [482, 553] width 820 height 136
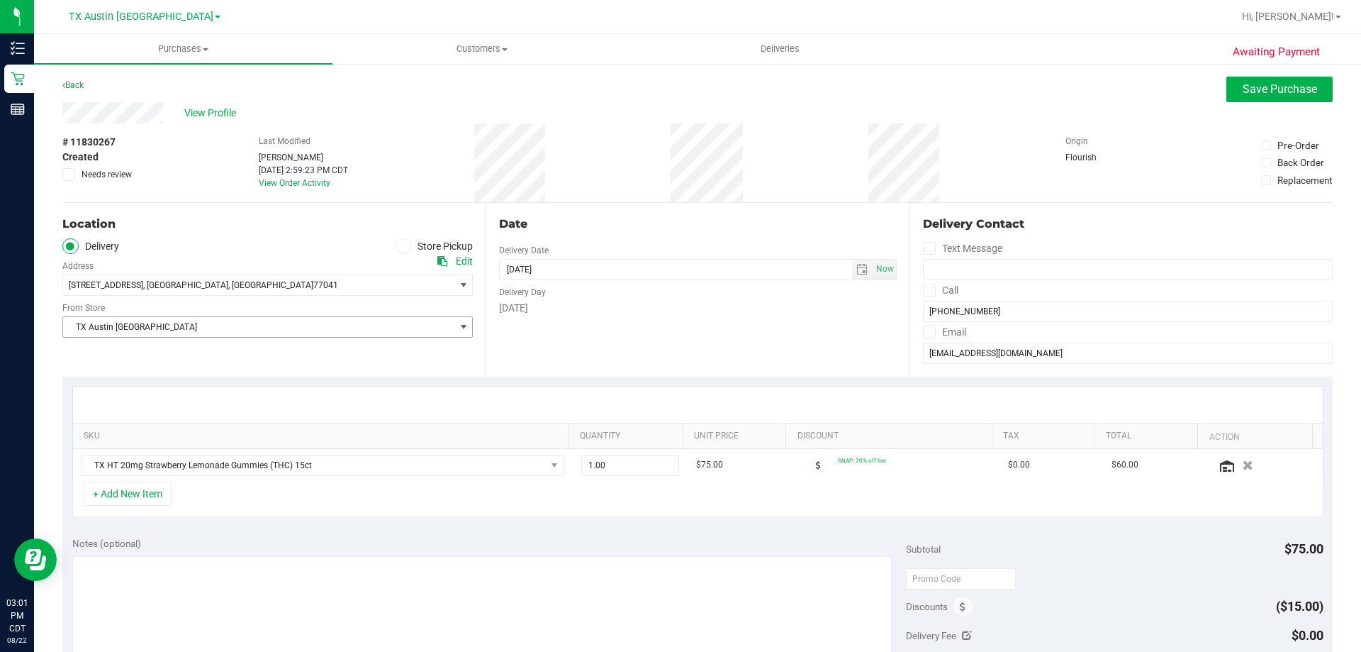
click at [192, 328] on span "TX Austin [GEOGRAPHIC_DATA]" at bounding box center [258, 327] width 391 height 20
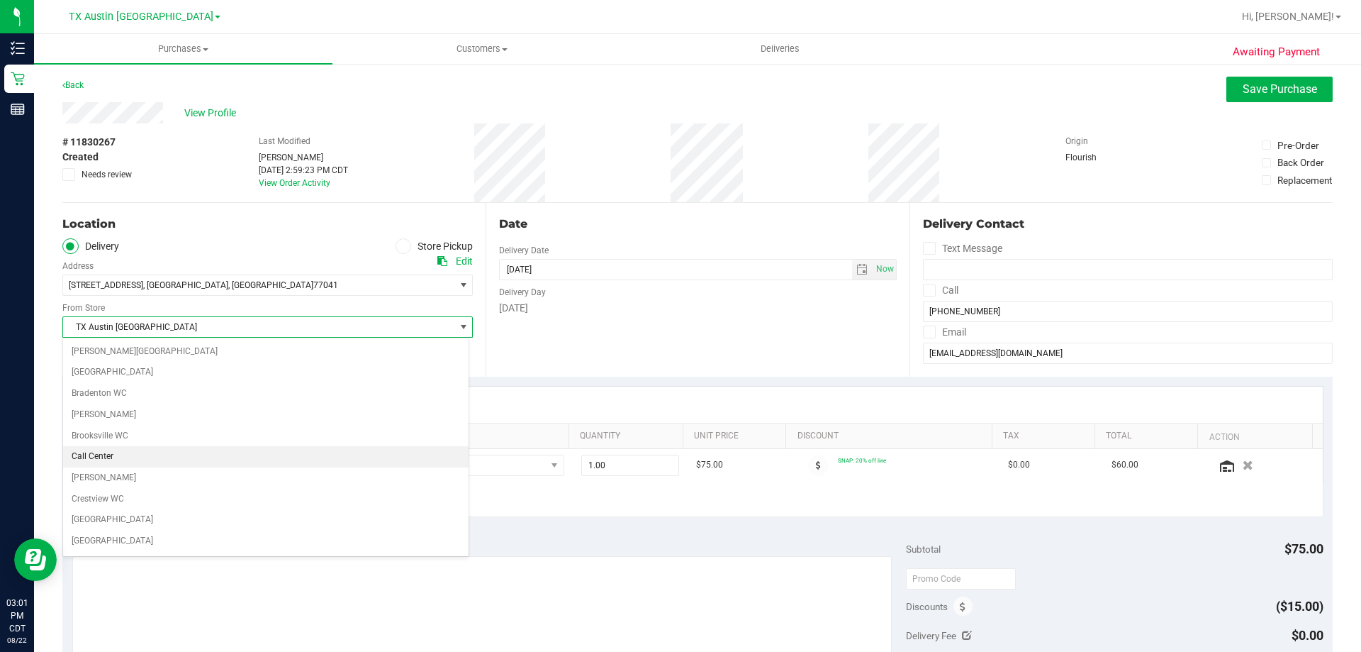
click at [142, 457] on li "Call Center" at bounding box center [266, 456] width 406 height 21
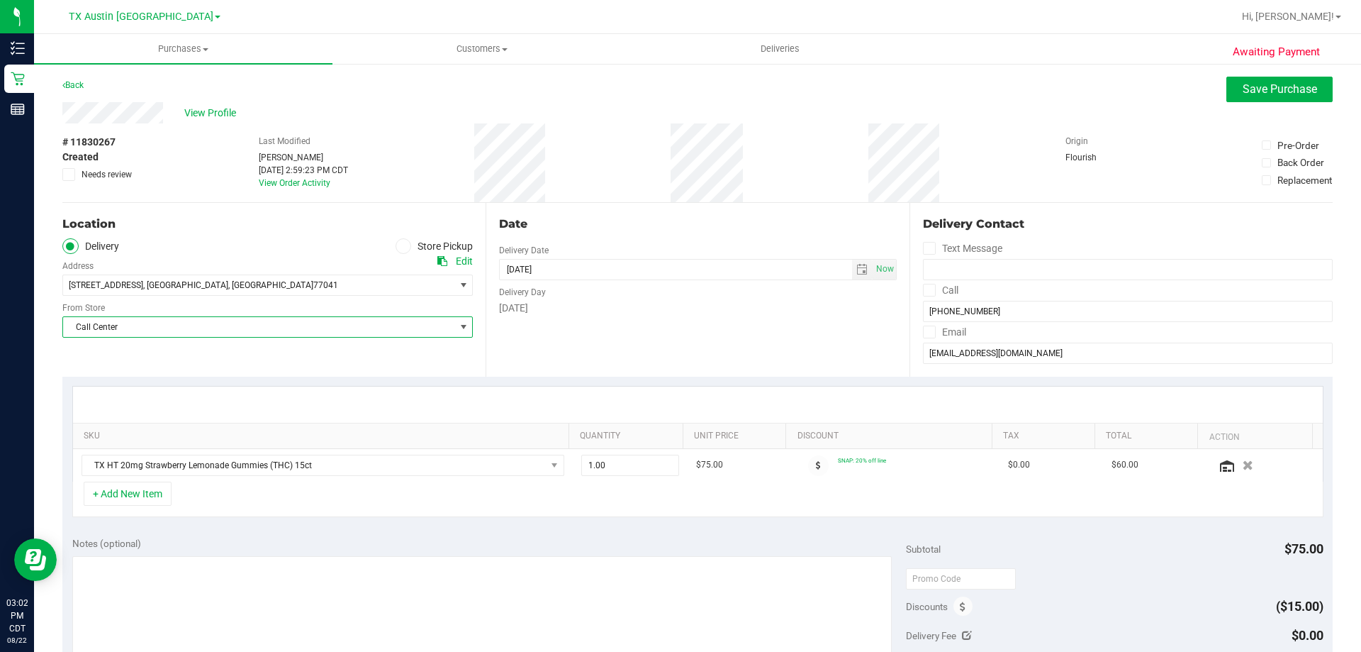
scroll to position [71, 0]
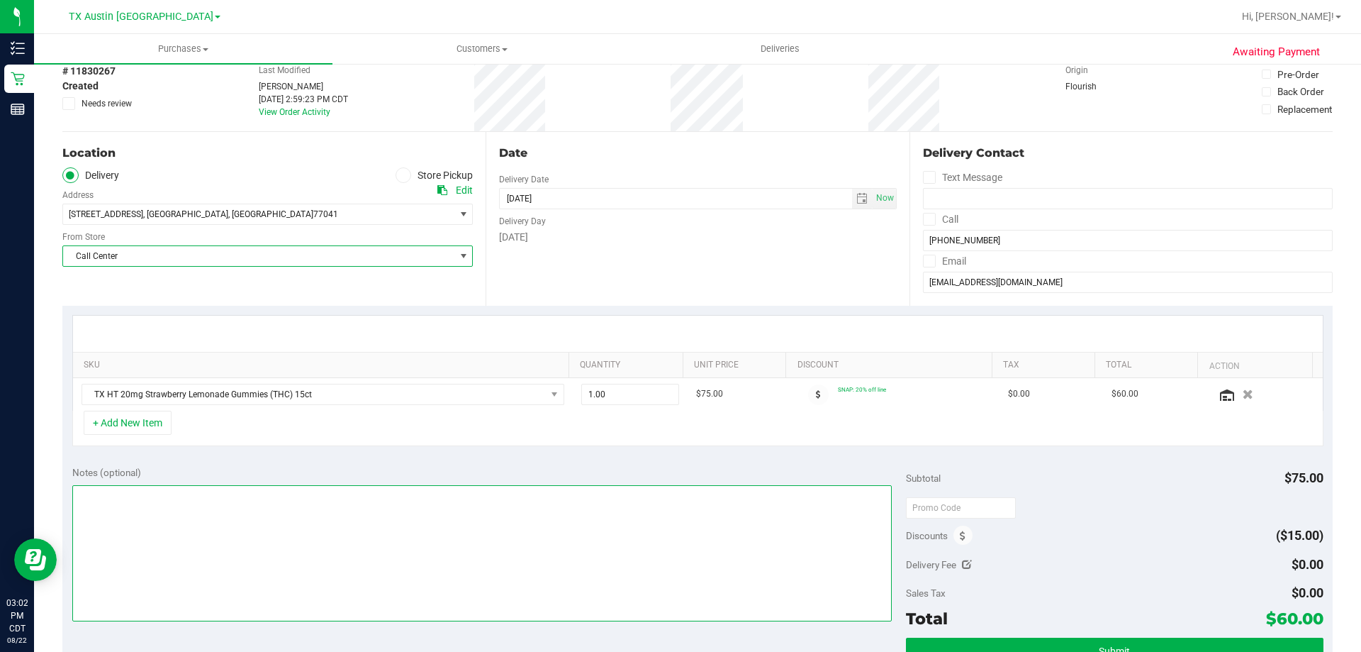
click at [204, 505] on textarea at bounding box center [482, 553] width 820 height 136
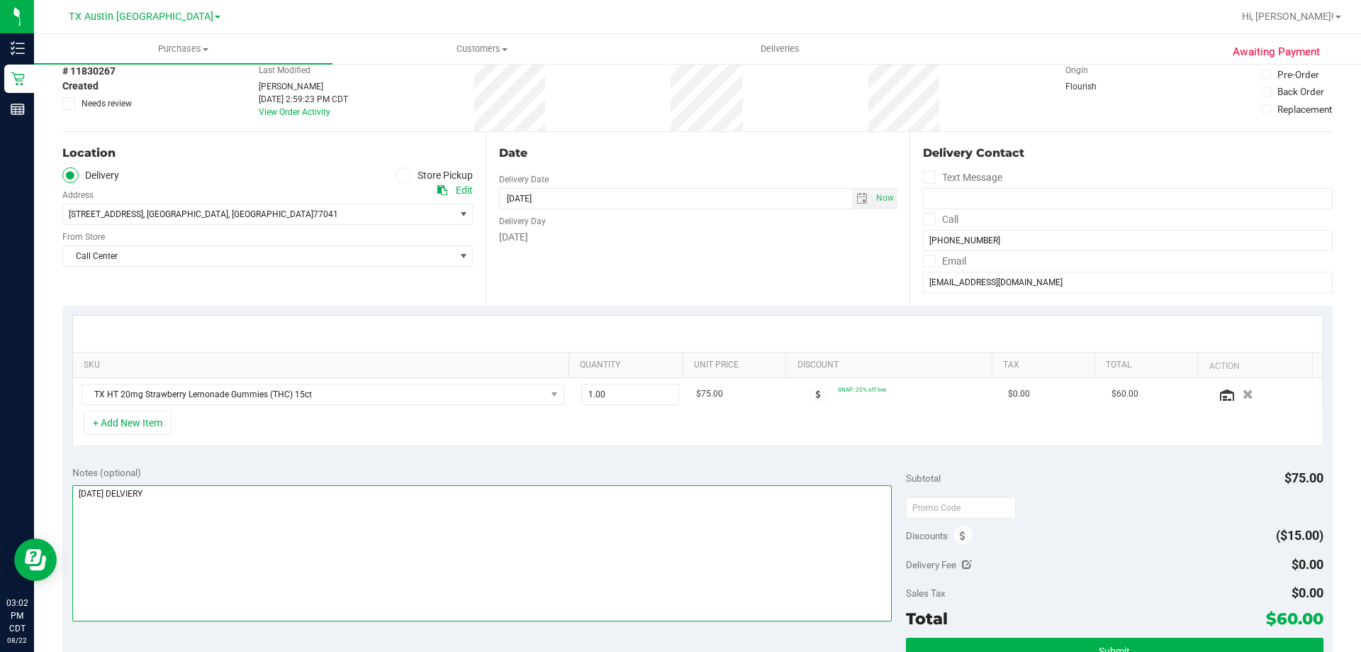
type textarea "[DATE] DELVIERY"
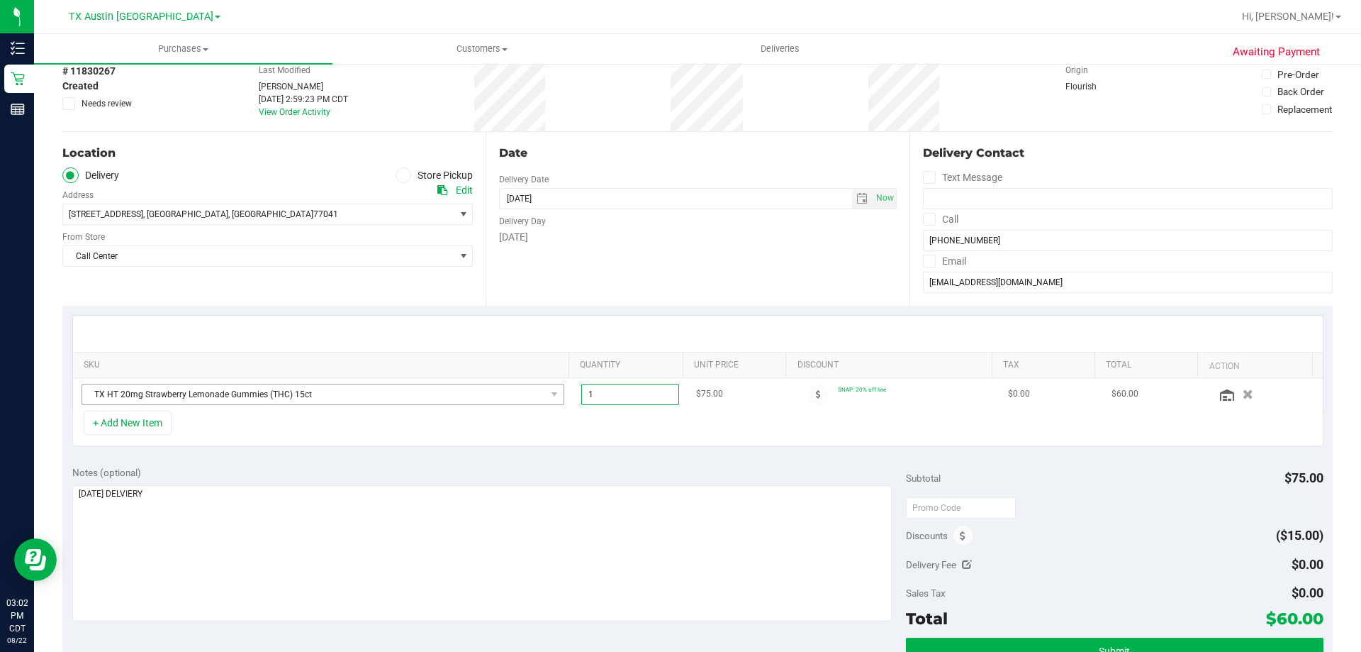
drag, startPoint x: 638, startPoint y: 395, endPoint x: 461, endPoint y: 397, distance: 177.3
click at [461, 397] on tr "TX HT 20mg Strawberry Lemonade Gummies (THC) 15ct 1.00 1 $75.00 SNAP: 20% off l…" at bounding box center [698, 394] width 1250 height 33
type input "10"
type input "10.00"
click at [624, 455] on div "SKU Quantity Unit Price Discount Tax Total Action TX HT 20mg Strawberry Lemonad…" at bounding box center [697, 381] width 1271 height 150
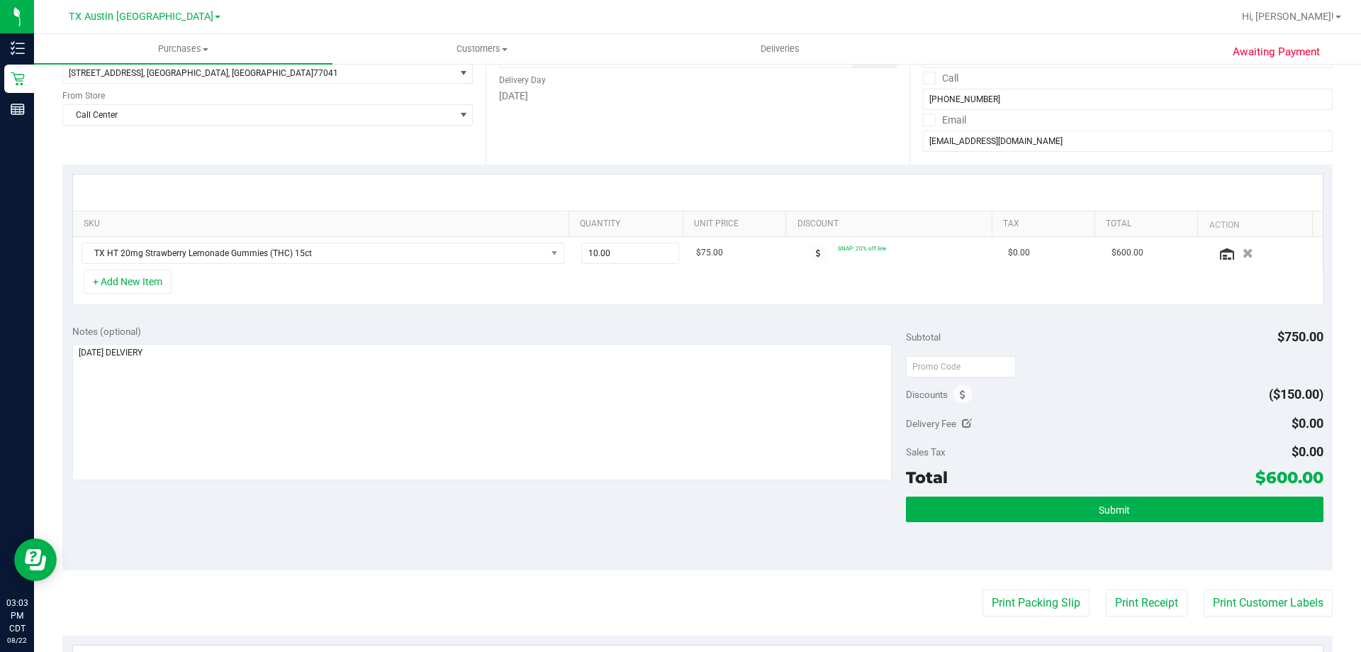
scroll to position [213, 0]
click at [945, 360] on input "text" at bounding box center [961, 365] width 110 height 21
type input "TXAIQ10"
click at [1052, 366] on div "TXAIQ10" at bounding box center [1114, 365] width 417 height 26
click at [799, 256] on div at bounding box center [818, 253] width 39 height 21
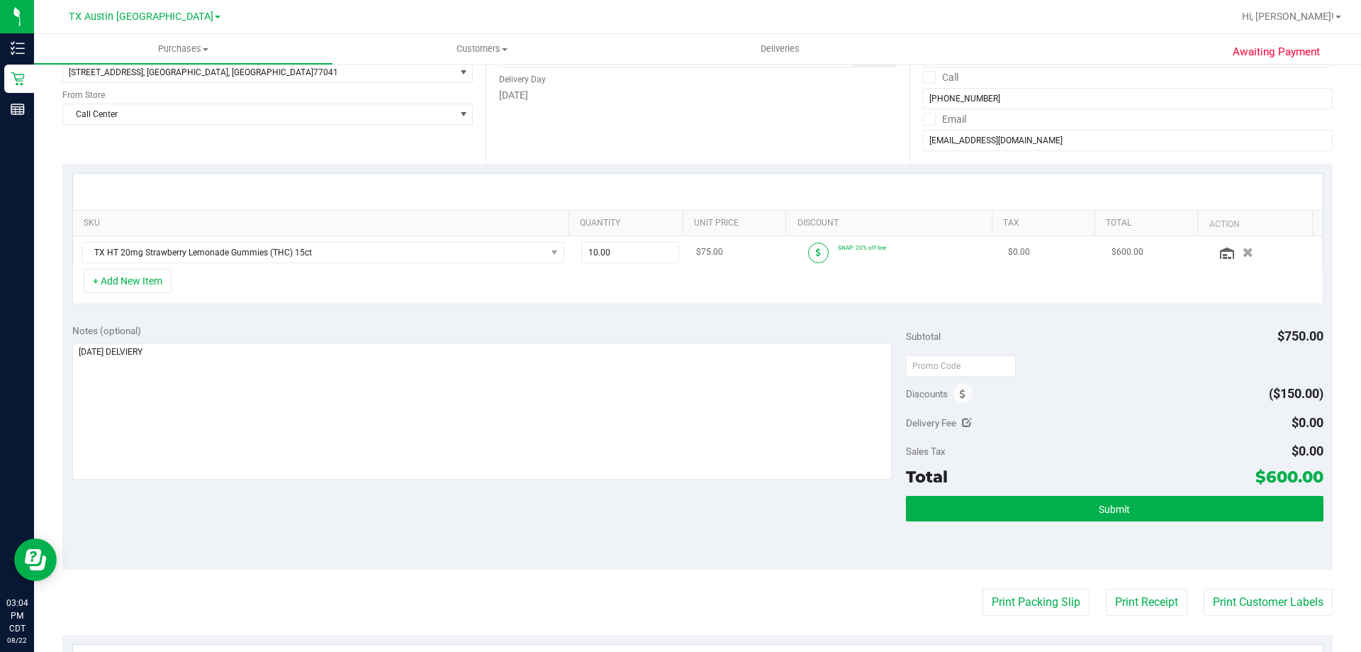
click at [808, 252] on span at bounding box center [818, 253] width 21 height 21
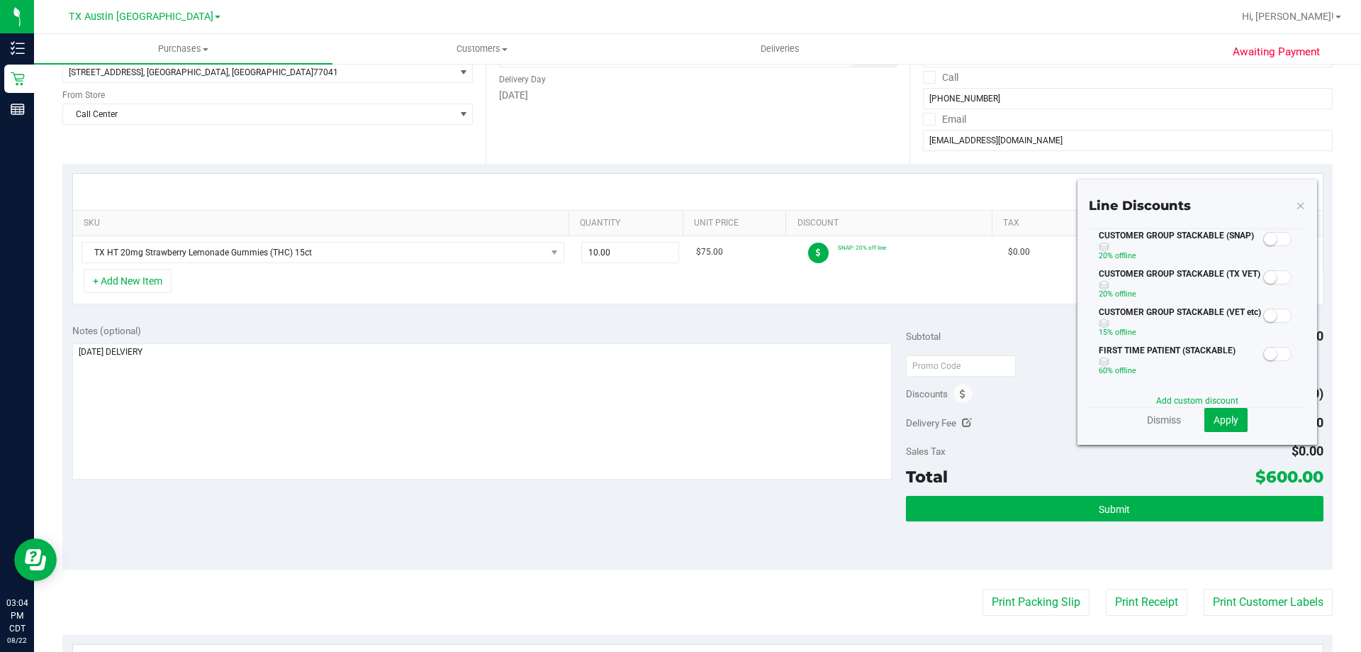
click at [1266, 238] on small at bounding box center [1270, 239] width 13 height 13
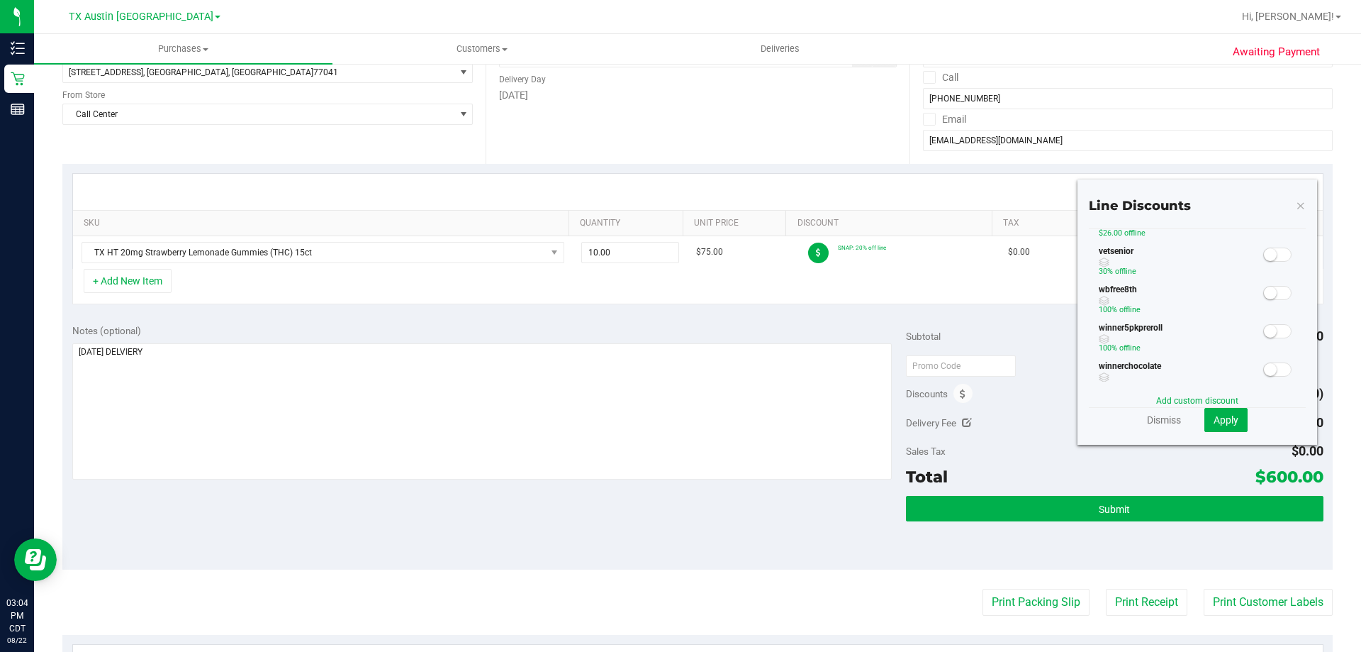
scroll to position [529, 0]
click at [1220, 420] on span "Apply" at bounding box center [1226, 419] width 25 height 11
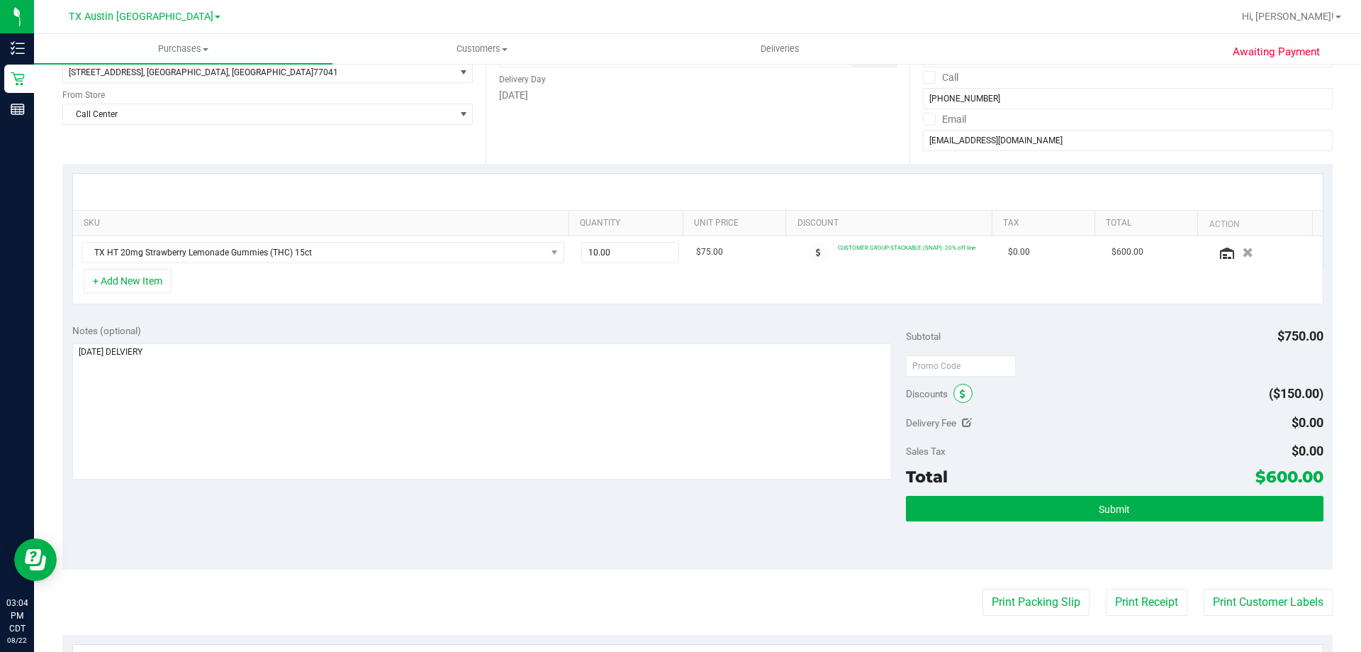
click at [964, 394] on span at bounding box center [963, 393] width 19 height 19
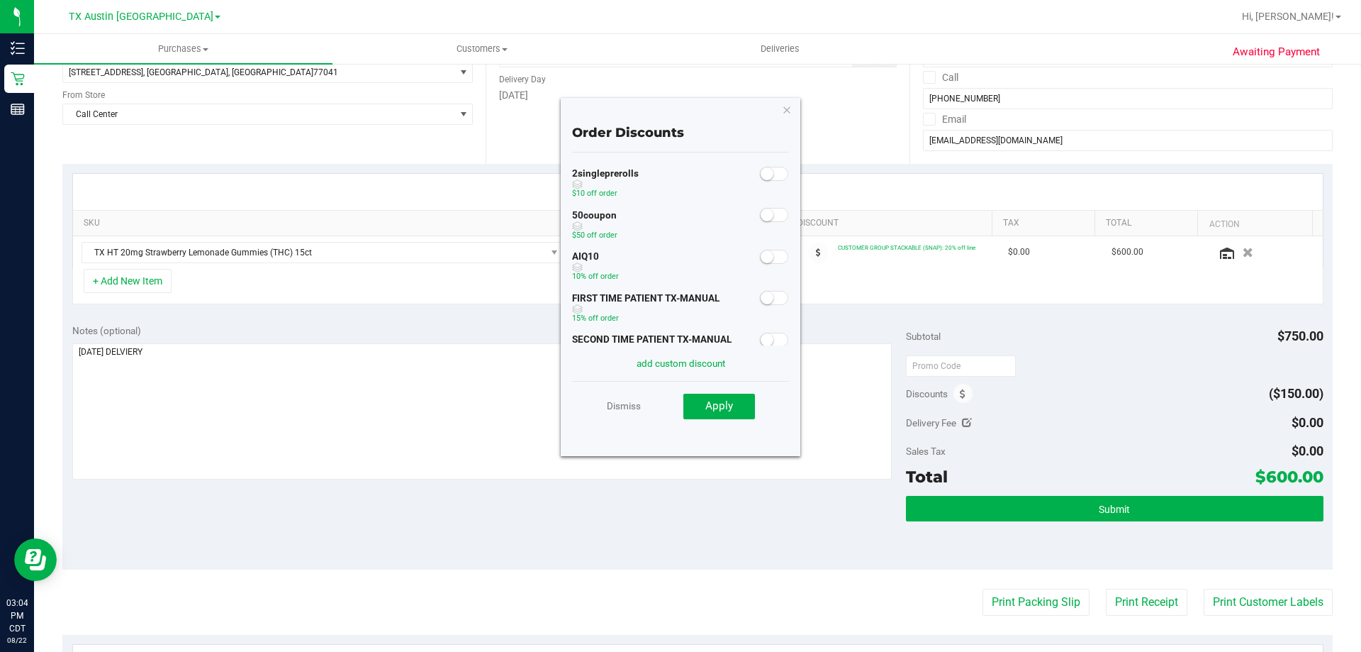
click at [1068, 374] on div at bounding box center [1114, 365] width 417 height 26
click at [790, 106] on icon "button" at bounding box center [787, 109] width 10 height 17
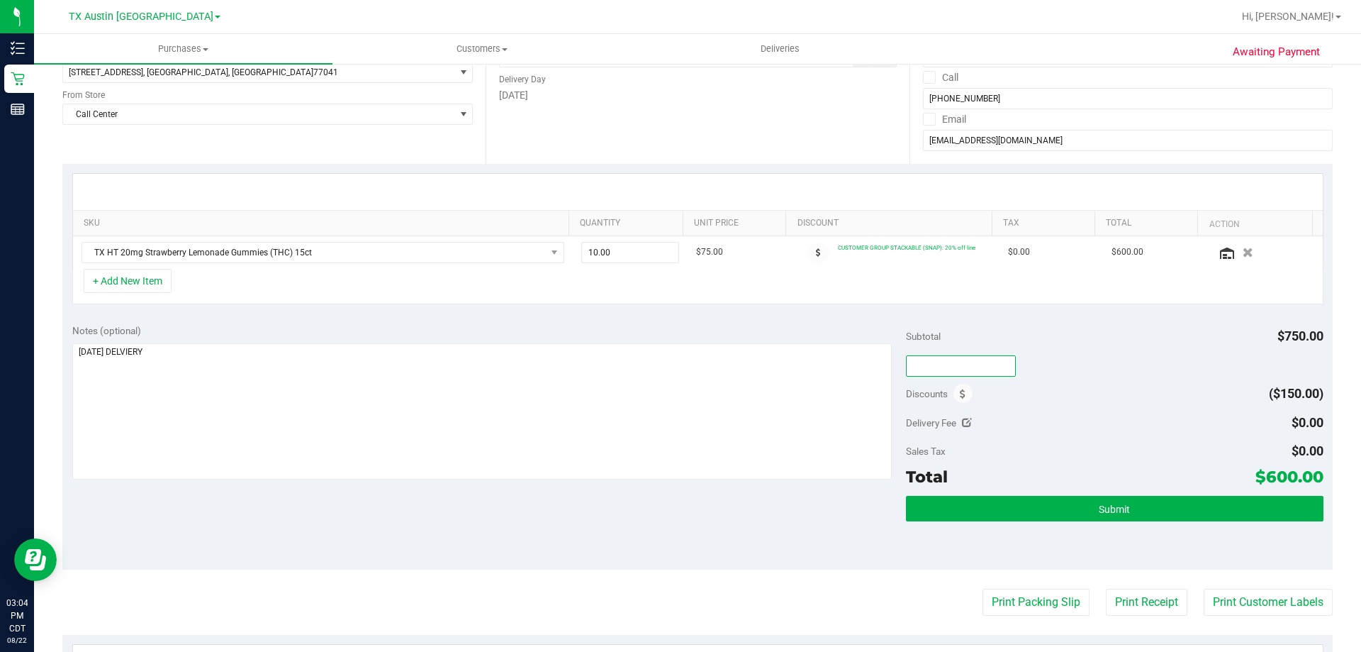
click at [959, 359] on input "text" at bounding box center [961, 365] width 110 height 21
type input "TXAIQ10"
click at [1056, 367] on div "TXAIQ10" at bounding box center [1114, 365] width 417 height 26
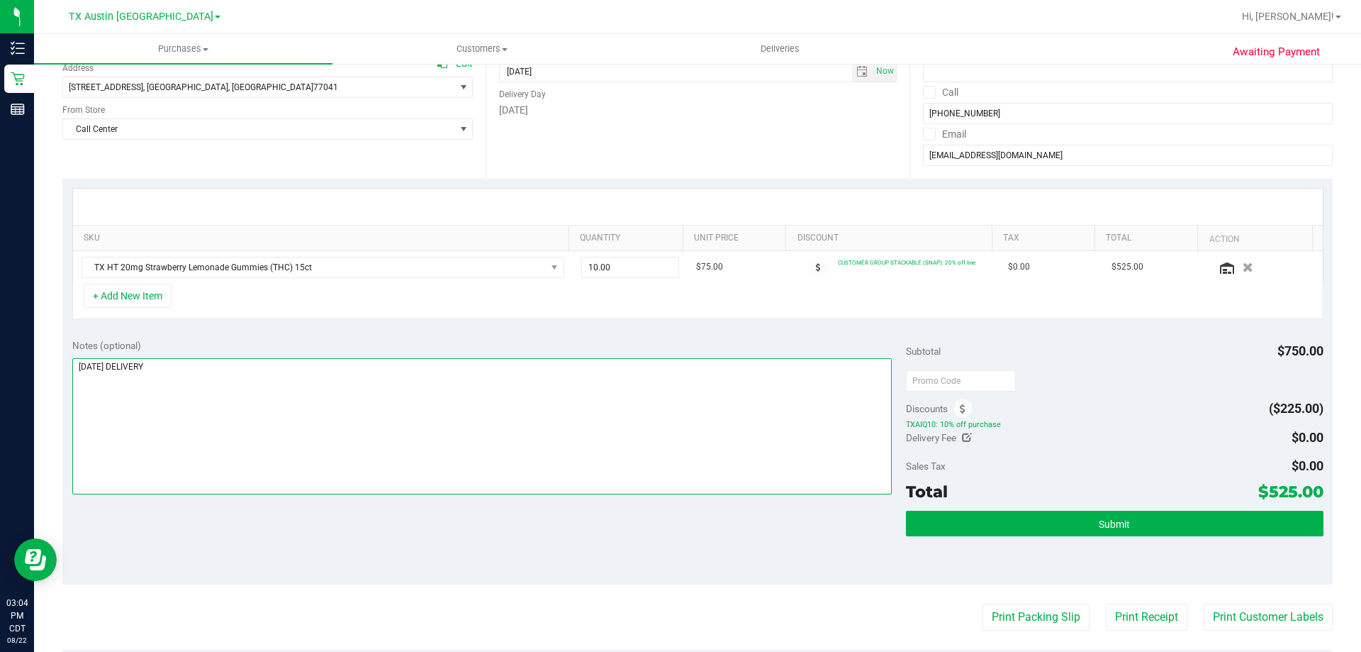
scroll to position [284, 0]
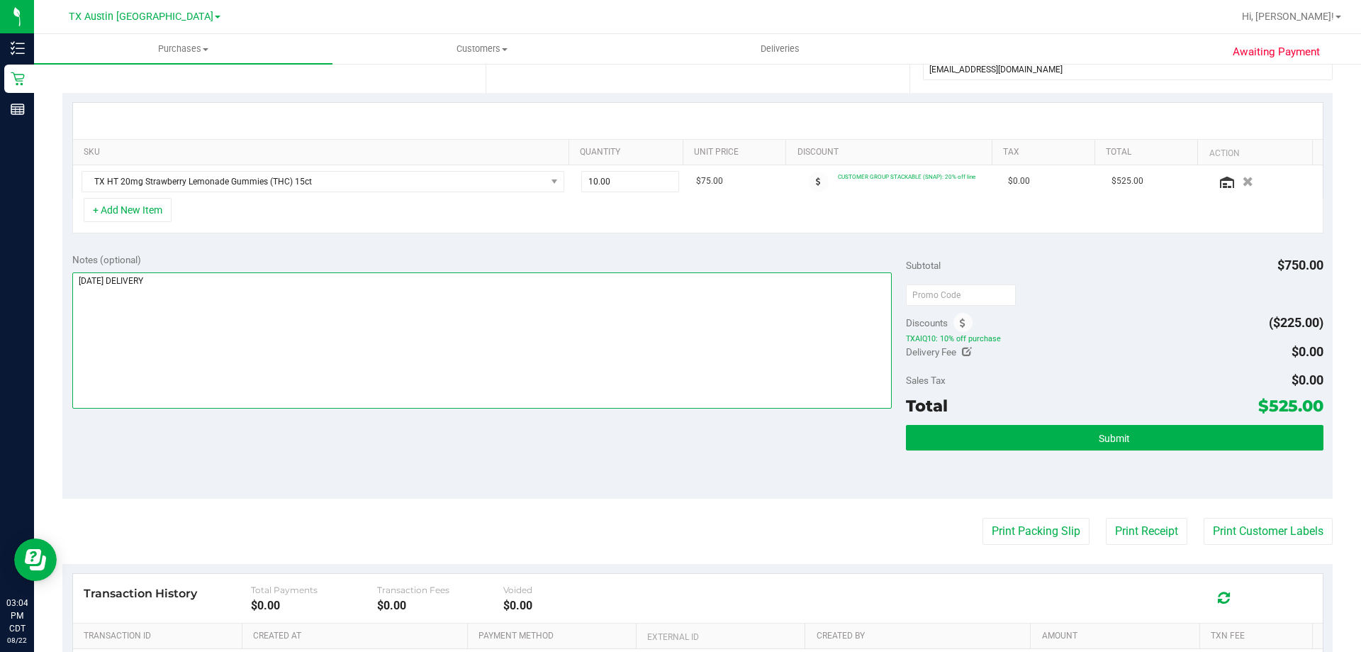
type textarea "[DATE] DELIVERY"
click at [464, 302] on textarea at bounding box center [482, 340] width 820 height 136
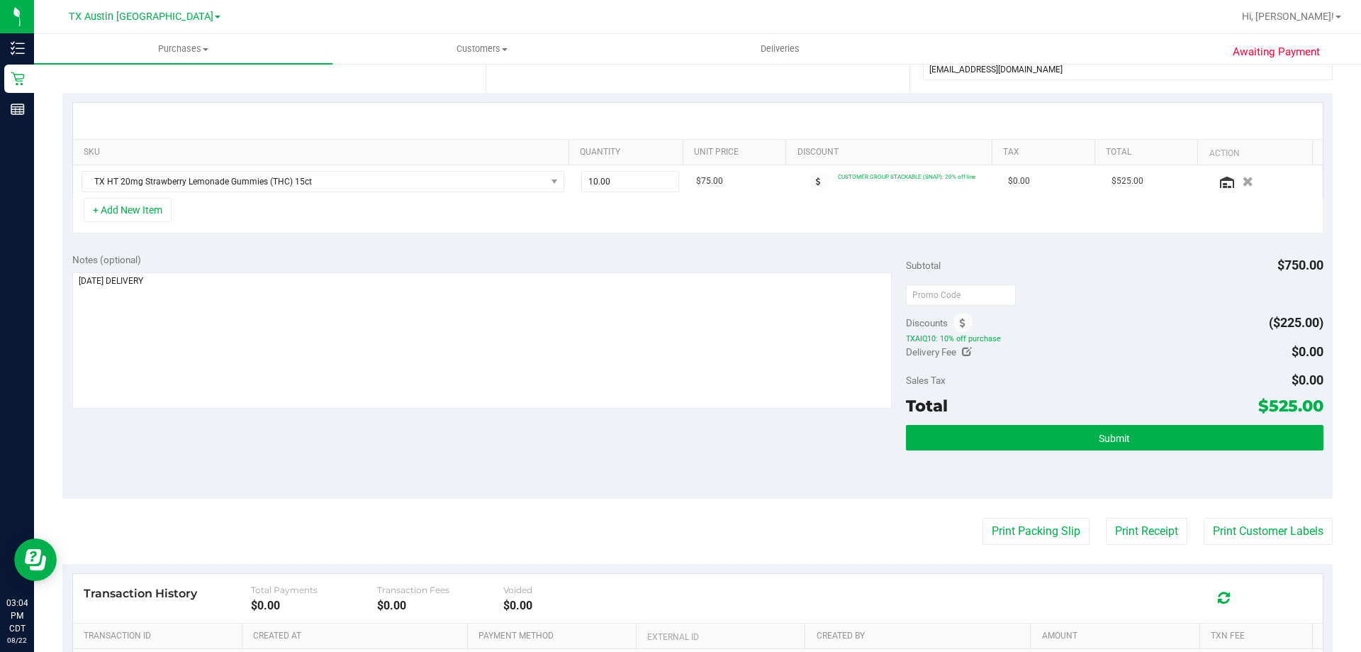
click at [393, 453] on div "Notes (optional) Subtotal $750.00 Discounts ($225.00) TXAIQ10: 10% off purchase…" at bounding box center [697, 370] width 1271 height 255
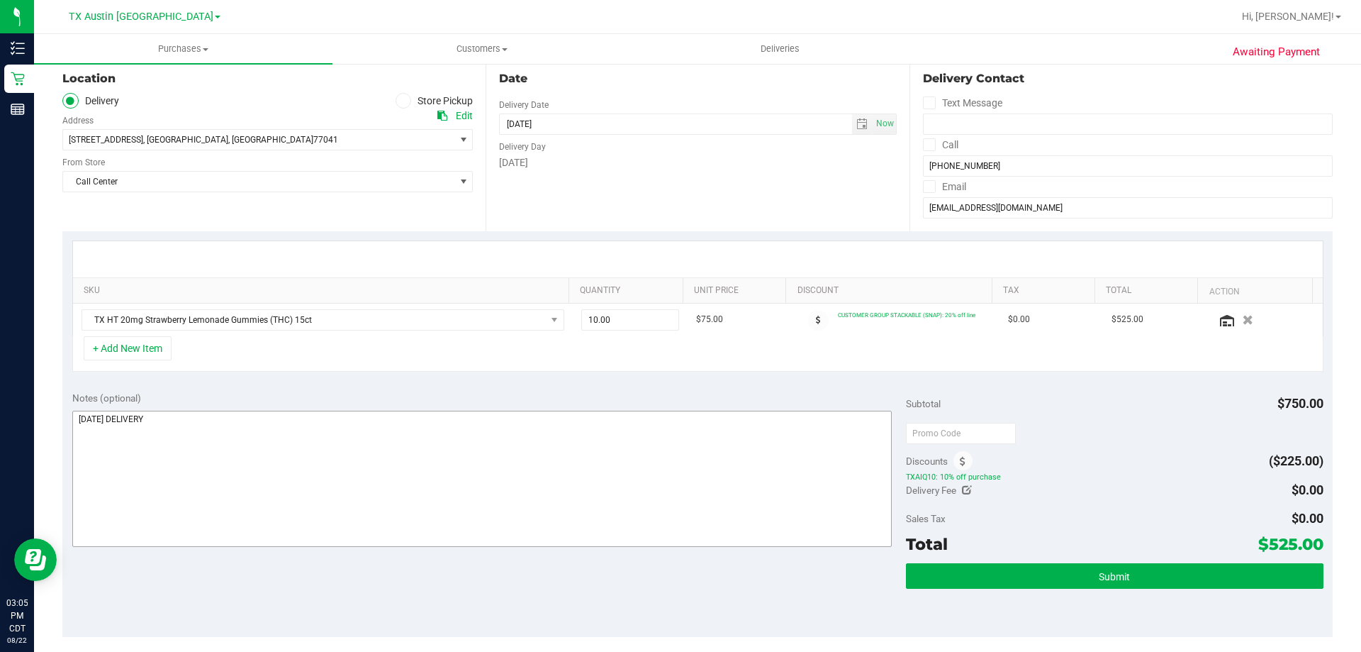
scroll to position [142, 0]
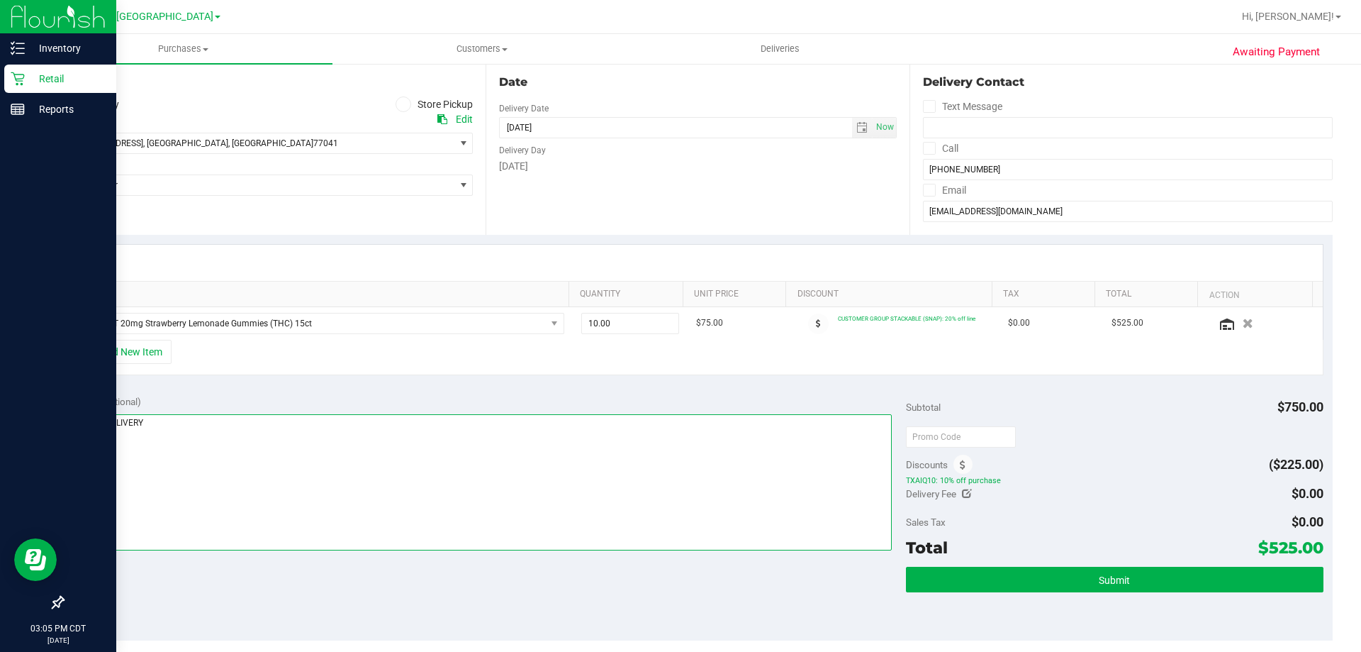
drag, startPoint x: 256, startPoint y: 428, endPoint x: 5, endPoint y: 425, distance: 251.0
click at [5, 425] on div "Inventory Retail Reports 03:05 PM CDT [DATE] 08/22 [GEOGRAPHIC_DATA] [GEOGRAPHI…" at bounding box center [680, 326] width 1361 height 652
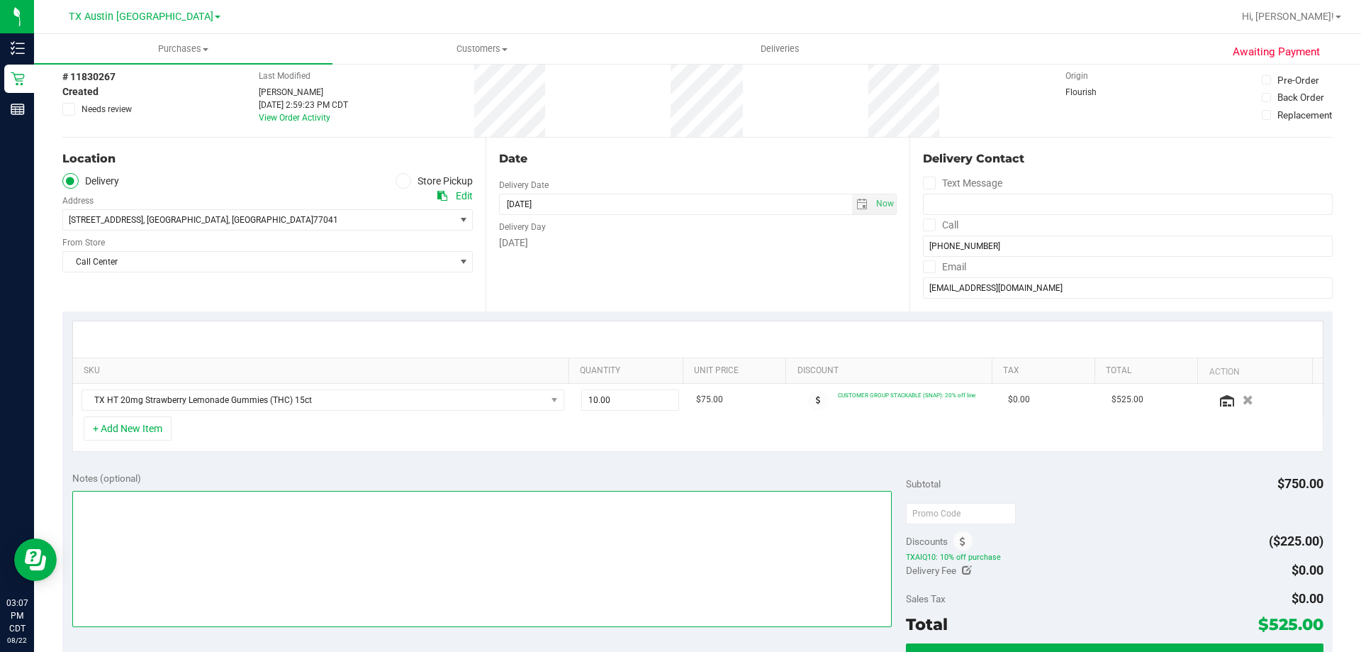
scroll to position [0, 0]
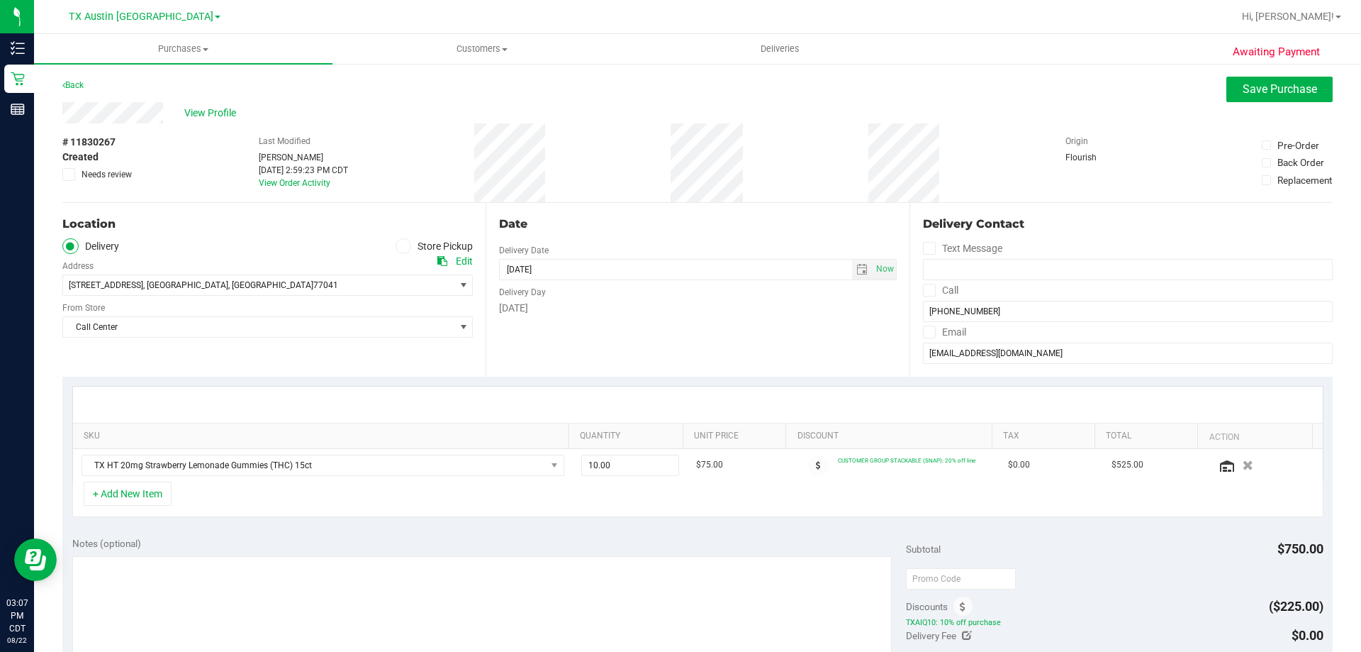
drag, startPoint x: 480, startPoint y: 154, endPoint x: 569, endPoint y: 153, distance: 88.6
click at [569, 153] on div "# 11830267 Created Needs review Last Modified [PERSON_NAME] [DATE] 2:59:23 PM C…" at bounding box center [697, 162] width 1271 height 79
copy span "[STREET_ADDRESS]"
drag, startPoint x: 64, startPoint y: 283, endPoint x: 279, endPoint y: 284, distance: 214.9
click at [279, 284] on span "[STREET_ADDRESS] , [GEOGRAPHIC_DATA] , [GEOGRAPHIC_DATA] 77041" at bounding box center [249, 285] width 372 height 20
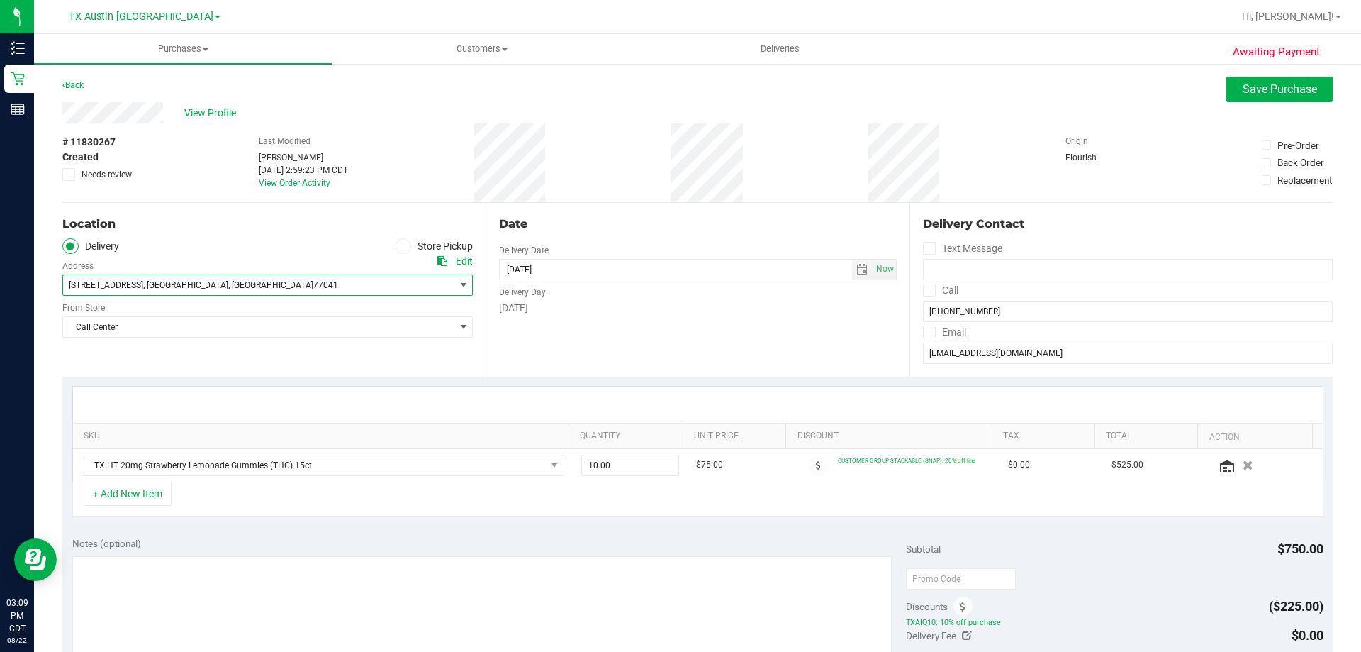
click at [399, 246] on icon at bounding box center [403, 246] width 9 height 0
click at [0, 0] on input "Store Pickup" at bounding box center [0, 0] width 0 height 0
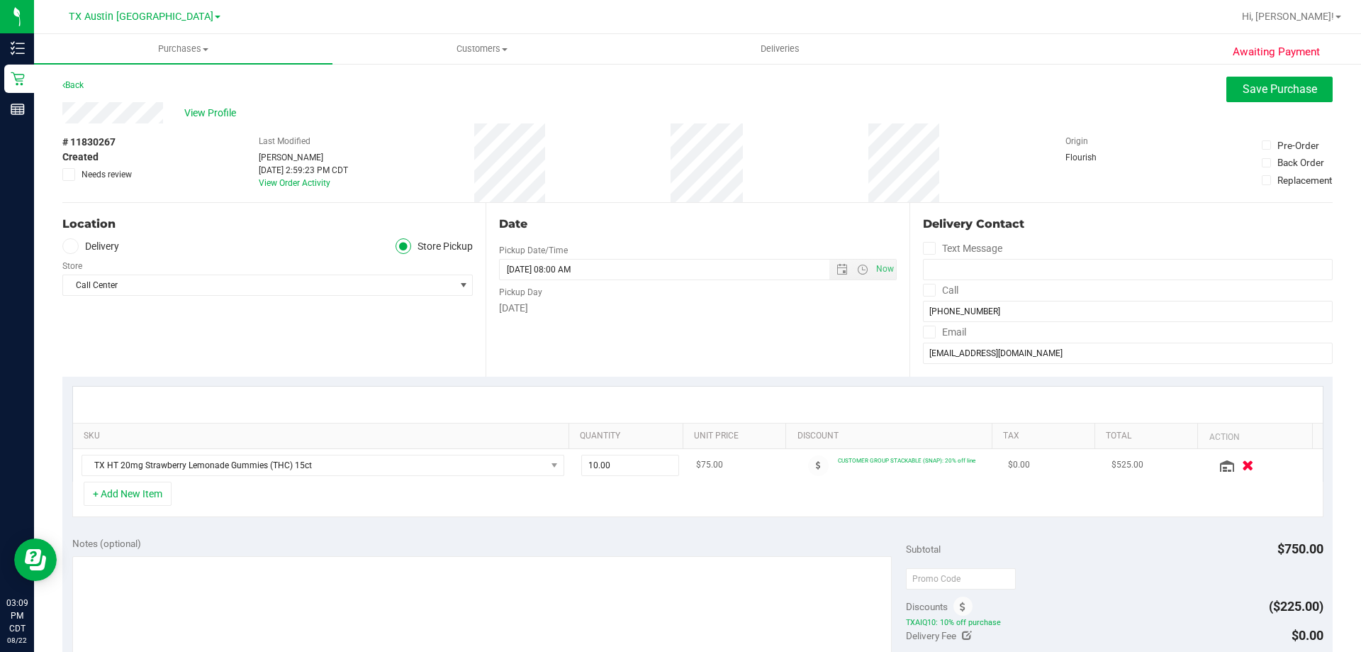
click at [1242, 467] on icon "button" at bounding box center [1248, 464] width 12 height 11
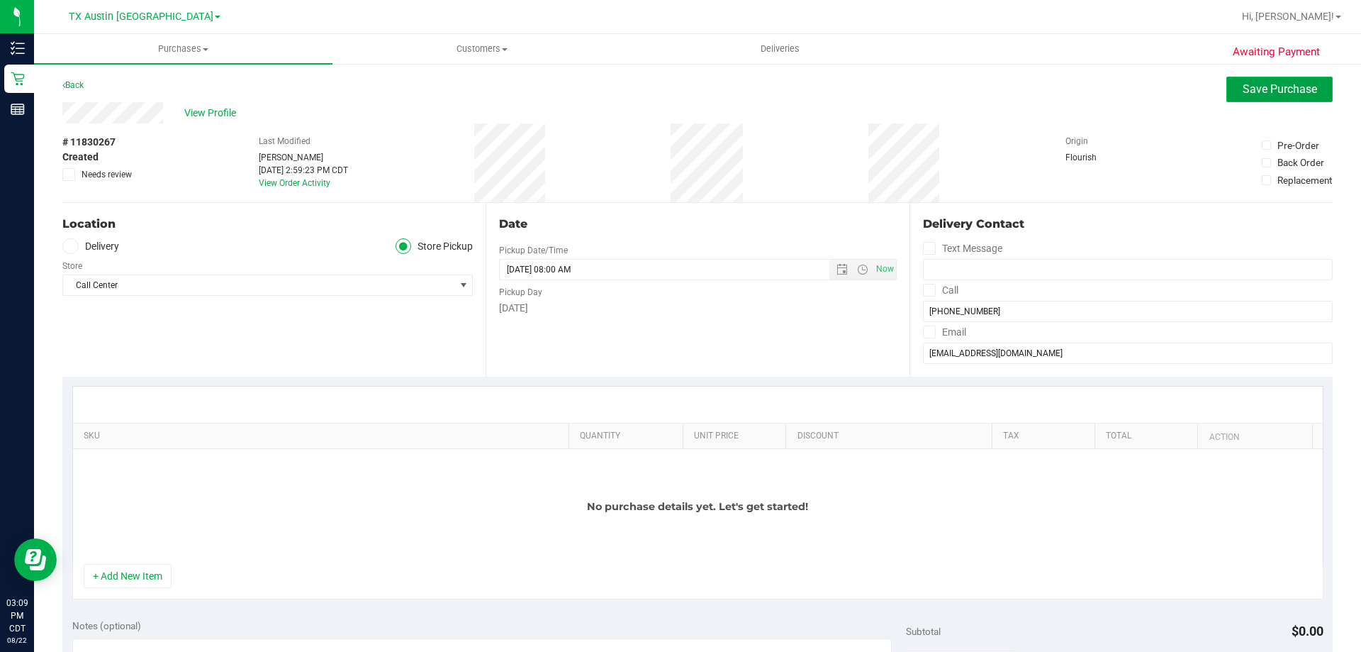
click at [1247, 90] on span "Save Purchase" at bounding box center [1280, 88] width 74 height 13
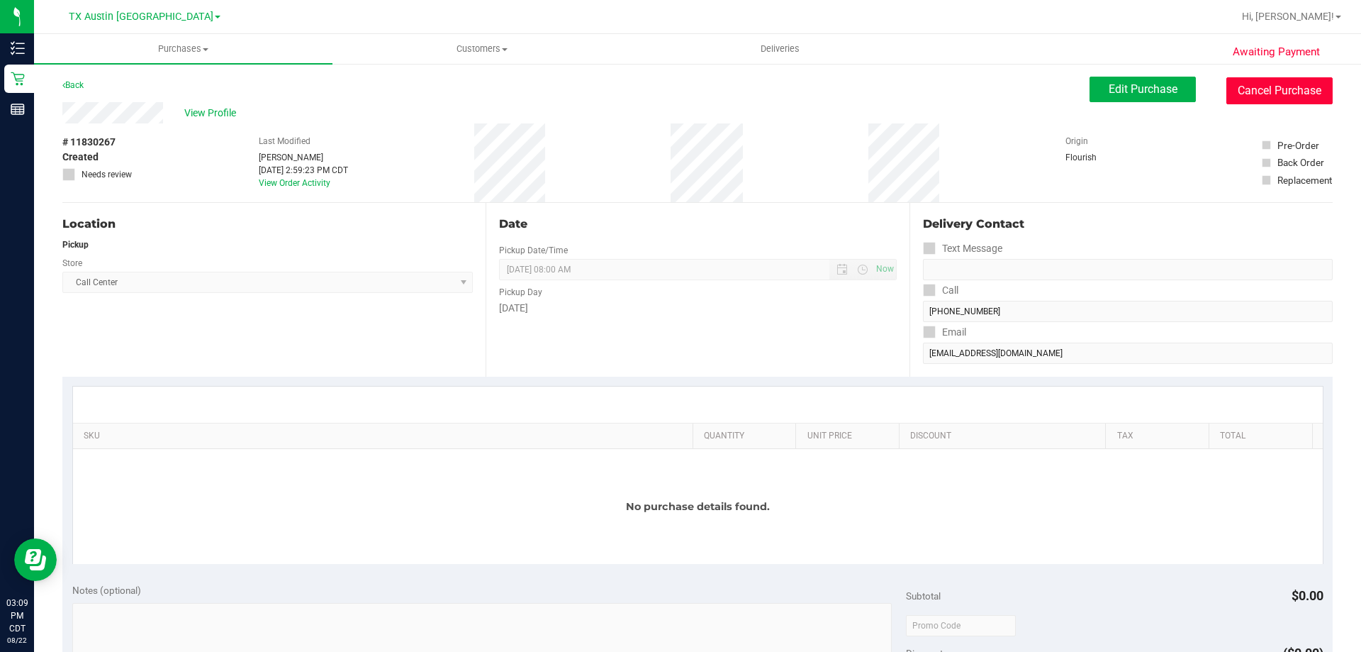
click at [1294, 91] on button "Cancel Purchase" at bounding box center [1280, 90] width 106 height 27
click at [881, 317] on div "Location Pickup Store Call Center Select Store [PERSON_NAME][GEOGRAPHIC_DATA] […" at bounding box center [697, 290] width 1271 height 174
click at [207, 111] on span "View Profile" at bounding box center [212, 113] width 57 height 15
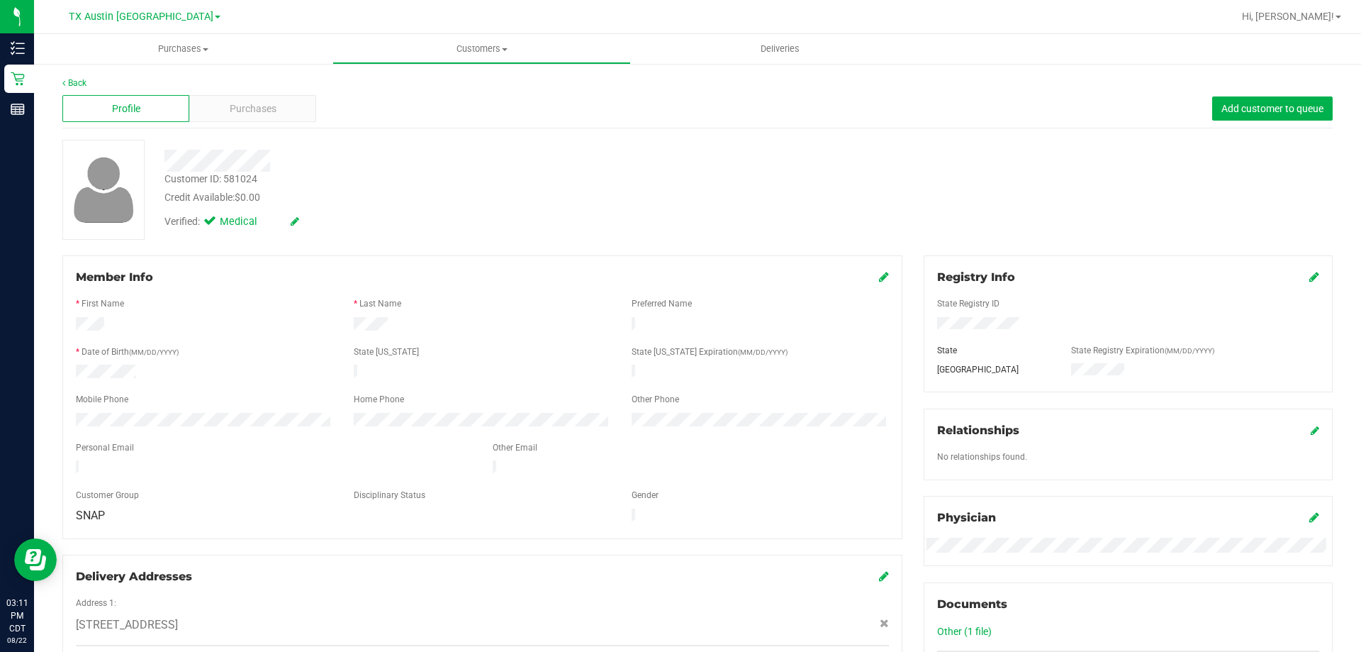
click at [77, 370] on div at bounding box center [204, 372] width 278 height 17
click at [260, 109] on span "Purchases" at bounding box center [253, 108] width 47 height 15
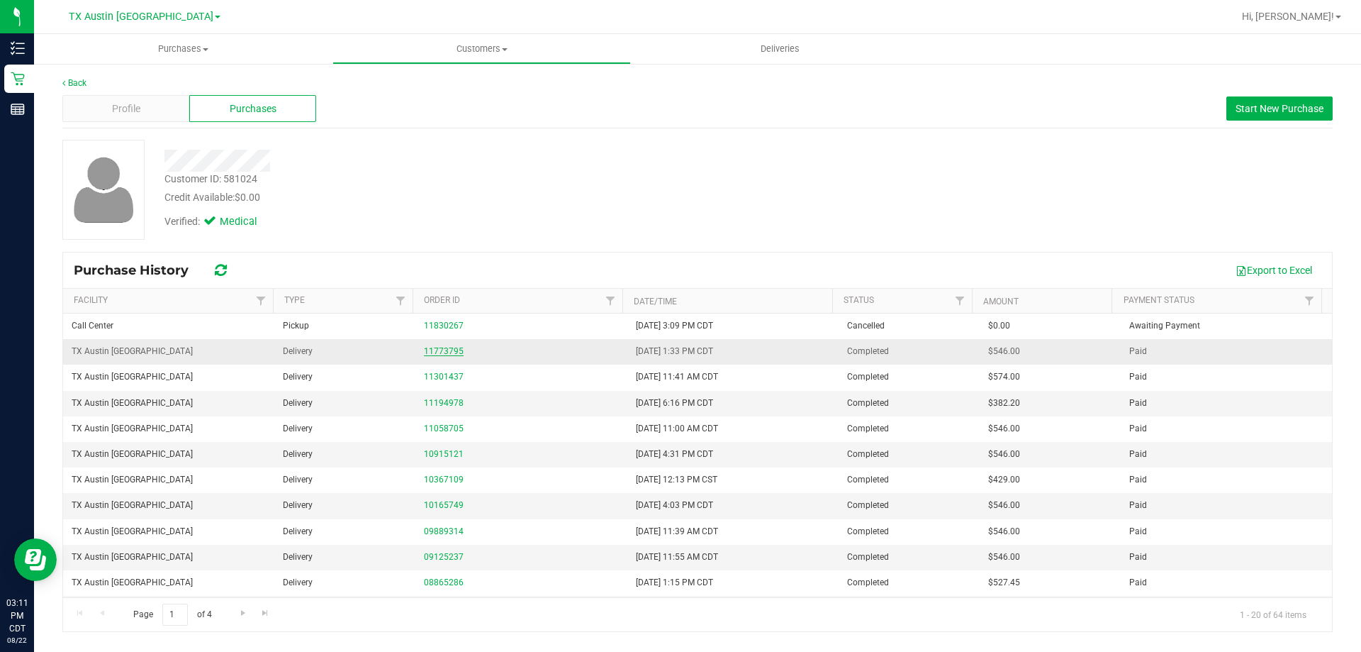
click at [439, 350] on link "11773795" at bounding box center [444, 351] width 40 height 10
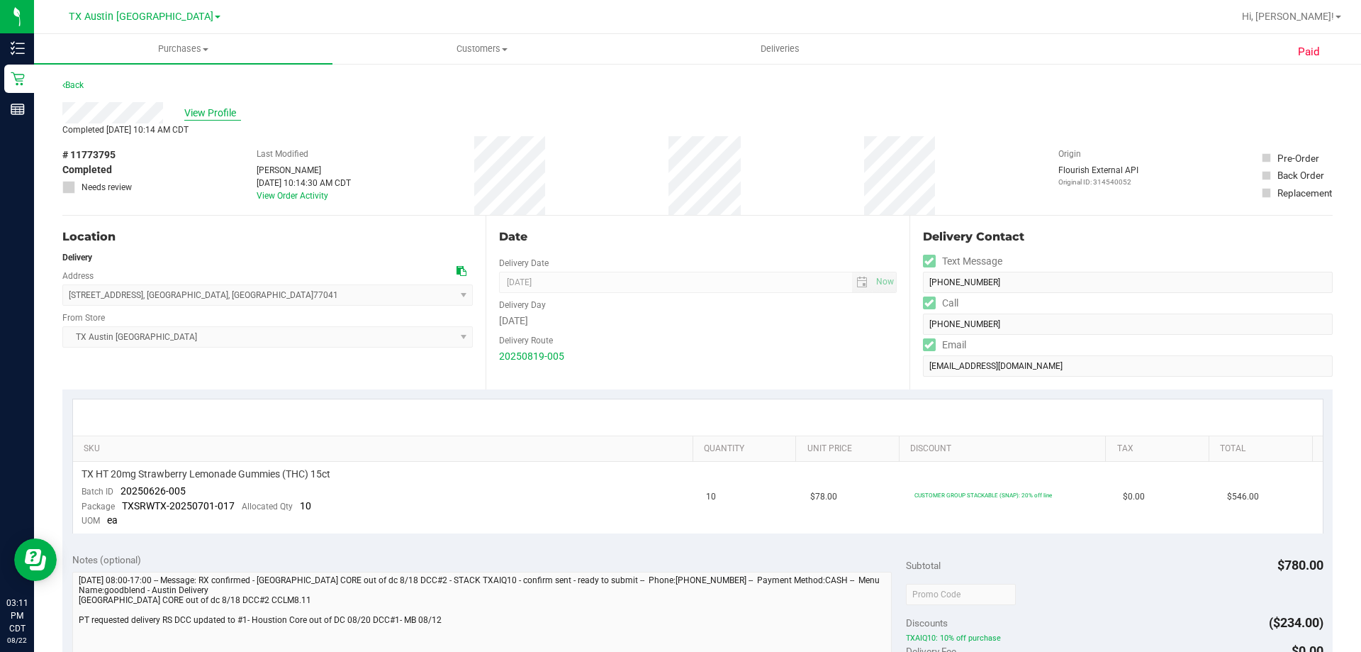
click at [202, 111] on span "View Profile" at bounding box center [212, 113] width 57 height 15
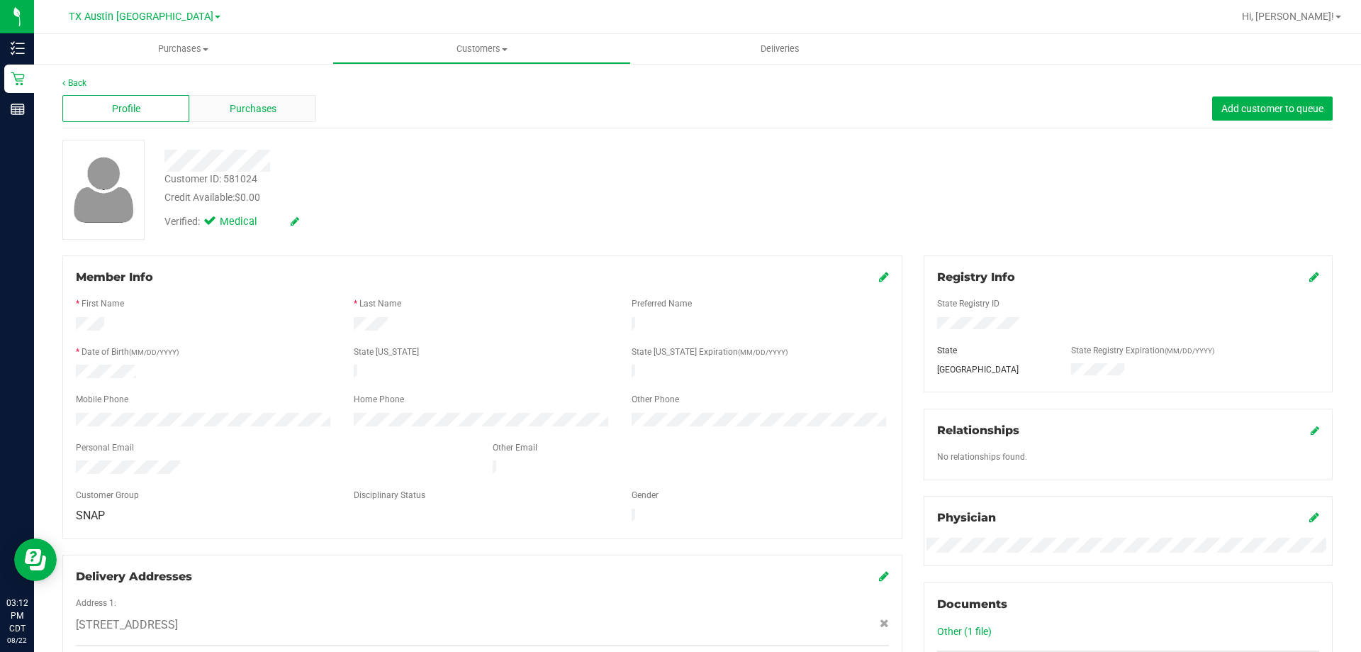
click at [259, 111] on span "Purchases" at bounding box center [253, 108] width 47 height 15
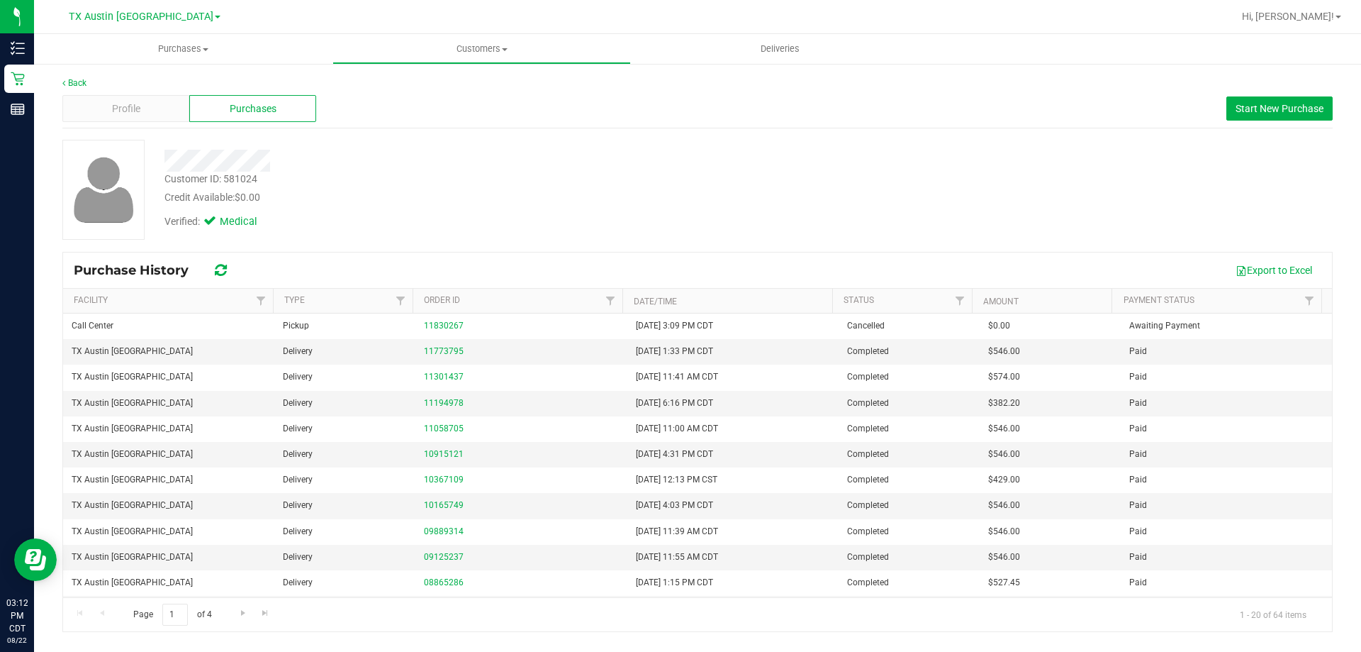
click at [218, 272] on icon at bounding box center [221, 270] width 12 height 14
click at [184, 112] on div "Profile" at bounding box center [125, 108] width 127 height 27
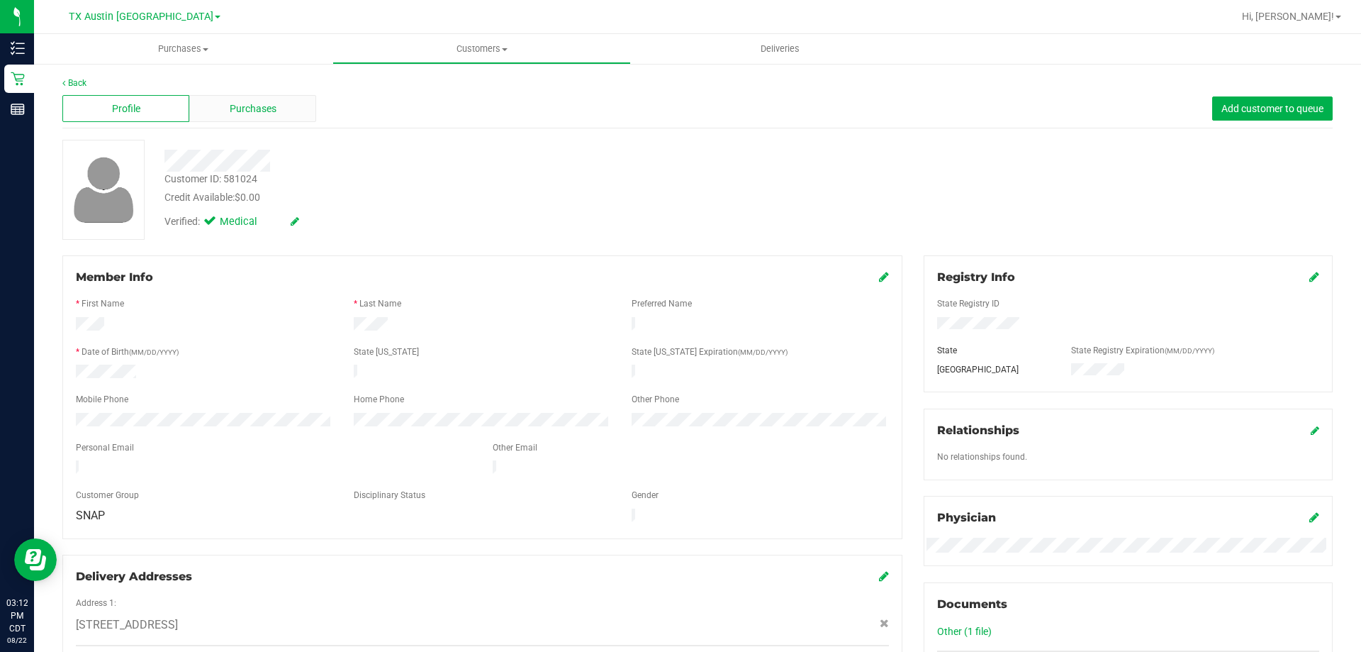
click at [237, 102] on span "Purchases" at bounding box center [253, 108] width 47 height 15
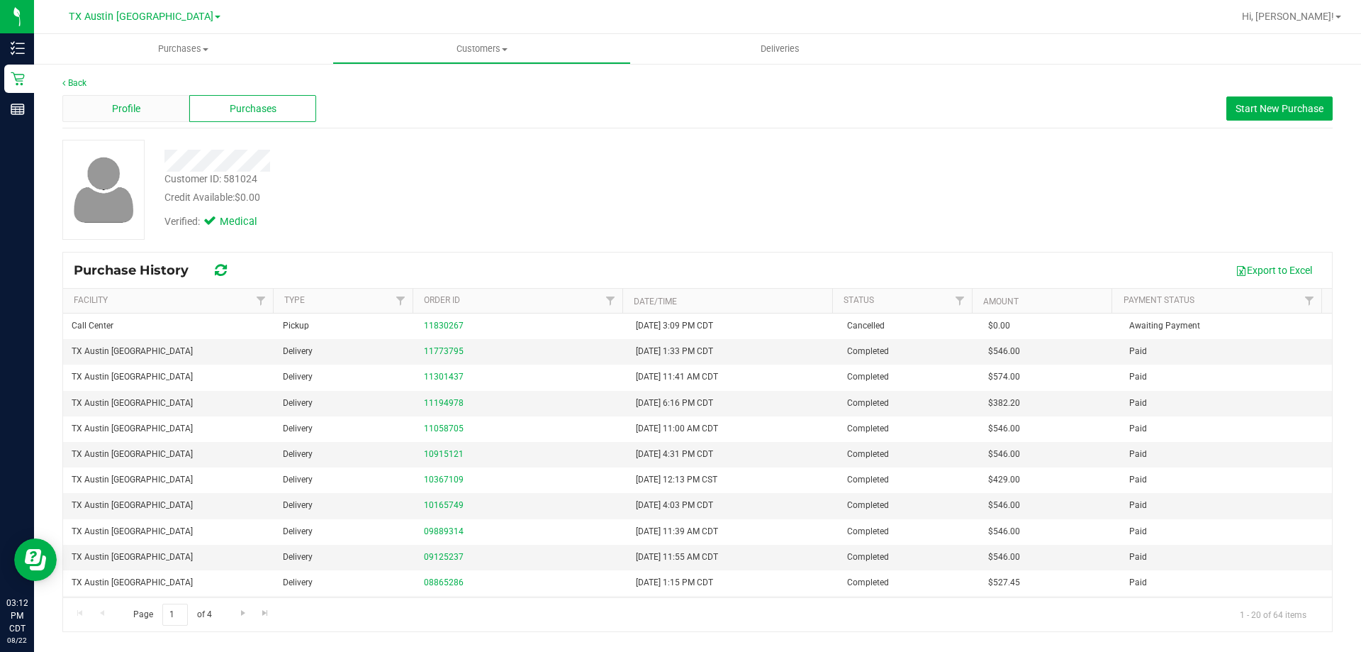
click at [161, 112] on div "Profile" at bounding box center [125, 108] width 127 height 27
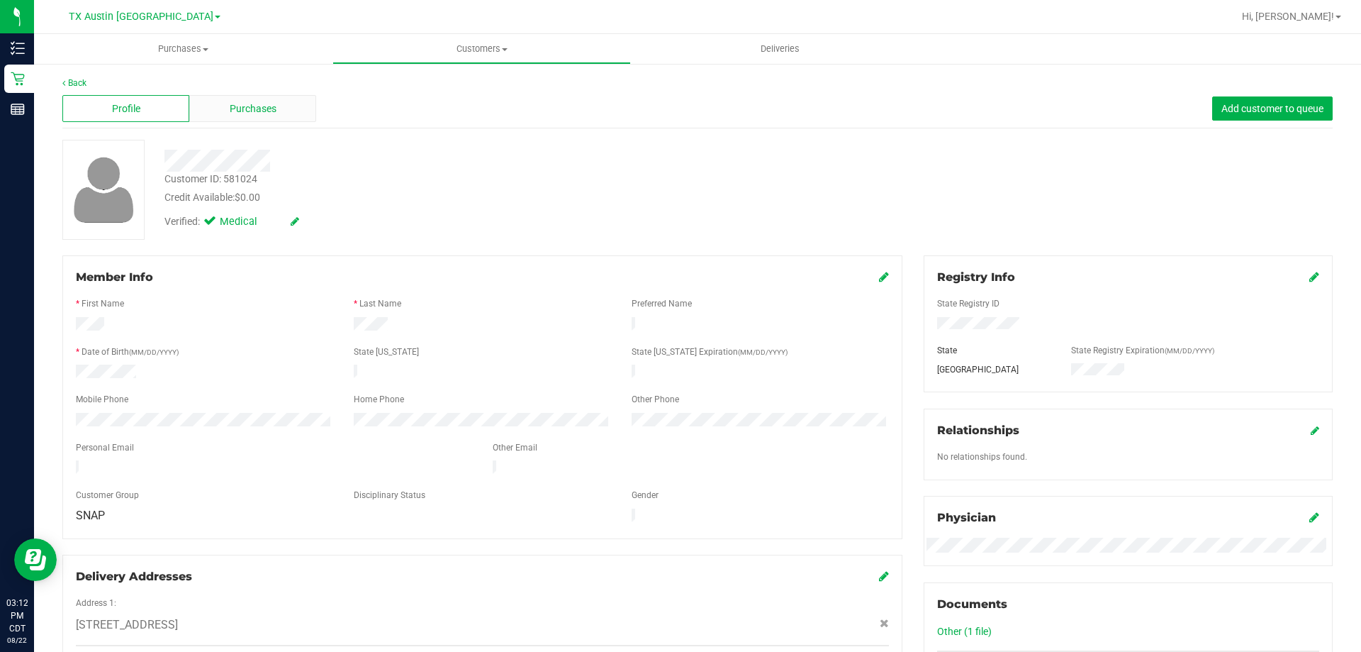
click at [266, 115] on span "Purchases" at bounding box center [253, 108] width 47 height 15
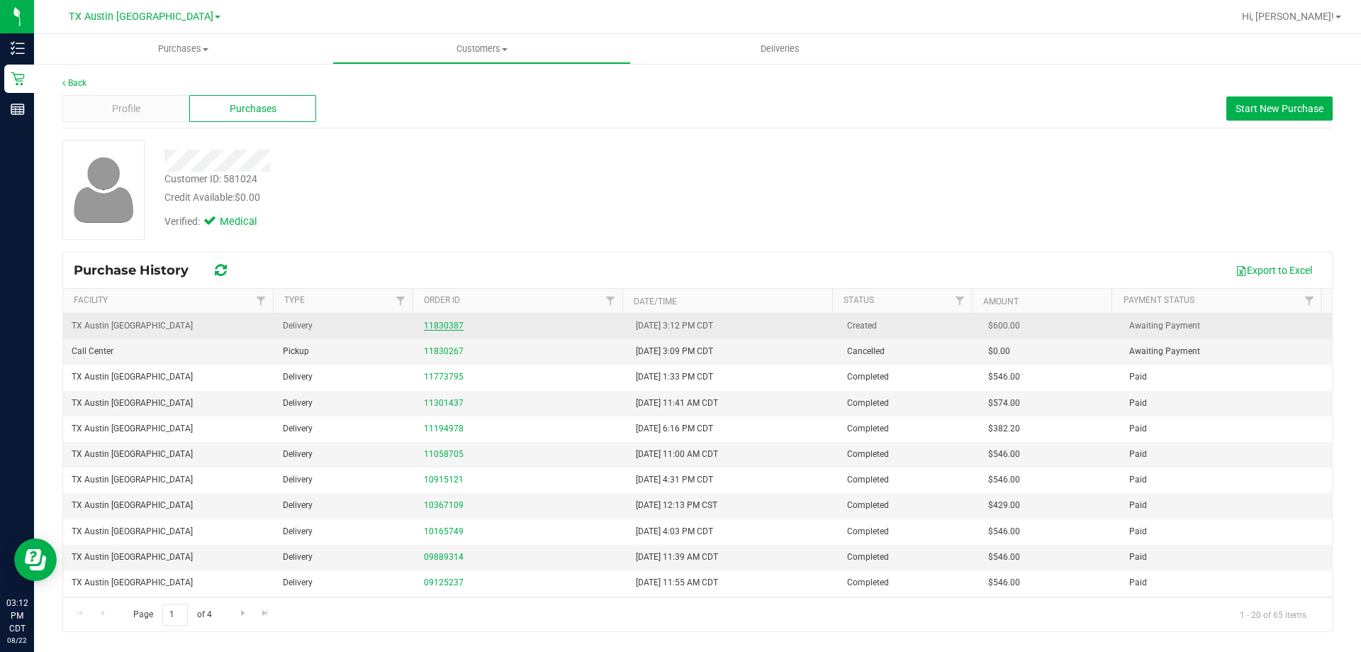
click at [450, 322] on link "11830387" at bounding box center [444, 326] width 40 height 10
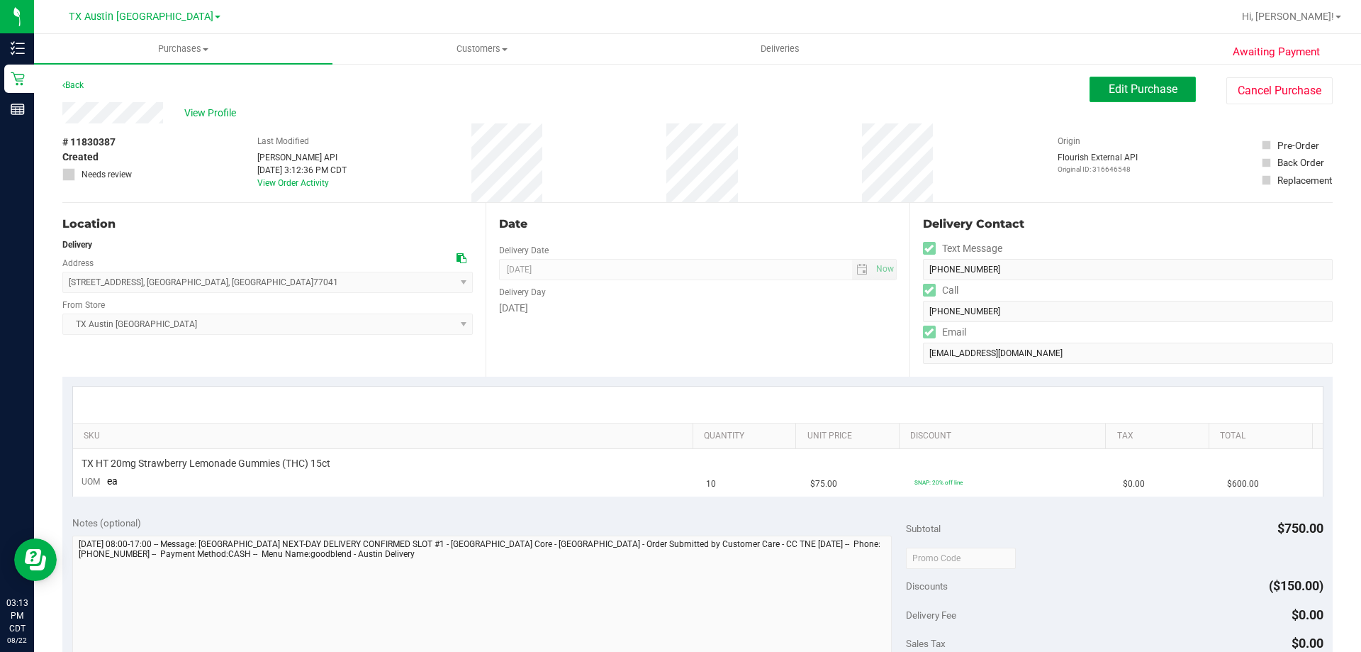
click at [1137, 86] on span "Edit Purchase" at bounding box center [1143, 88] width 69 height 13
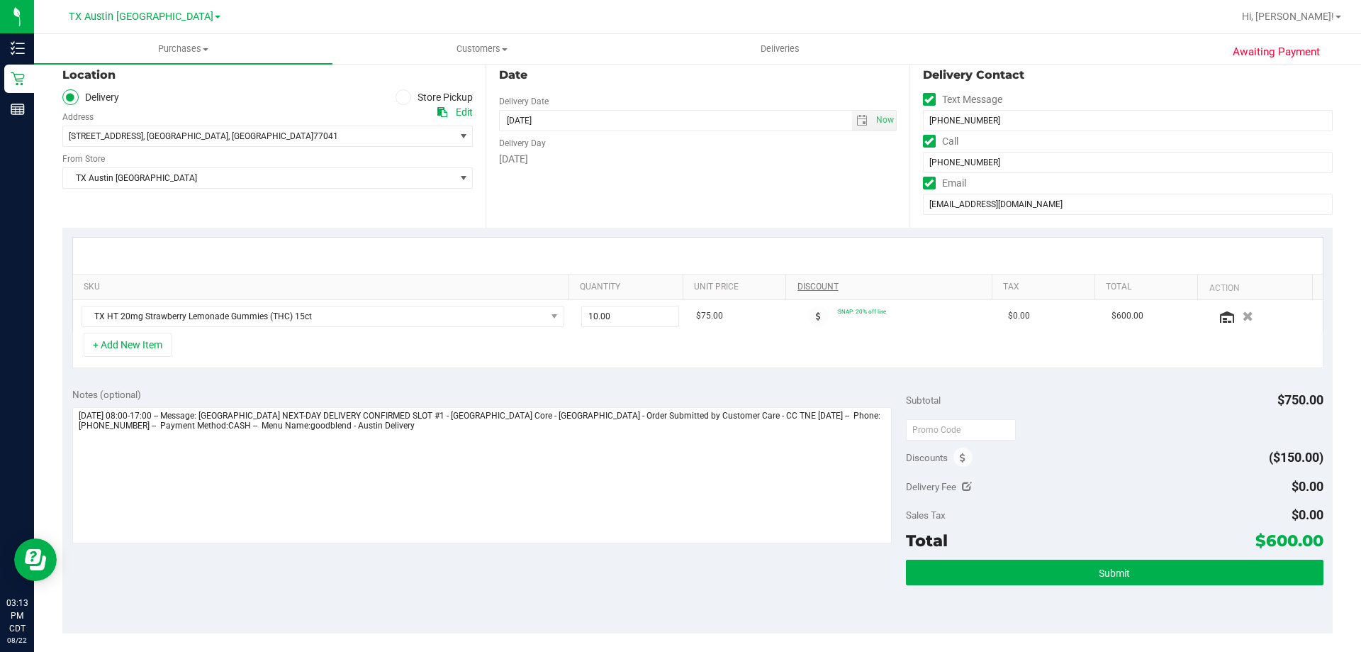
scroll to position [71, 0]
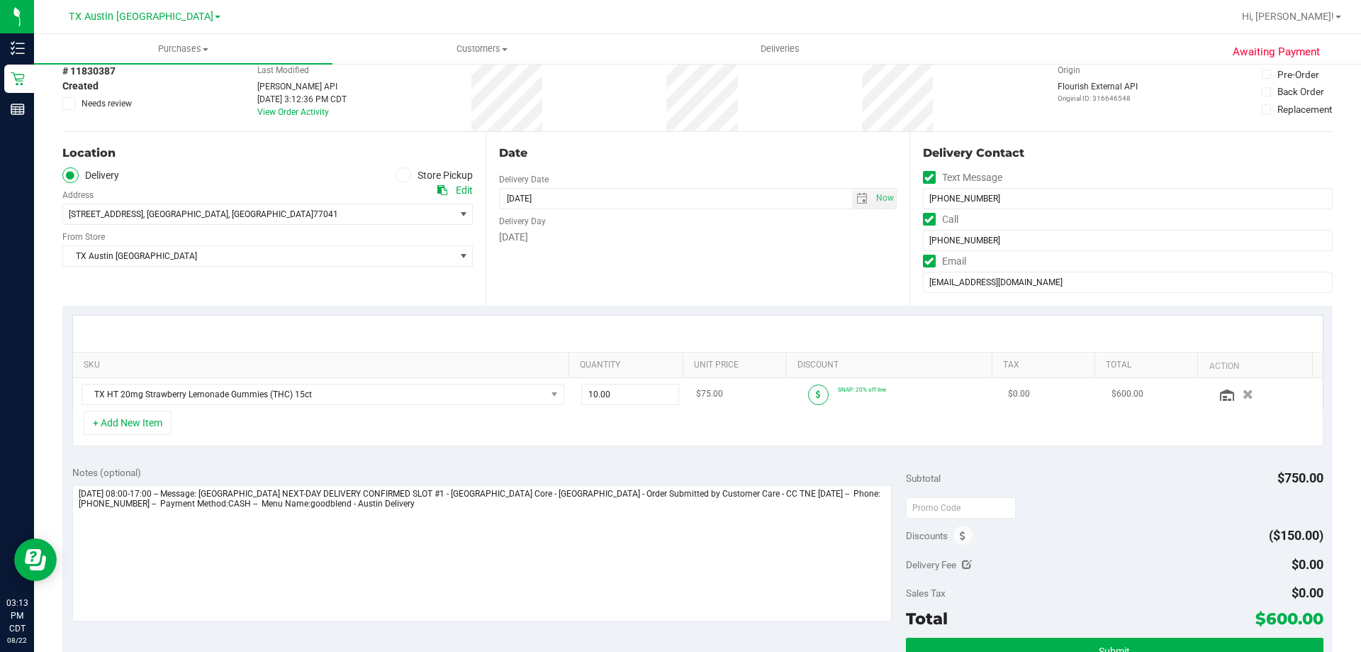
click at [811, 395] on span at bounding box center [818, 394] width 21 height 21
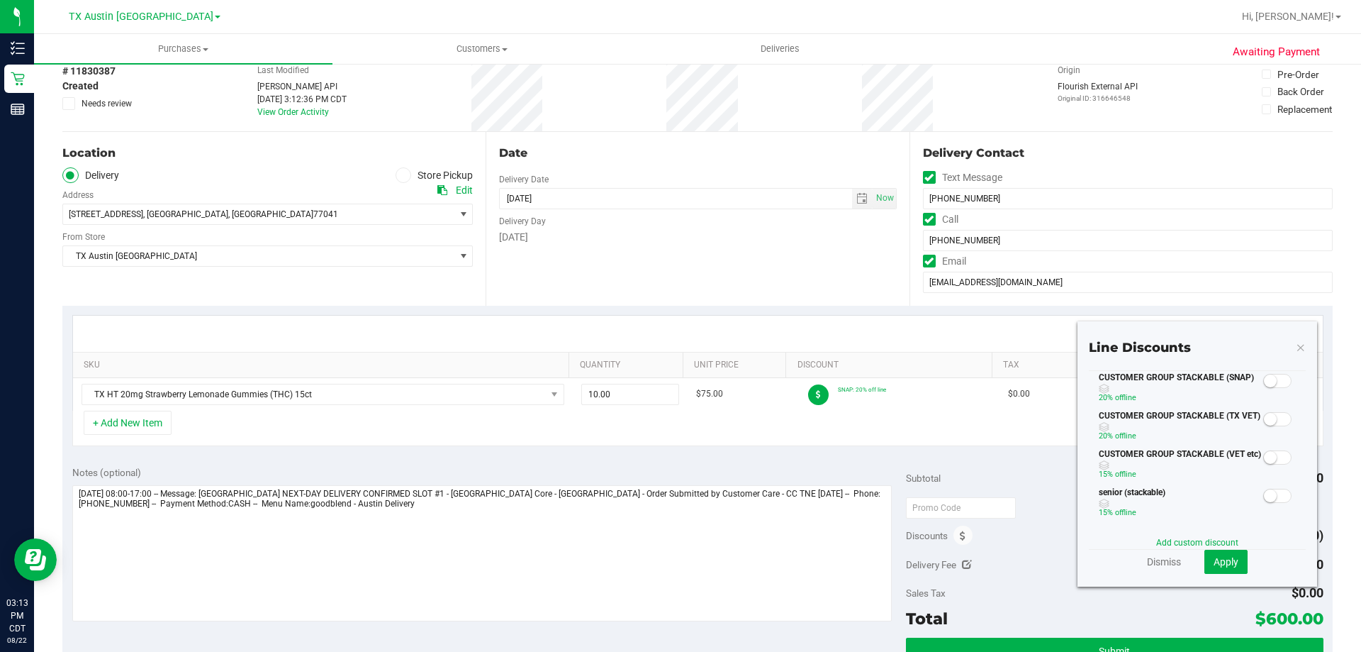
click at [1264, 383] on small at bounding box center [1270, 380] width 13 height 13
click at [1214, 559] on span "Apply" at bounding box center [1226, 561] width 25 height 11
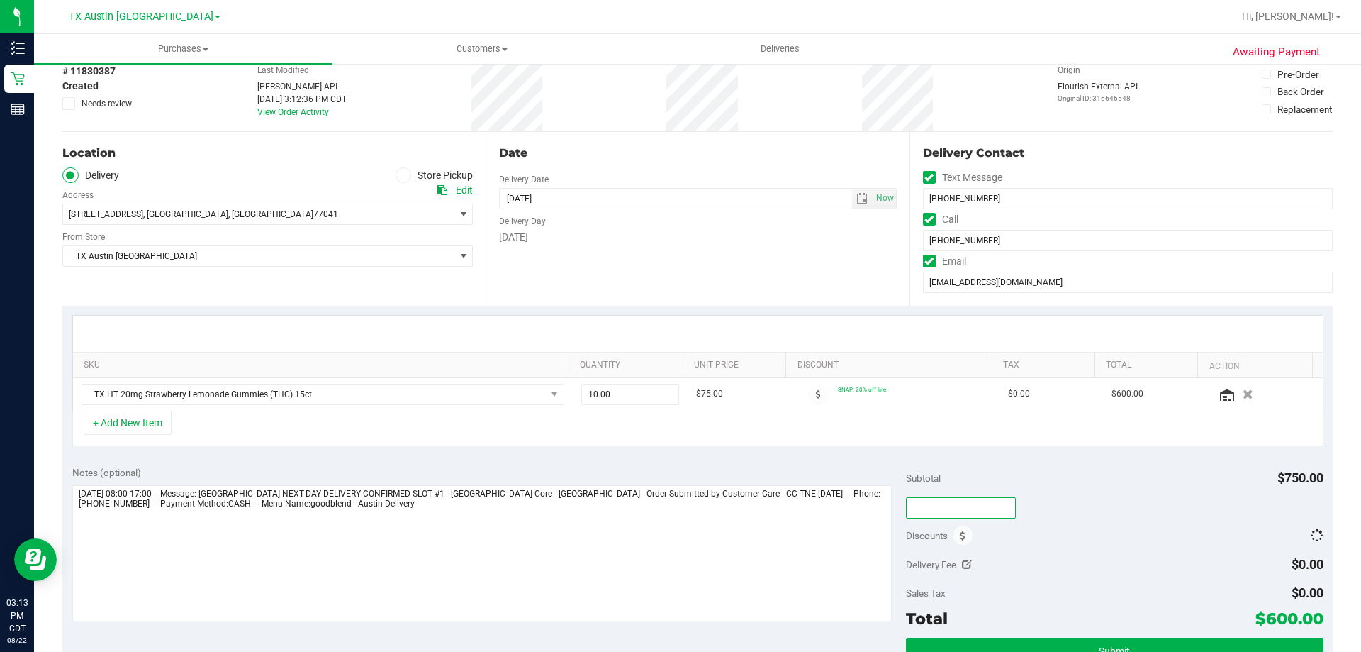
click at [942, 505] on input "text" at bounding box center [961, 507] width 110 height 21
type input "TXAIQ10"
click at [810, 395] on span at bounding box center [818, 394] width 21 height 21
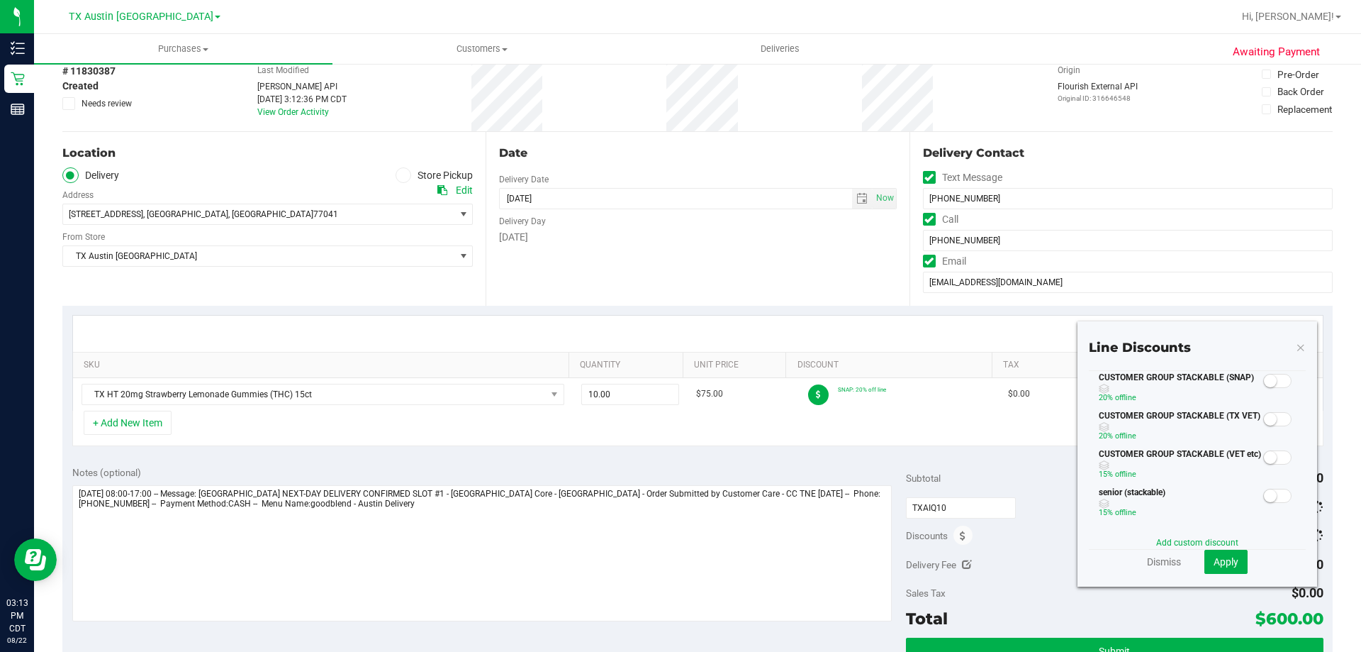
click at [1266, 378] on small at bounding box center [1270, 380] width 13 height 13
click at [1227, 567] on span "Apply" at bounding box center [1226, 561] width 25 height 11
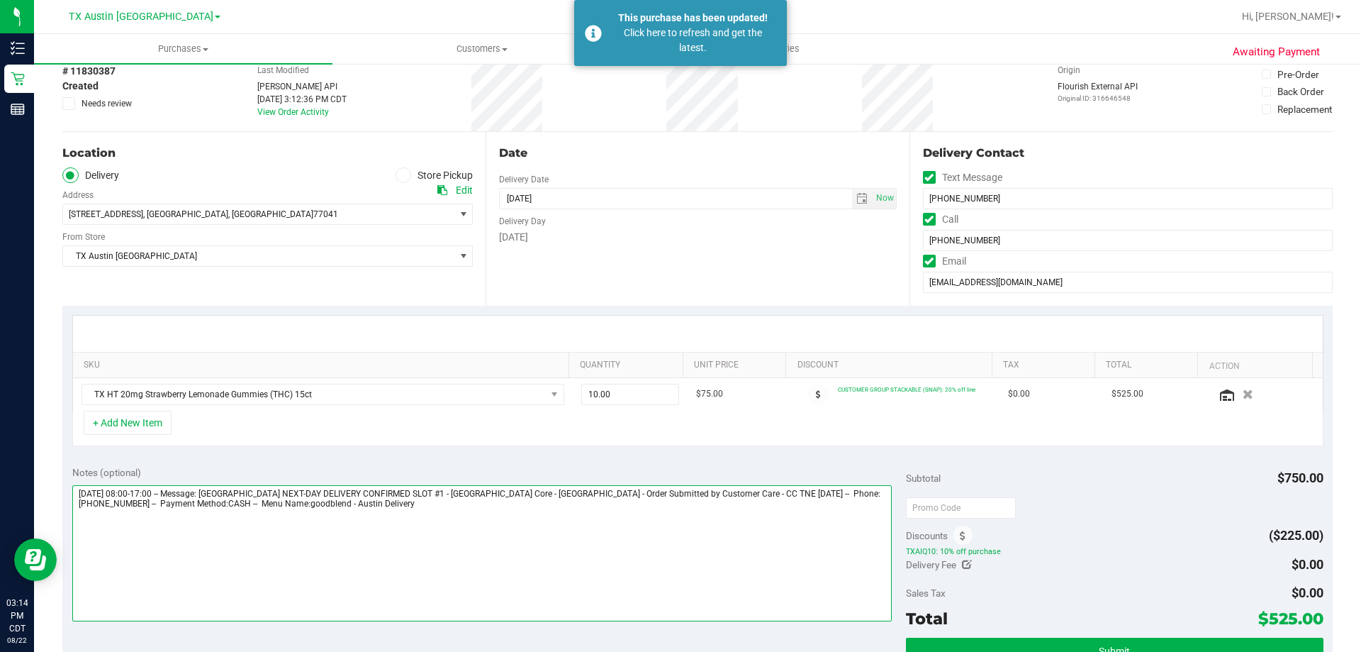
click at [754, 518] on textarea at bounding box center [482, 553] width 820 height 136
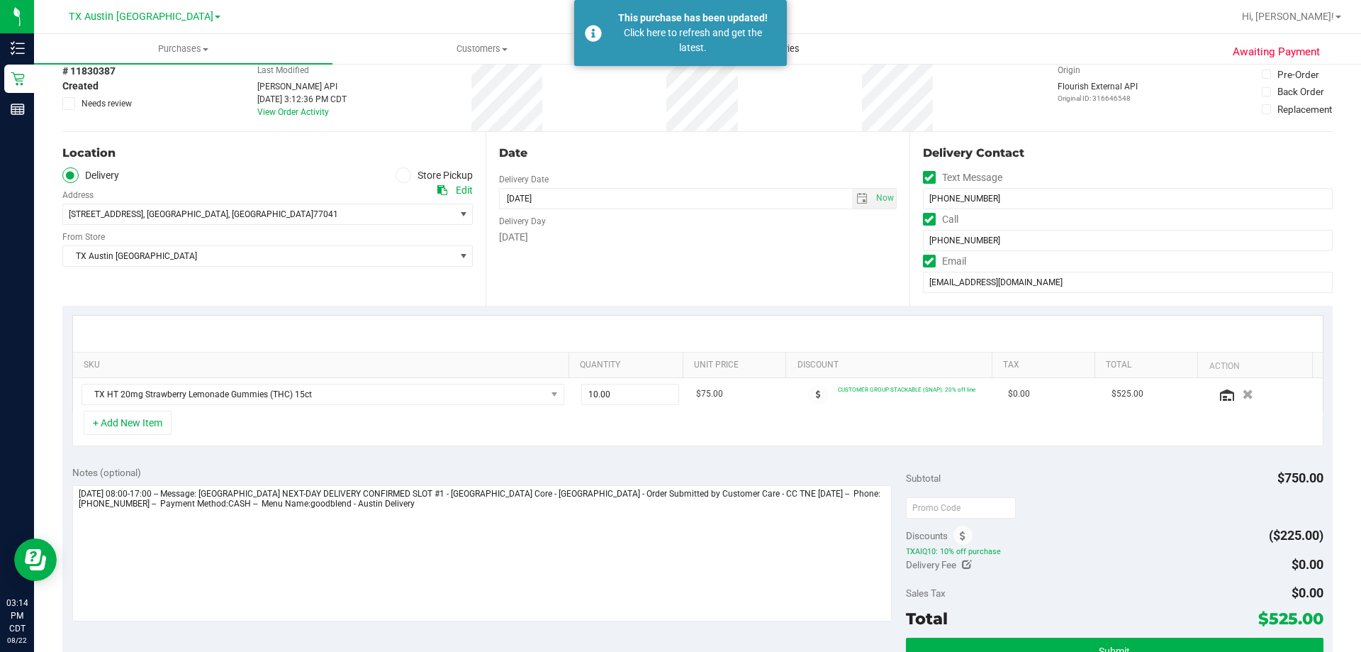
click at [667, 43] on div "Click here to refresh and get the latest." at bounding box center [693, 41] width 167 height 30
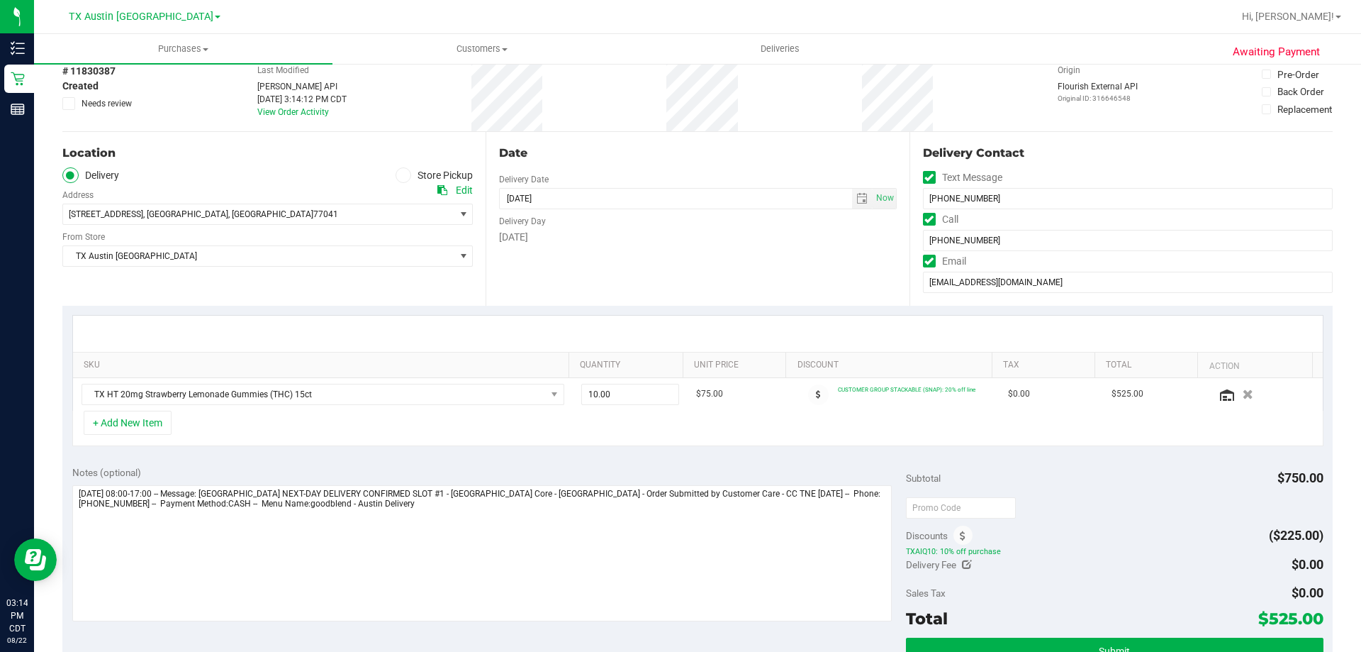
scroll to position [284, 0]
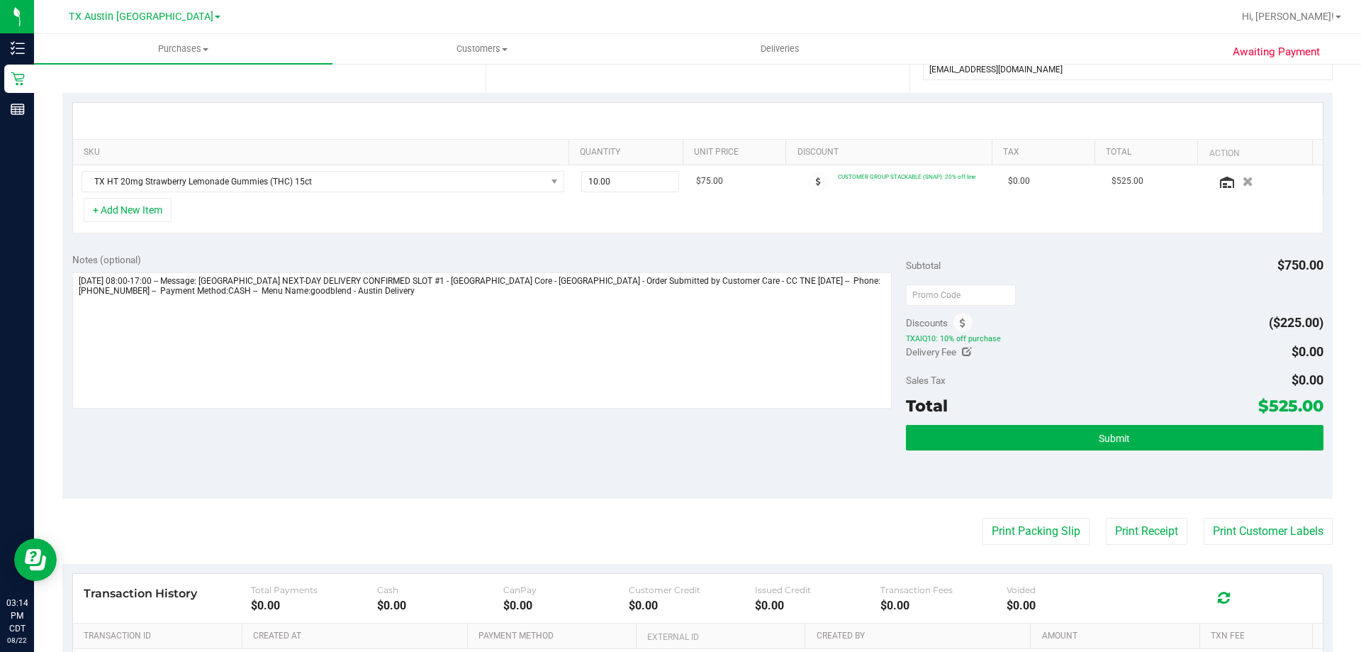
drag, startPoint x: 1259, startPoint y: 402, endPoint x: 1313, endPoint y: 401, distance: 53.9
click at [1313, 401] on span "$525.00" at bounding box center [1291, 406] width 65 height 20
copy span "525.00"
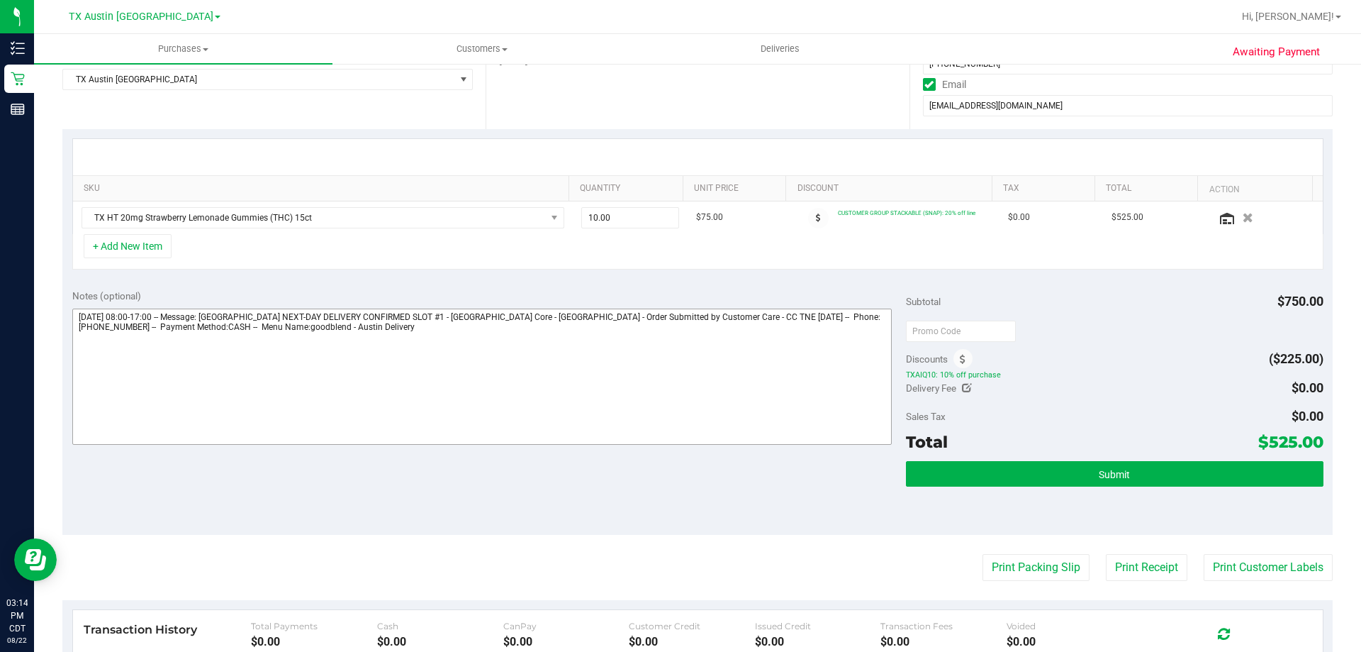
scroll to position [355, 0]
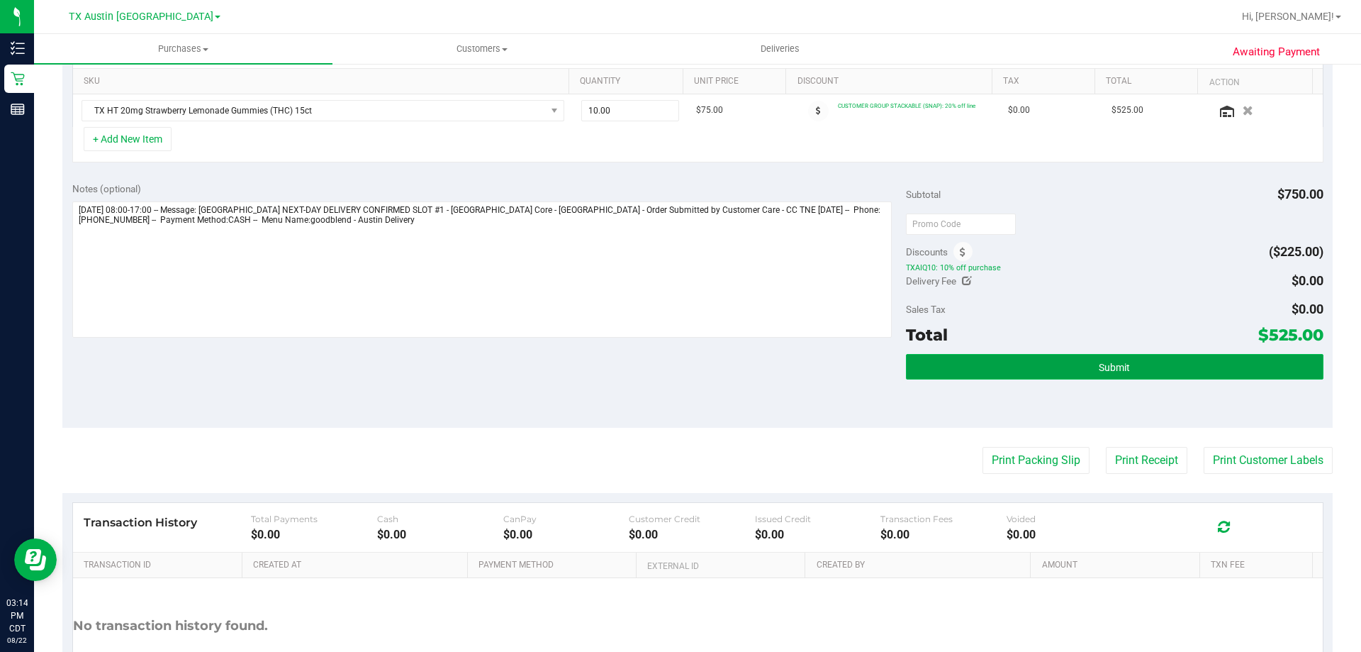
click at [1088, 368] on button "Submit" at bounding box center [1114, 367] width 417 height 26
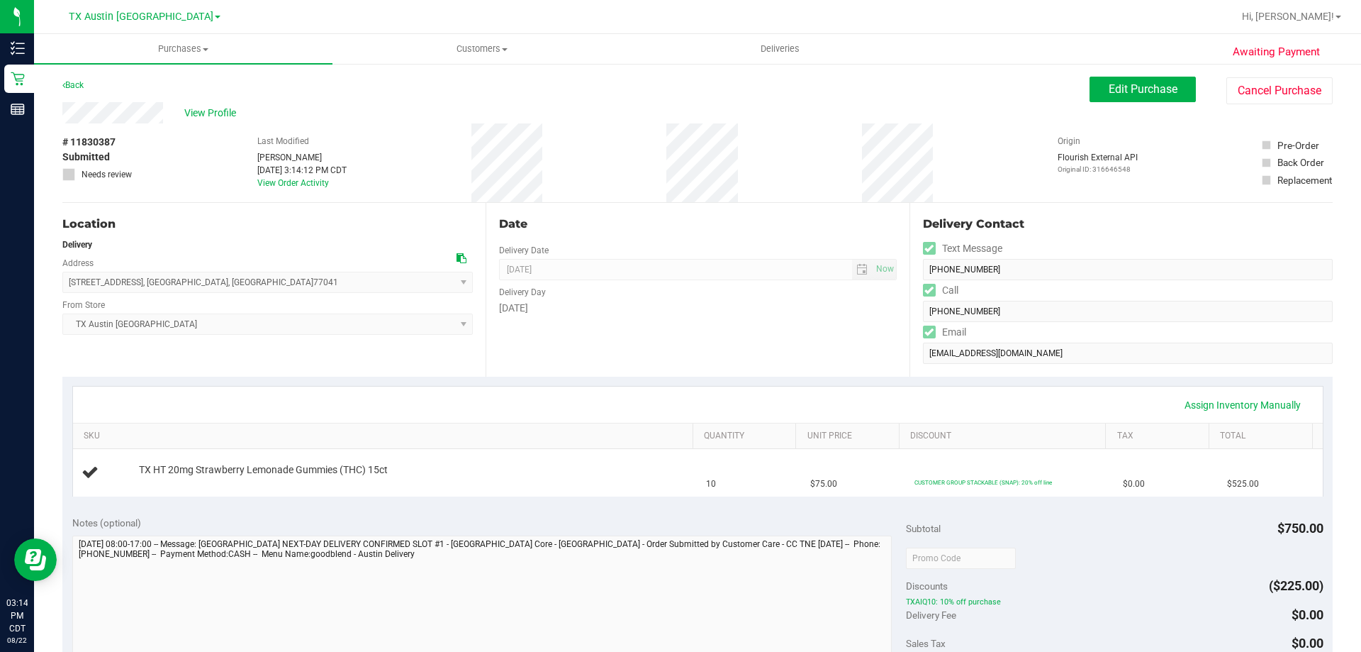
click at [295, 253] on div "[STREET_ADDRESS] , [GEOGRAPHIC_DATA] , [GEOGRAPHIC_DATA] 77041 Select address […" at bounding box center [267, 272] width 411 height 42
click at [297, 254] on div "[STREET_ADDRESS] , [GEOGRAPHIC_DATA] , [GEOGRAPHIC_DATA] 77041 Select address […" at bounding box center [267, 272] width 411 height 42
click at [220, 106] on span "View Profile" at bounding box center [212, 113] width 57 height 15
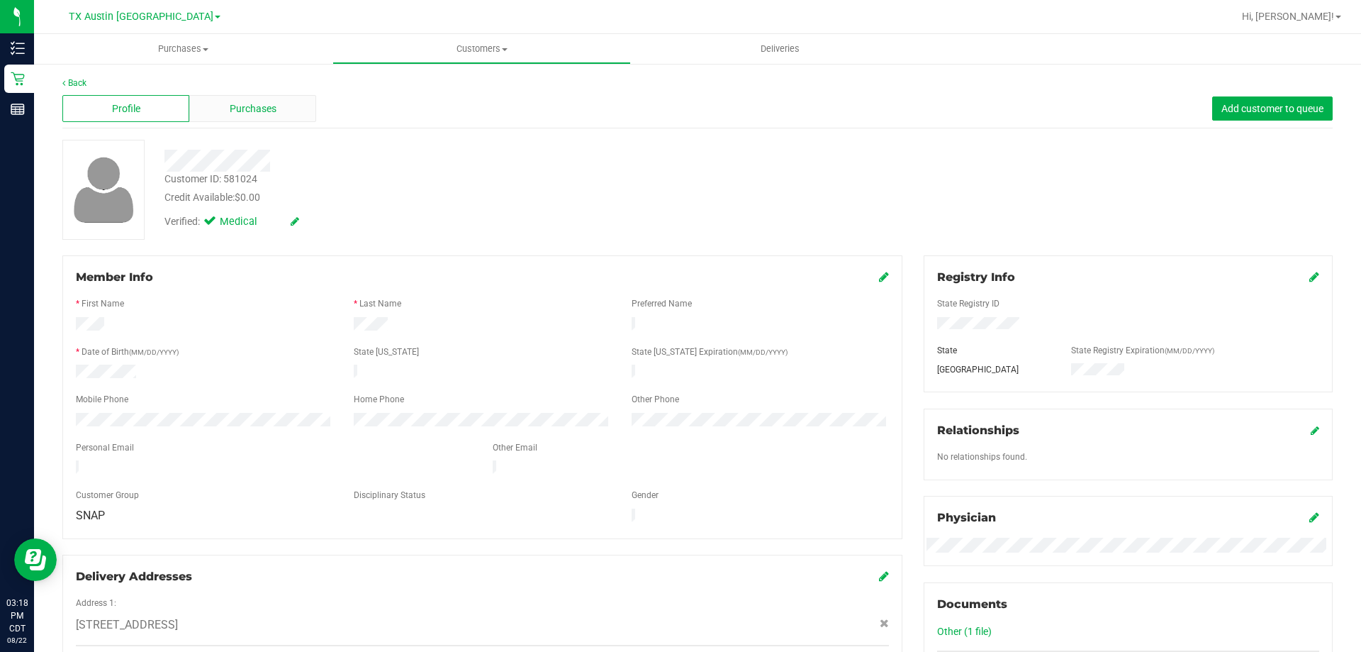
click at [235, 106] on span "Purchases" at bounding box center [253, 108] width 47 height 15
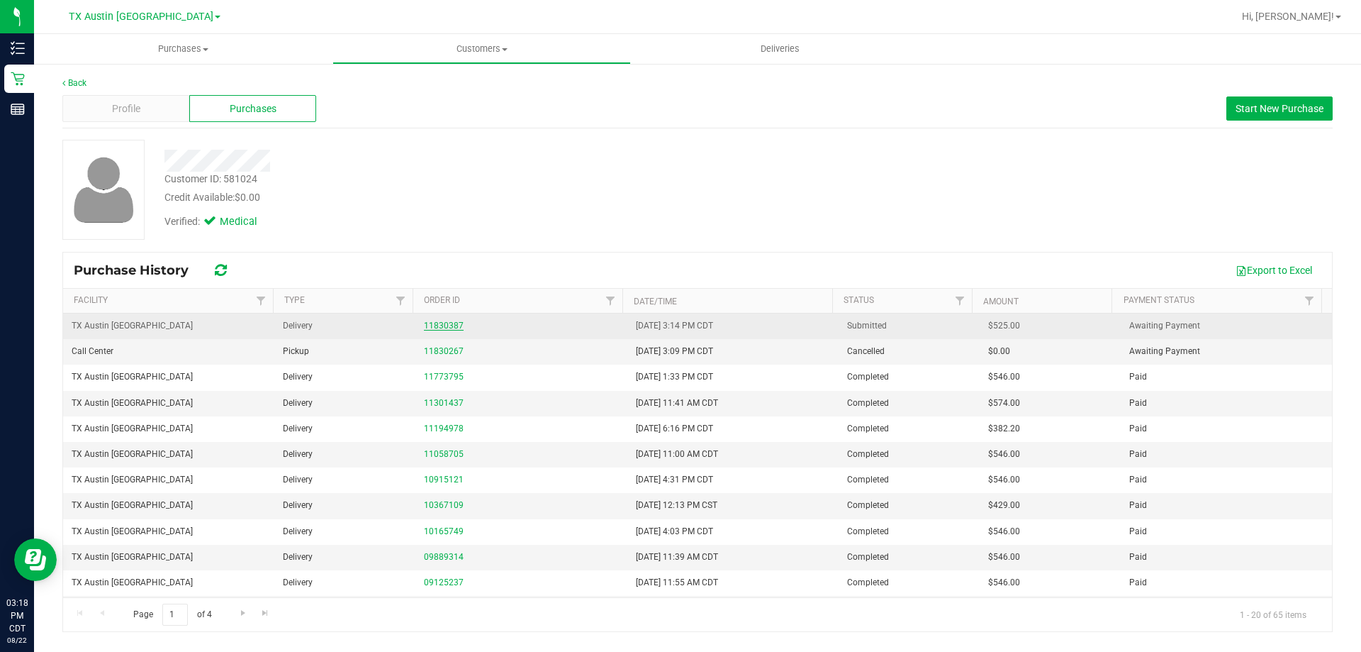
click at [448, 327] on link "11830387" at bounding box center [444, 326] width 40 height 10
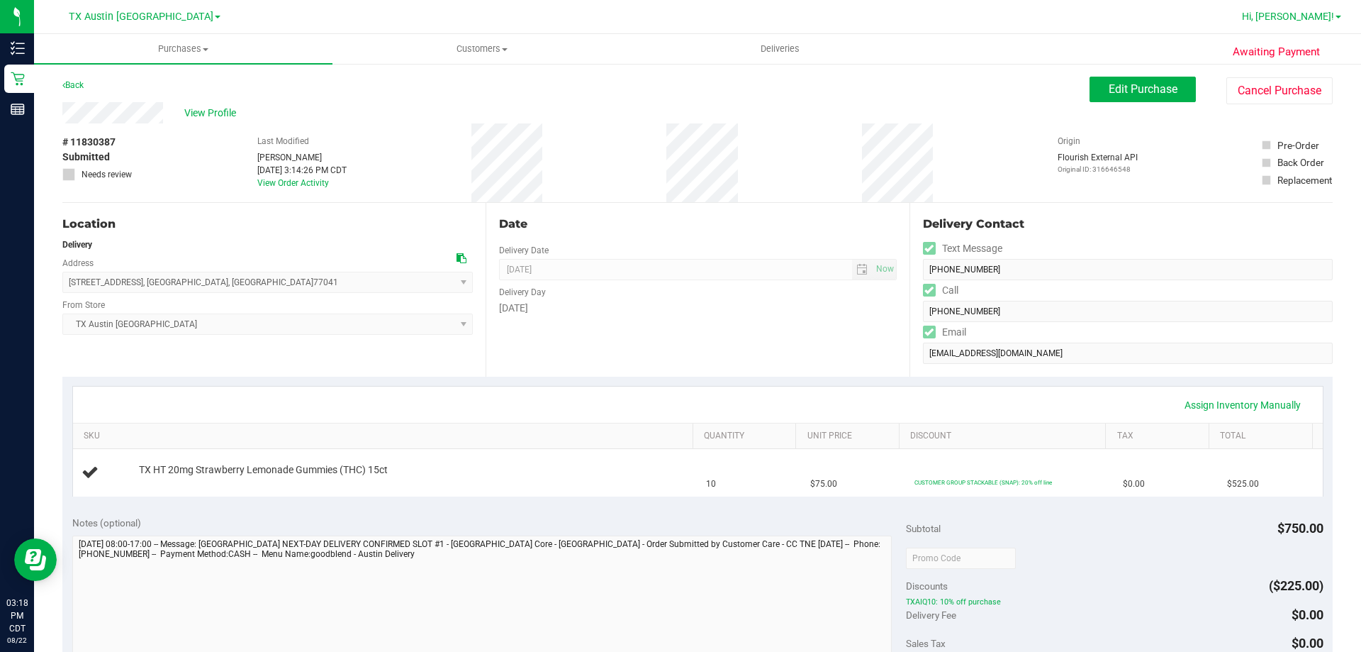
click at [1314, 23] on link "Hi, [PERSON_NAME]!" at bounding box center [1292, 16] width 111 height 15
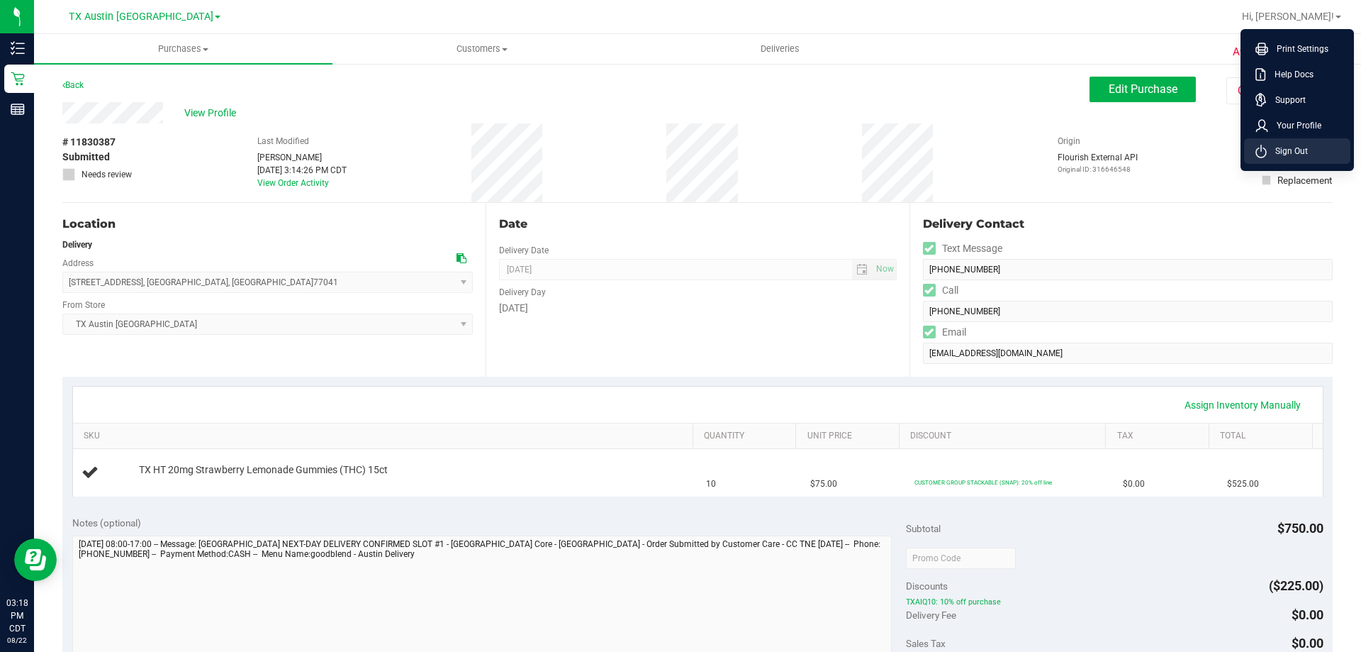
click at [1309, 146] on li "Sign Out" at bounding box center [1297, 151] width 106 height 26
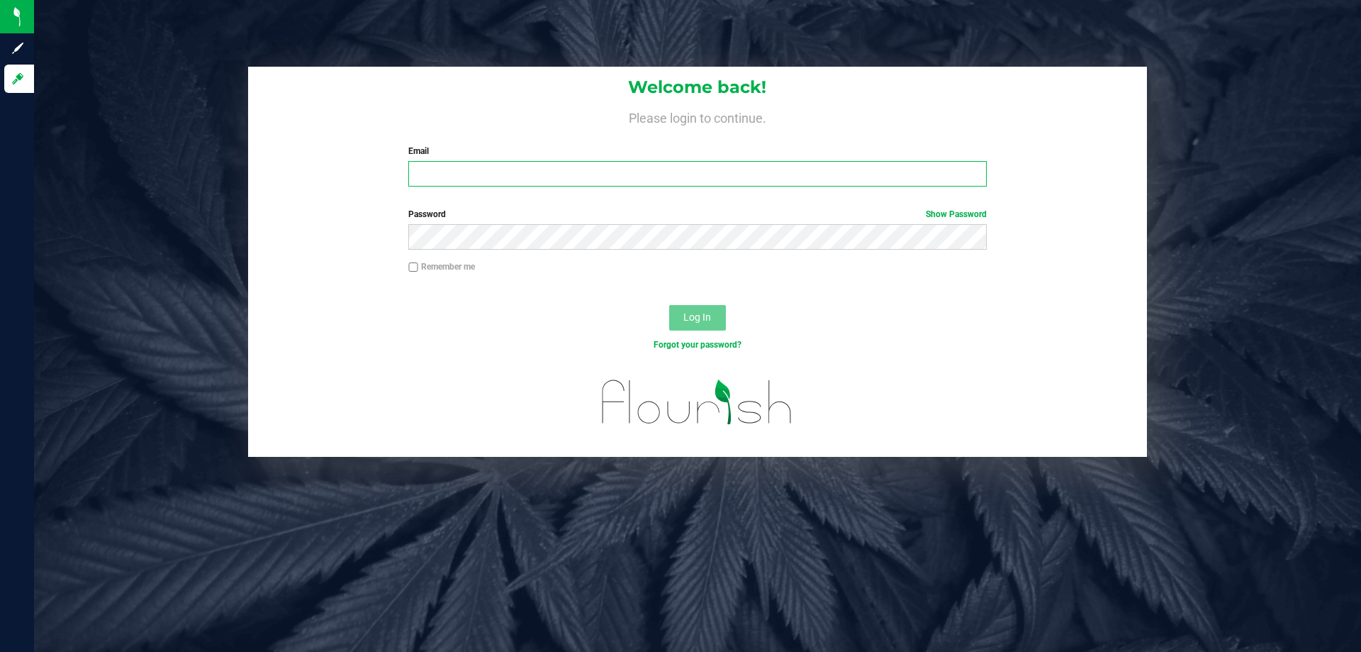
type input "[EMAIL_ADDRESS][DOMAIN_NAME]"
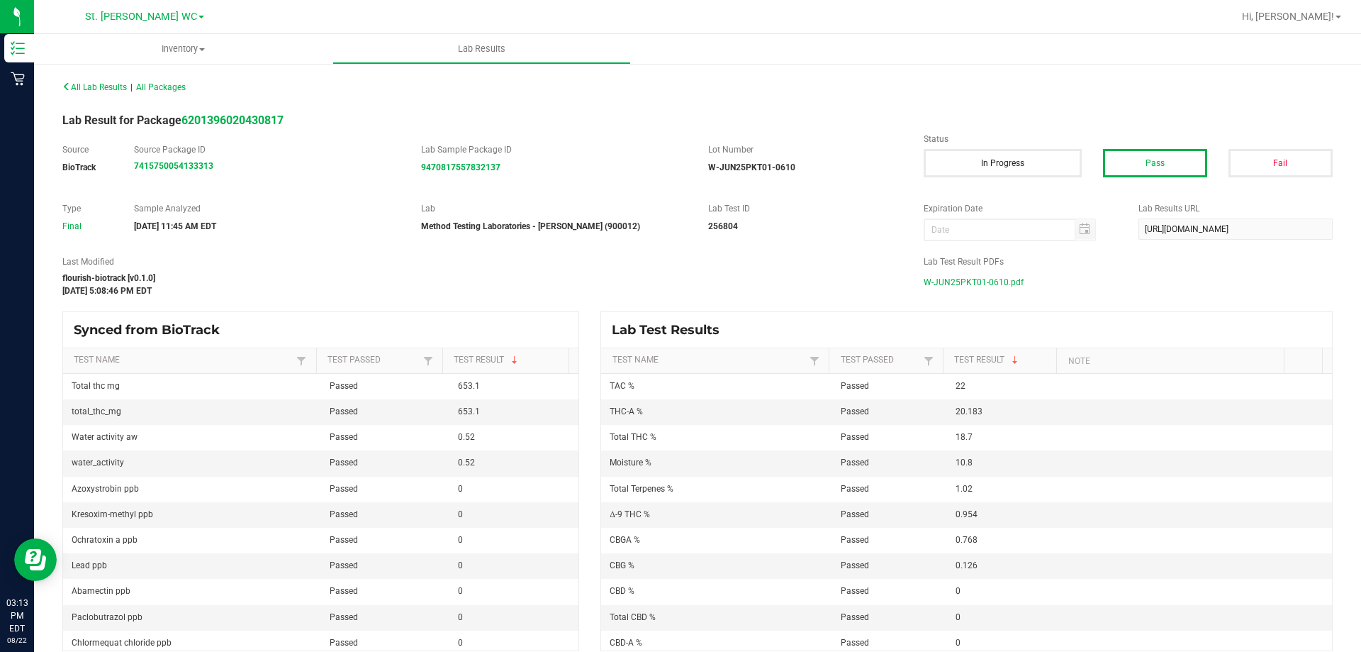
click at [971, 279] on span "W-JUN25PKT01-0610.pdf" at bounding box center [974, 282] width 100 height 21
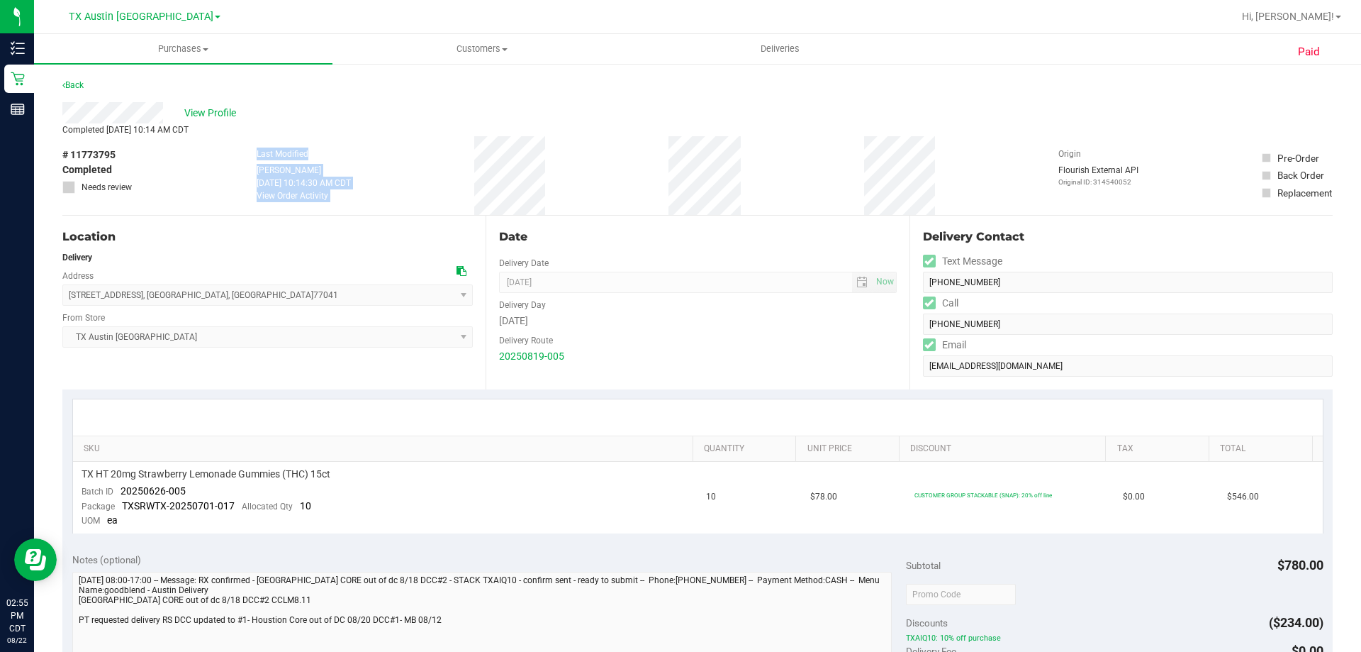
drag, startPoint x: 234, startPoint y: 160, endPoint x: 626, endPoint y: 181, distance: 392.7
click at [626, 181] on div "# 11773795 Completed Needs review Last Modified Victoria Flores Aug 20, 2025 10…" at bounding box center [697, 175] width 1271 height 79
click at [567, 170] on div "# 11773795 Completed Needs review Last Modified Victoria Flores Aug 20, 2025 10…" at bounding box center [697, 175] width 1271 height 79
drag, startPoint x: 230, startPoint y: 154, endPoint x: 586, endPoint y: 174, distance: 356.6
click at [586, 174] on div "# 11773795 Completed Needs review Last Modified Victoria Flores Aug 20, 2025 10…" at bounding box center [697, 175] width 1271 height 79
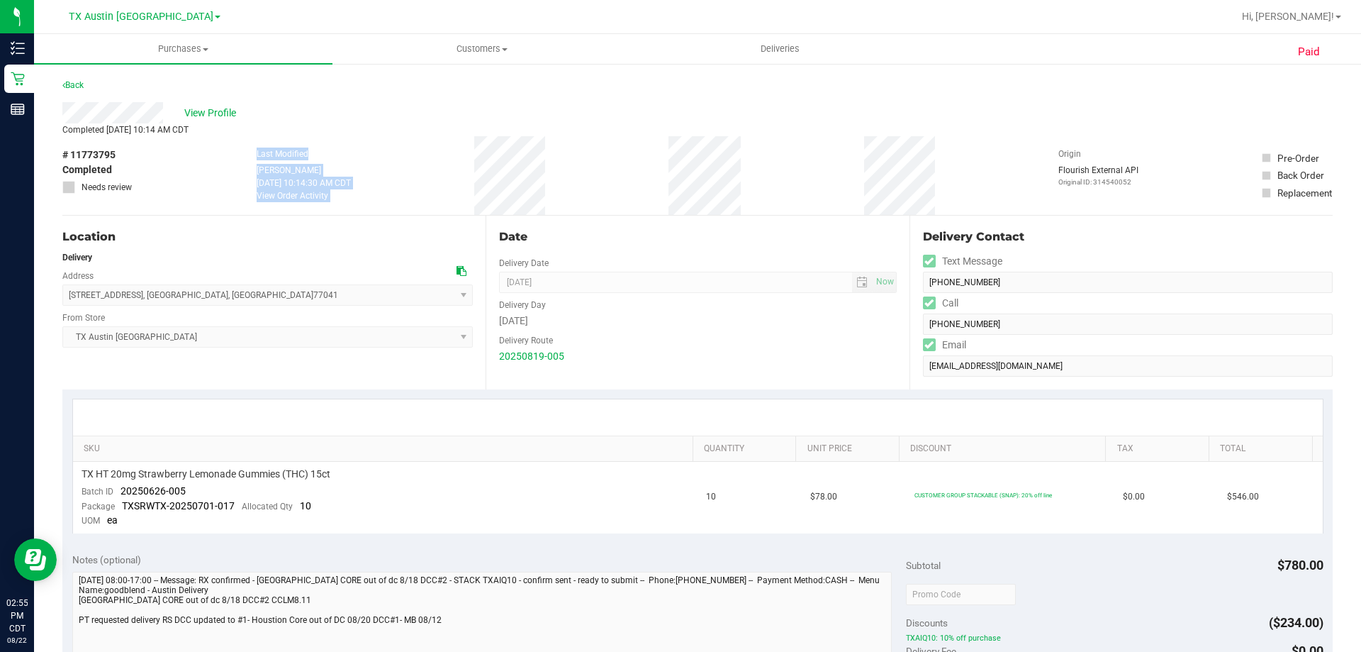
click at [586, 175] on div "# 11773795 Completed Needs review Last Modified Victoria Flores Aug 20, 2025 10…" at bounding box center [697, 175] width 1271 height 79
drag, startPoint x: 248, startPoint y: 153, endPoint x: 623, endPoint y: 173, distance: 375.6
click at [623, 173] on div "# 11773795 Completed Needs review Last Modified Victoria Flores Aug 20, 2025 10…" at bounding box center [697, 175] width 1271 height 79
click at [600, 167] on div "# 11773795 Completed Needs review Last Modified Victoria Flores Aug 20, 2025 10…" at bounding box center [697, 175] width 1271 height 79
drag, startPoint x: 244, startPoint y: 147, endPoint x: 765, endPoint y: 191, distance: 523.1
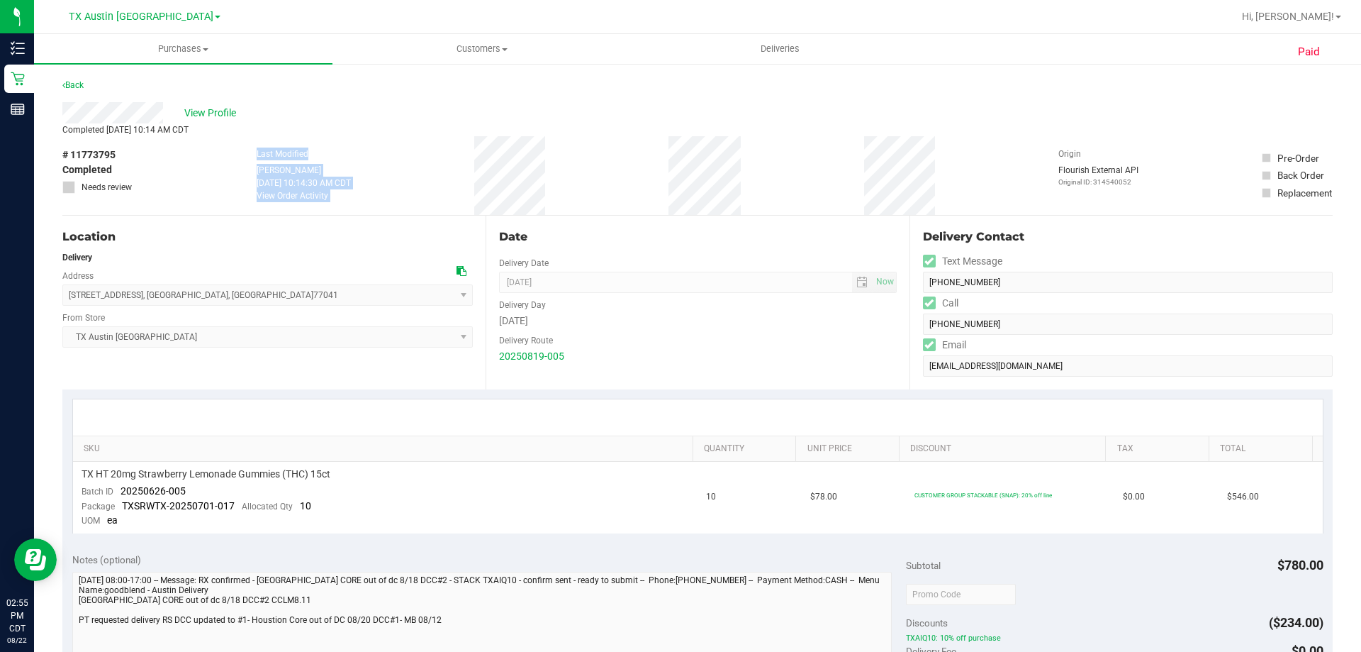
click at [765, 191] on div "# 11773795 Completed Needs review Last Modified Victoria Flores Aug 20, 2025 10…" at bounding box center [697, 175] width 1271 height 79
click at [766, 186] on div "# 11773795 Completed Needs review Last Modified Victoria Flores Aug 20, 2025 10…" at bounding box center [697, 175] width 1271 height 79
drag, startPoint x: 247, startPoint y: 155, endPoint x: 780, endPoint y: 180, distance: 533.1
click at [780, 180] on div "# 11773795 Completed Needs review Last Modified Victoria Flores Aug 20, 2025 10…" at bounding box center [697, 175] width 1271 height 79
click at [781, 179] on div "# 11773795 Completed Needs review Last Modified Victoria Flores Aug 20, 2025 10…" at bounding box center [697, 175] width 1271 height 79
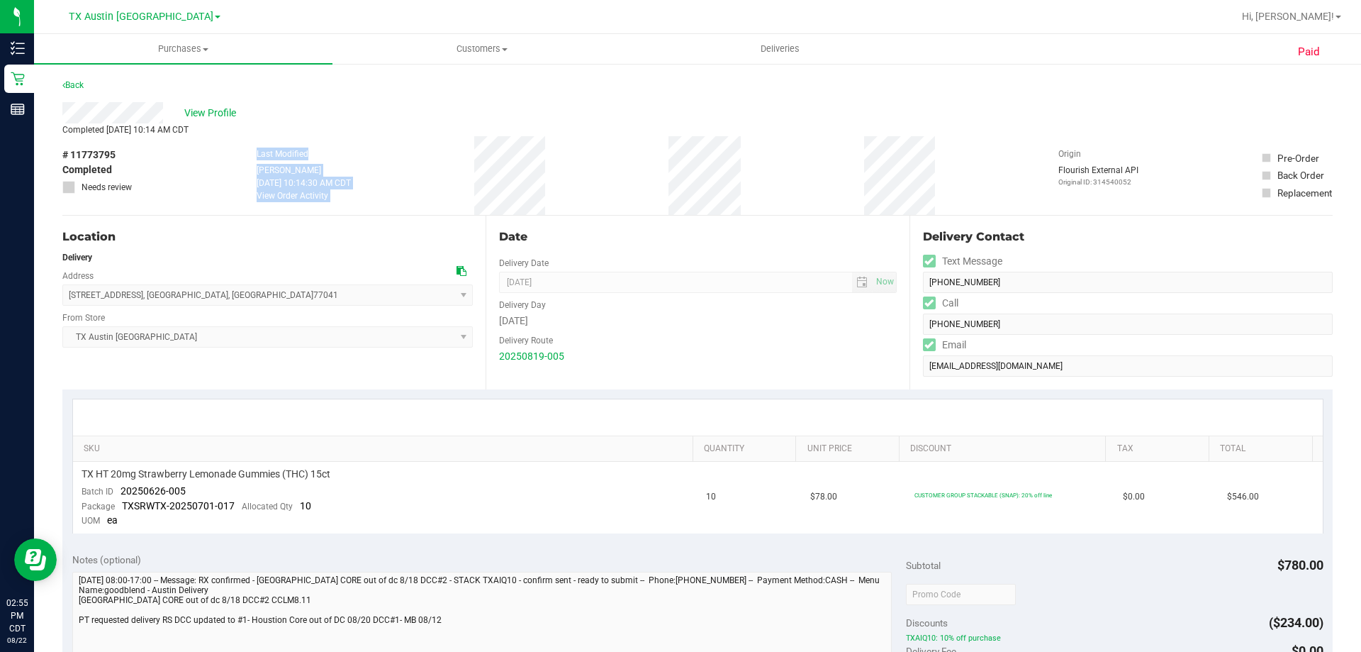
click at [416, 149] on div "# 11773795 Completed Needs review Last Modified Victoria Flores Aug 20, 2025 10…" at bounding box center [697, 175] width 1271 height 79
drag, startPoint x: 233, startPoint y: 155, endPoint x: 758, endPoint y: 165, distance: 524.8
click at [758, 165] on div "# 11773795 Completed Needs review Last Modified Victoria Flores Aug 20, 2025 10…" at bounding box center [697, 175] width 1271 height 79
drag, startPoint x: 63, startPoint y: 295, endPoint x: 272, endPoint y: 297, distance: 209.2
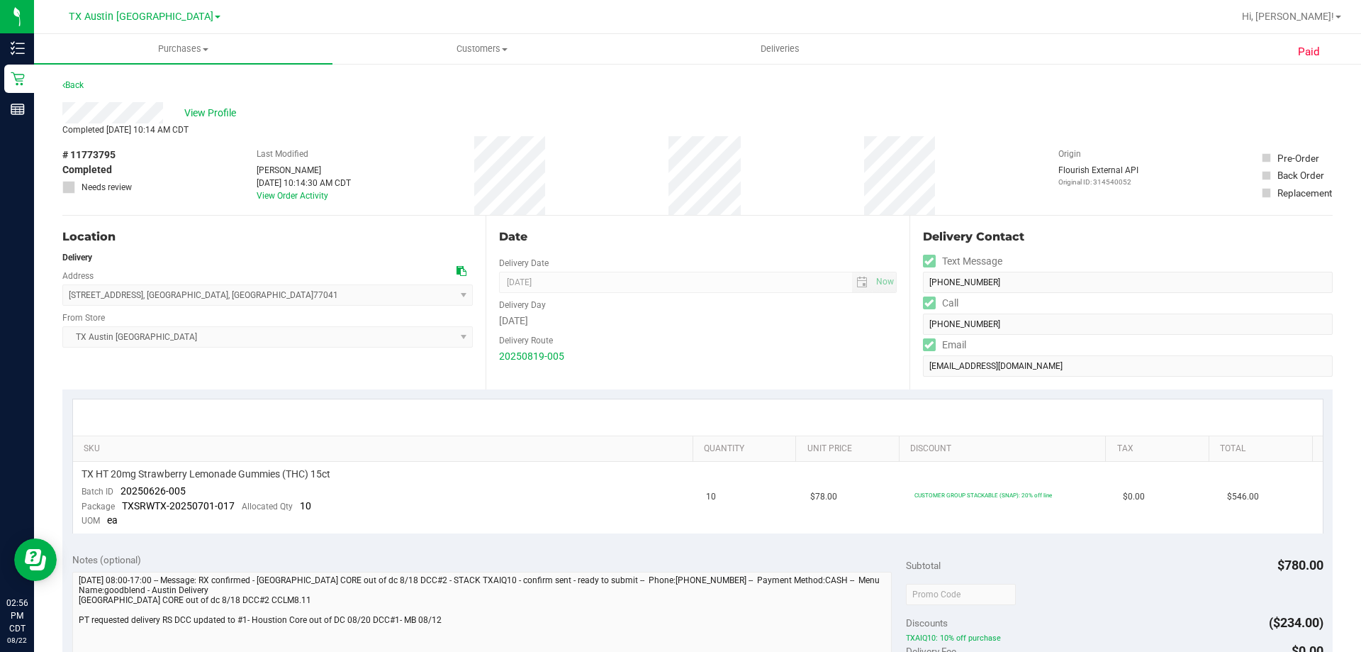
click at [272, 297] on span "[STREET_ADDRESS] , [GEOGRAPHIC_DATA] , [GEOGRAPHIC_DATA] 77041 Select address […" at bounding box center [267, 294] width 411 height 21
copy span "[STREET_ADDRESS]"
click at [137, 305] on div "Location Delivery Address 5311 Climber Ct , Houston , TX 77041 Select address 8…" at bounding box center [273, 303] width 423 height 174
click at [264, 473] on span "TX HT 20mg Strawberry Lemonade Gummies (THC) 15ct" at bounding box center [206, 473] width 249 height 13
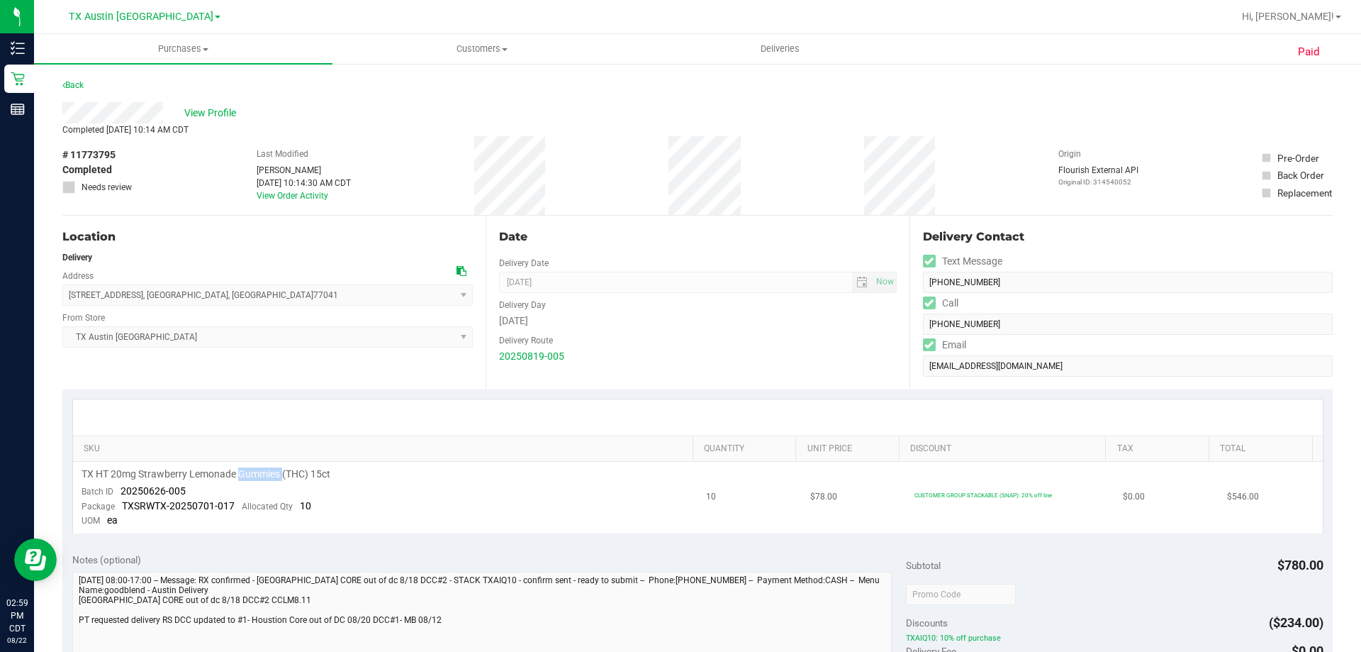
click at [264, 473] on span "TX HT 20mg Strawberry Lemonade Gummies (THC) 15ct" at bounding box center [206, 473] width 249 height 13
copy div "TX HT 20mg Strawberry Lemonade Gummies (THC) 15ct"
click at [400, 494] on td "TX HT 20mg Strawberry Lemonade Gummies (THC) 15ct Batch ID 20250626-005 Package…" at bounding box center [385, 498] width 625 height 72
click at [230, 474] on span "TX HT 20mg Strawberry Lemonade Gummies (THC) 15ct" at bounding box center [206, 473] width 249 height 13
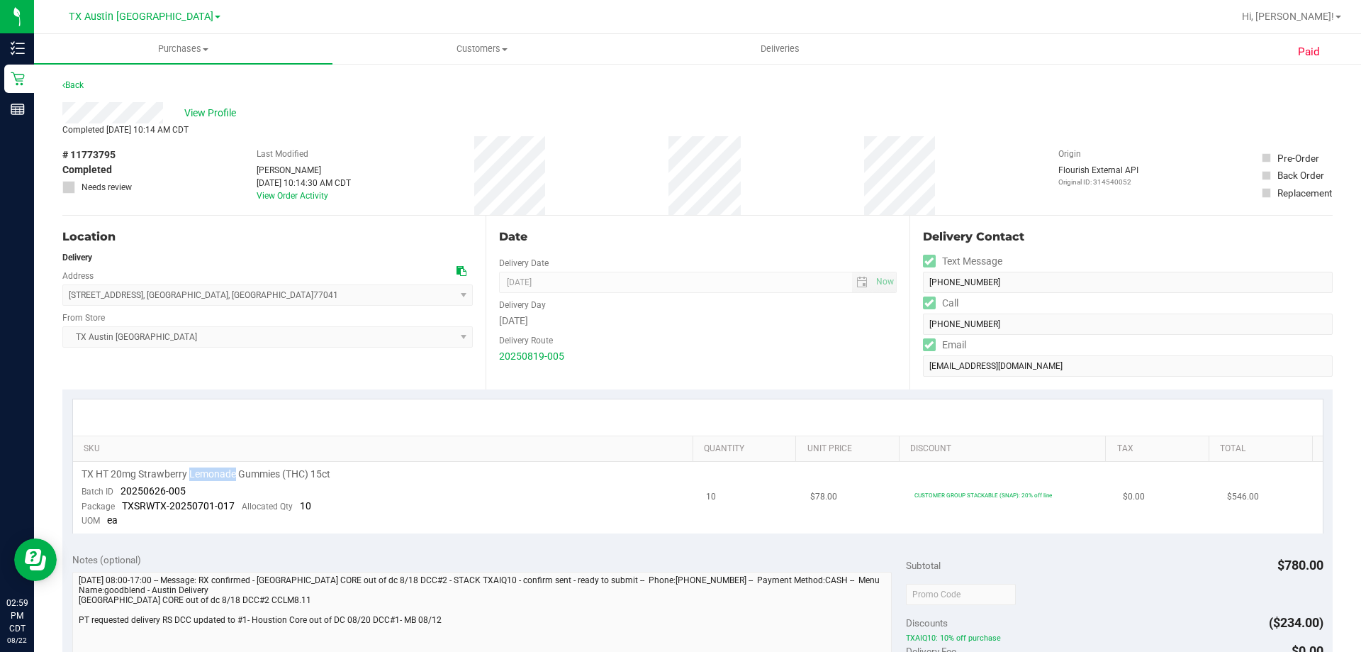
click at [230, 473] on span "TX HT 20mg Strawberry Lemonade Gummies (THC) 15ct" at bounding box center [206, 473] width 249 height 13
copy div "TX HT 20mg Strawberry Lemonade Gummies (THC) 15ct"
click at [220, 113] on span "View Profile" at bounding box center [212, 113] width 57 height 15
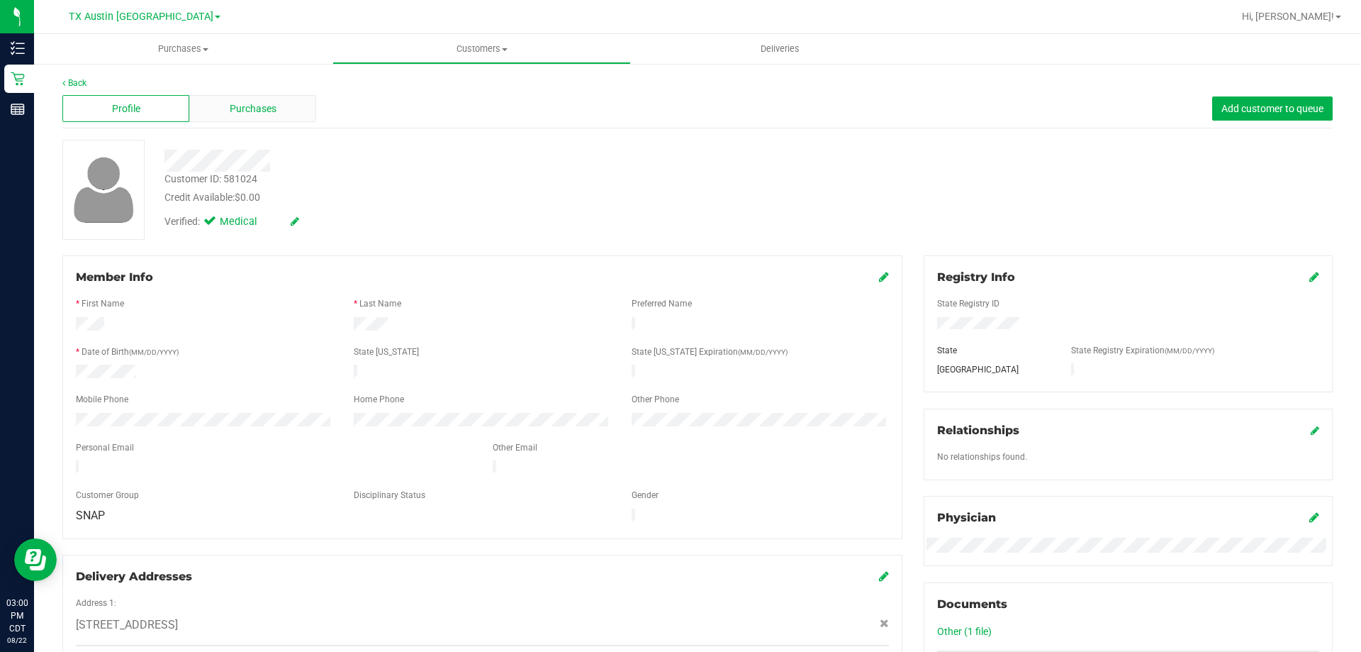
click at [234, 102] on span "Purchases" at bounding box center [253, 108] width 47 height 15
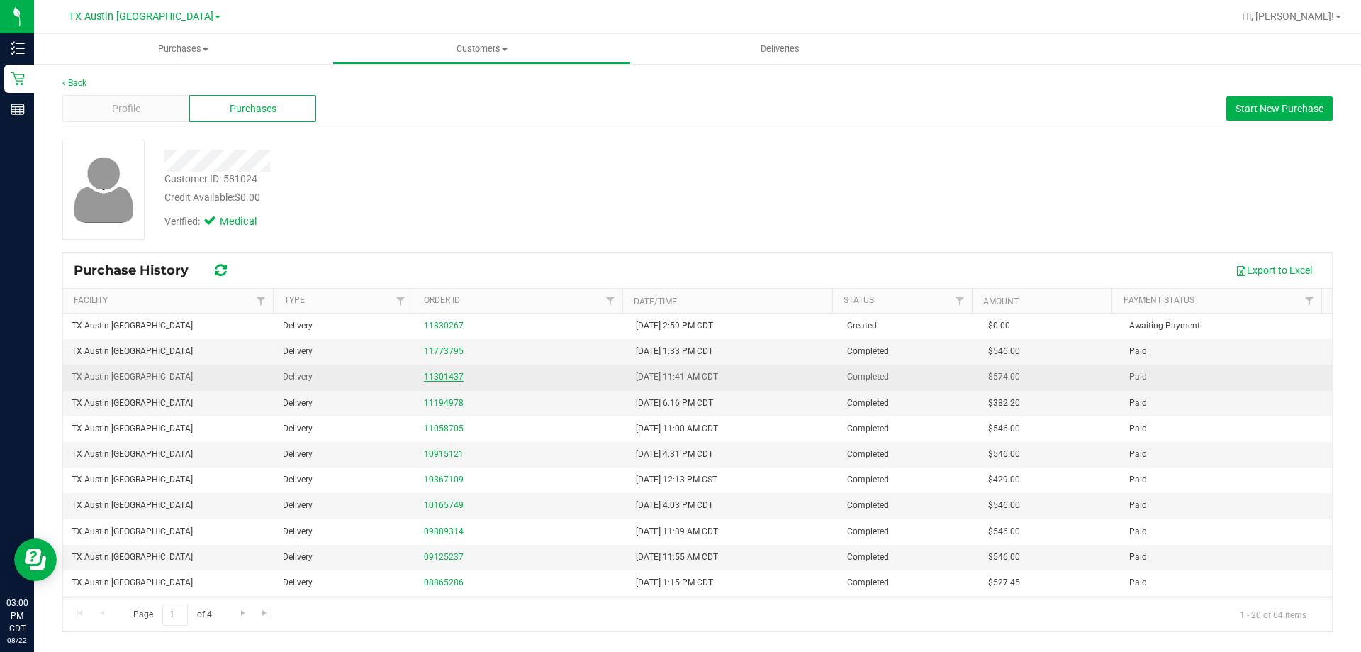
click at [428, 378] on link "11301437" at bounding box center [444, 377] width 40 height 10
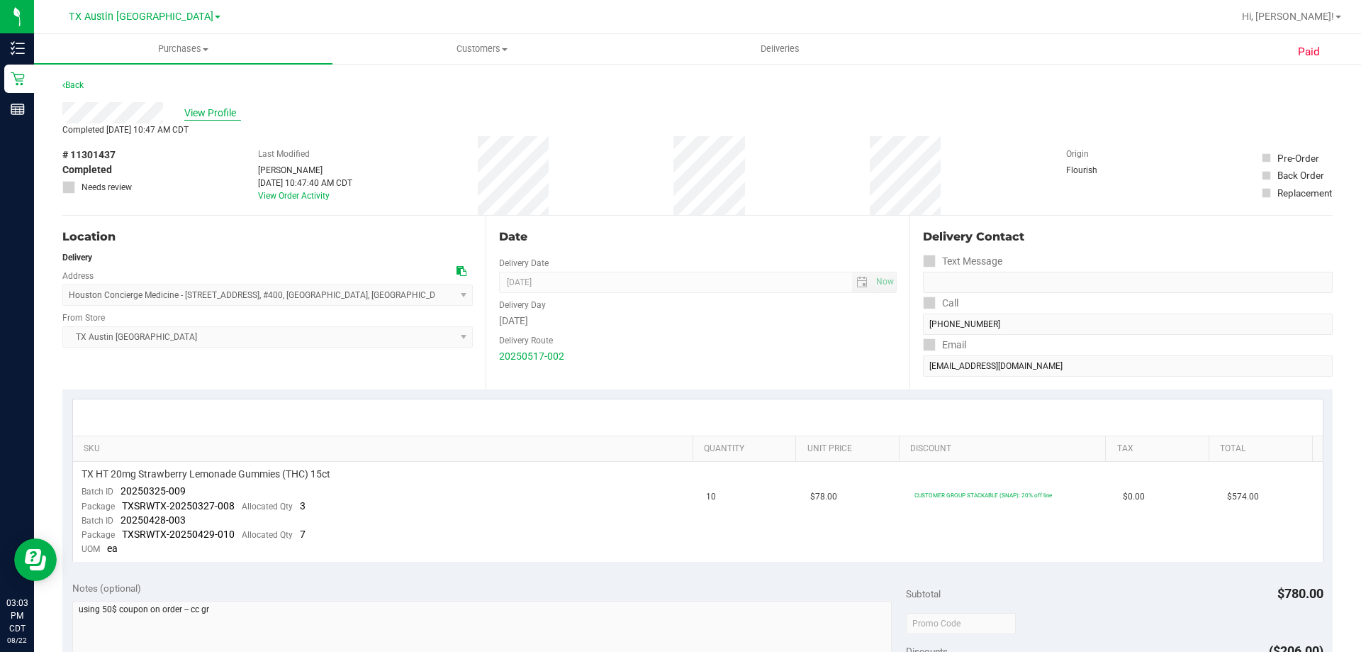
click at [223, 106] on span "View Profile" at bounding box center [212, 113] width 57 height 15
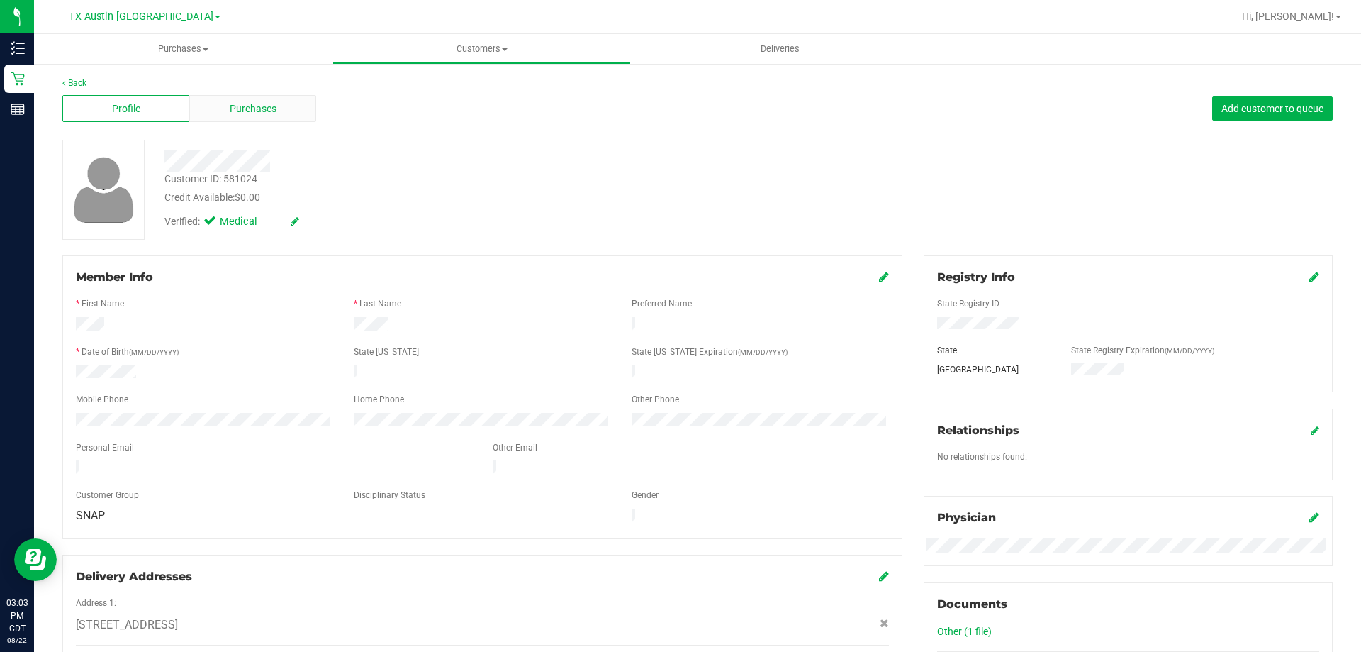
click at [243, 106] on span "Purchases" at bounding box center [253, 108] width 47 height 15
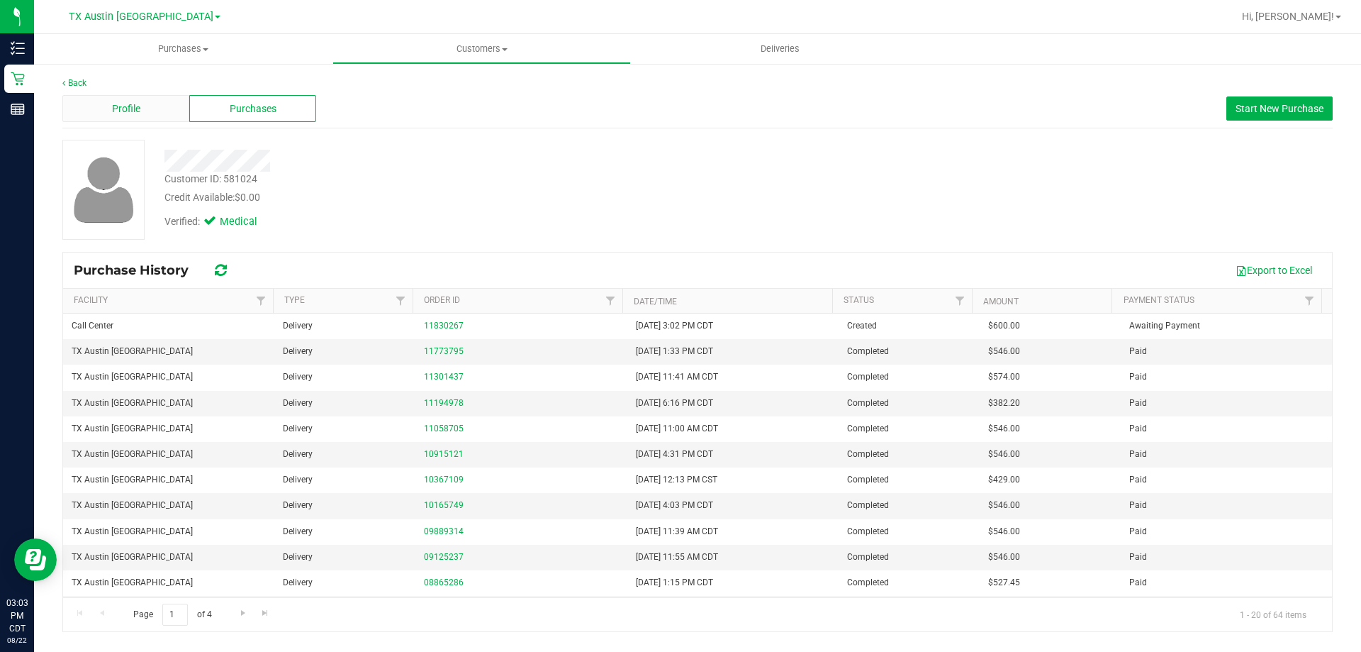
click at [155, 112] on div "Profile" at bounding box center [125, 108] width 127 height 27
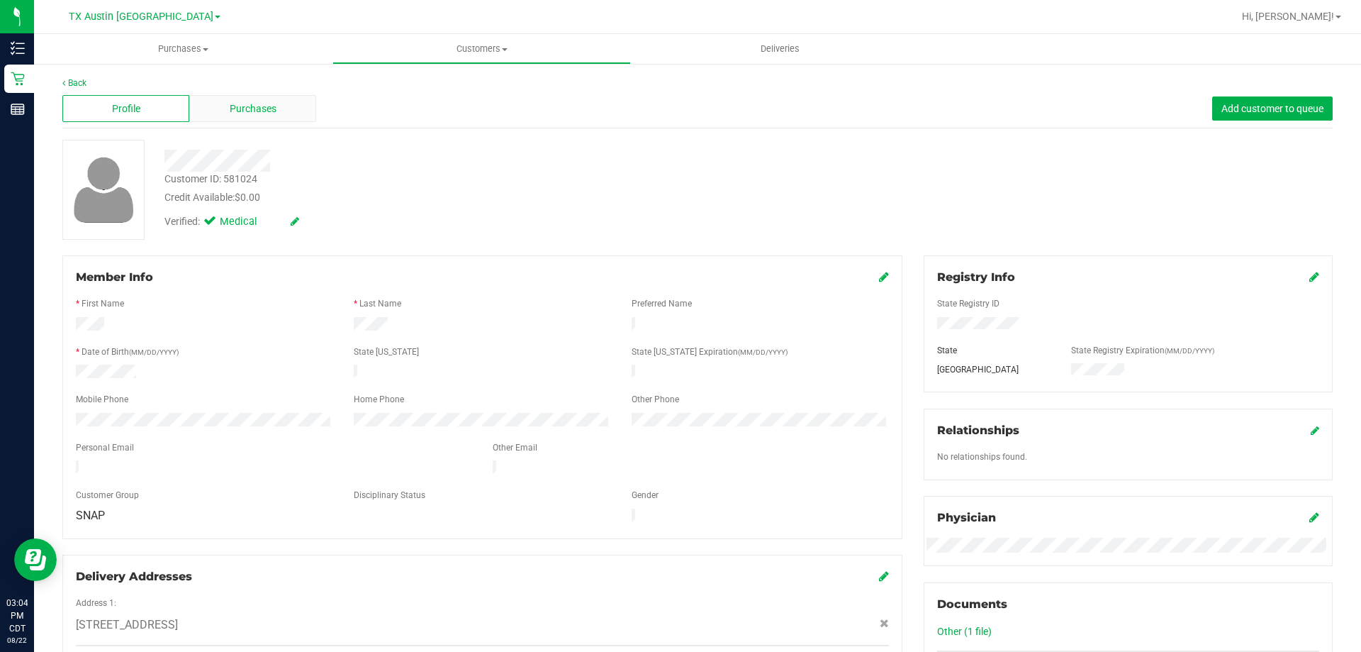
click at [262, 106] on span "Purchases" at bounding box center [253, 108] width 47 height 15
